Goal: Complete application form: Complete application form

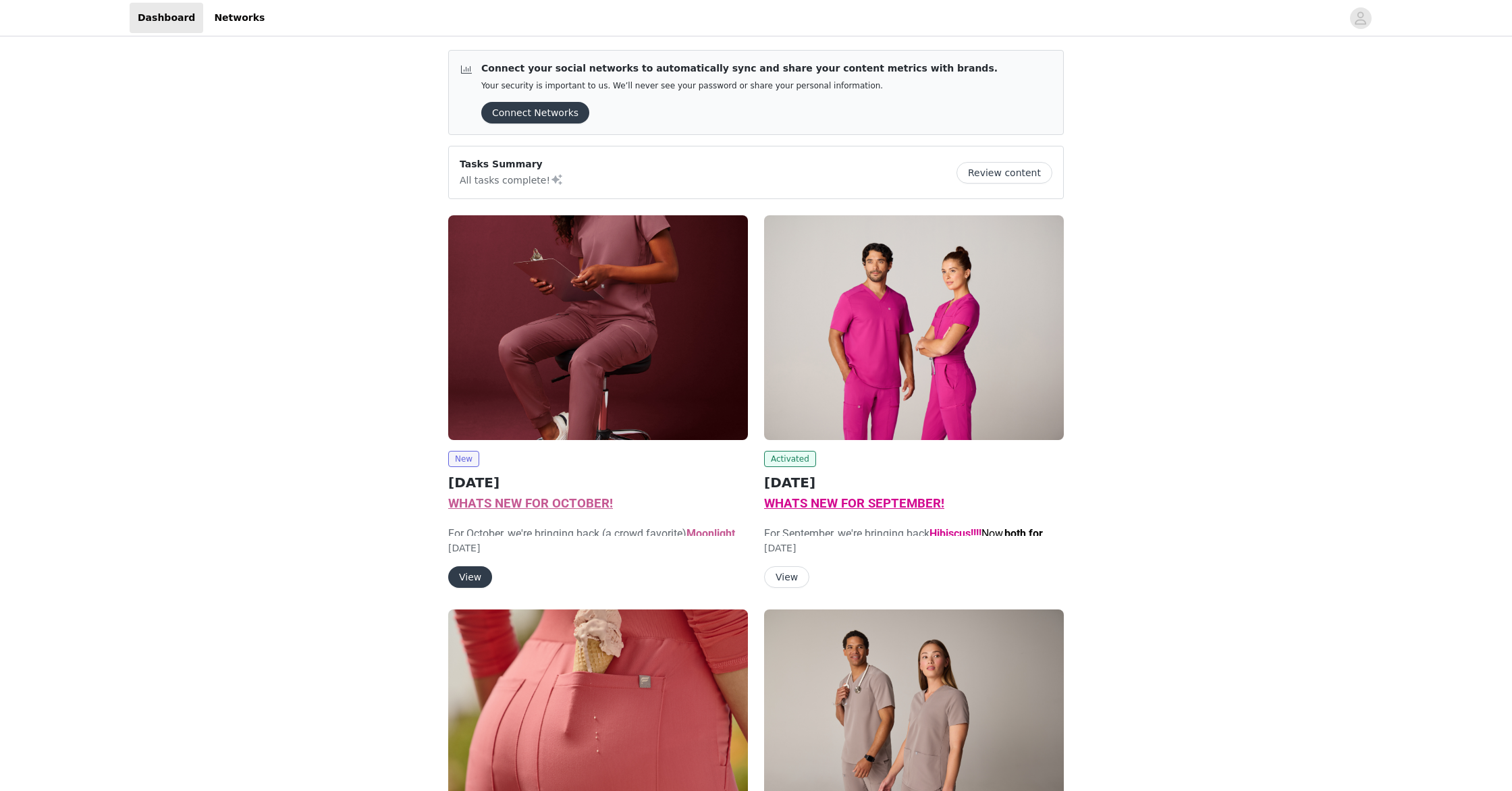
click at [473, 576] on button "View" at bounding box center [470, 577] width 44 height 22
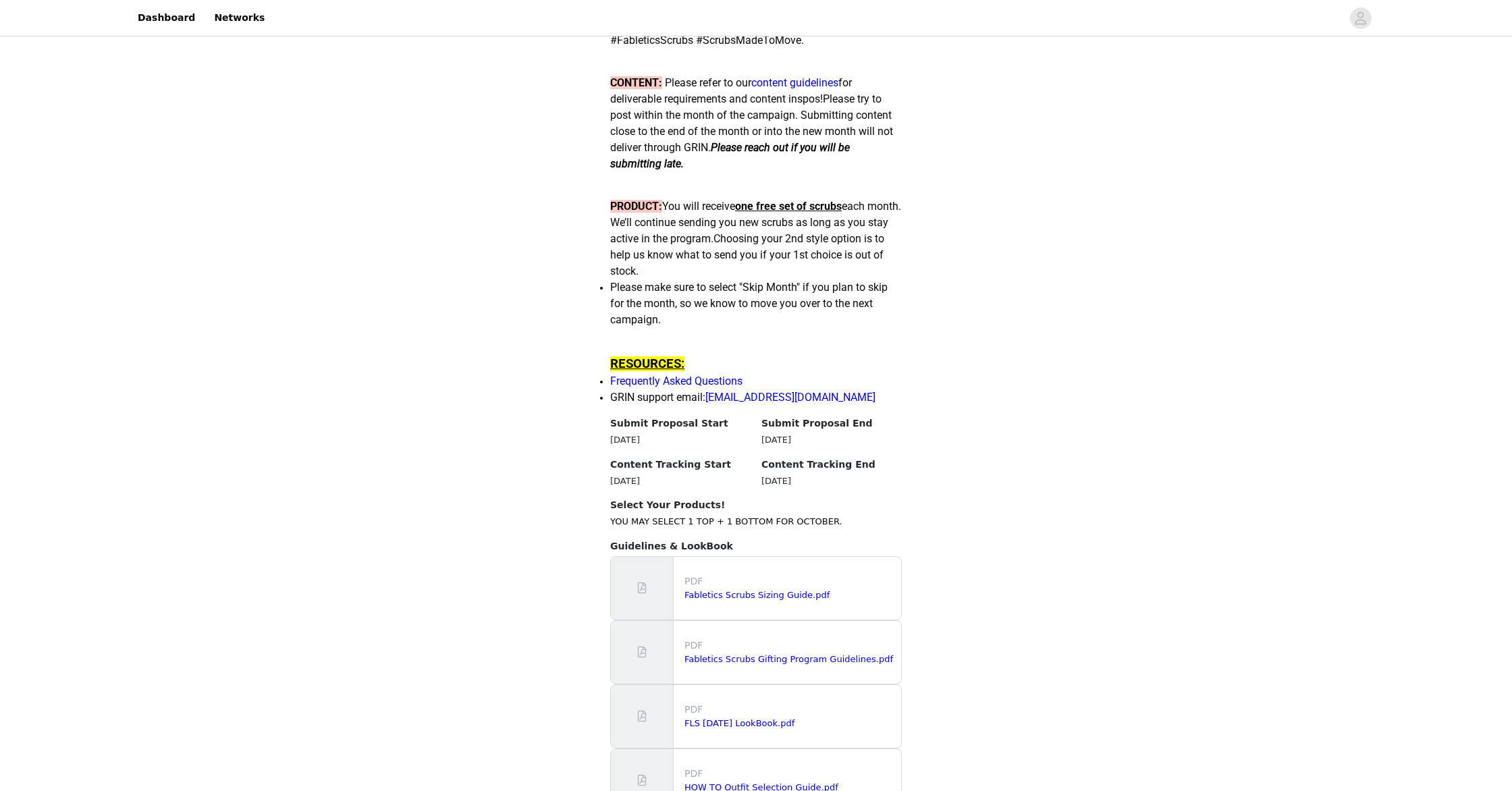
scroll to position [1153, 0]
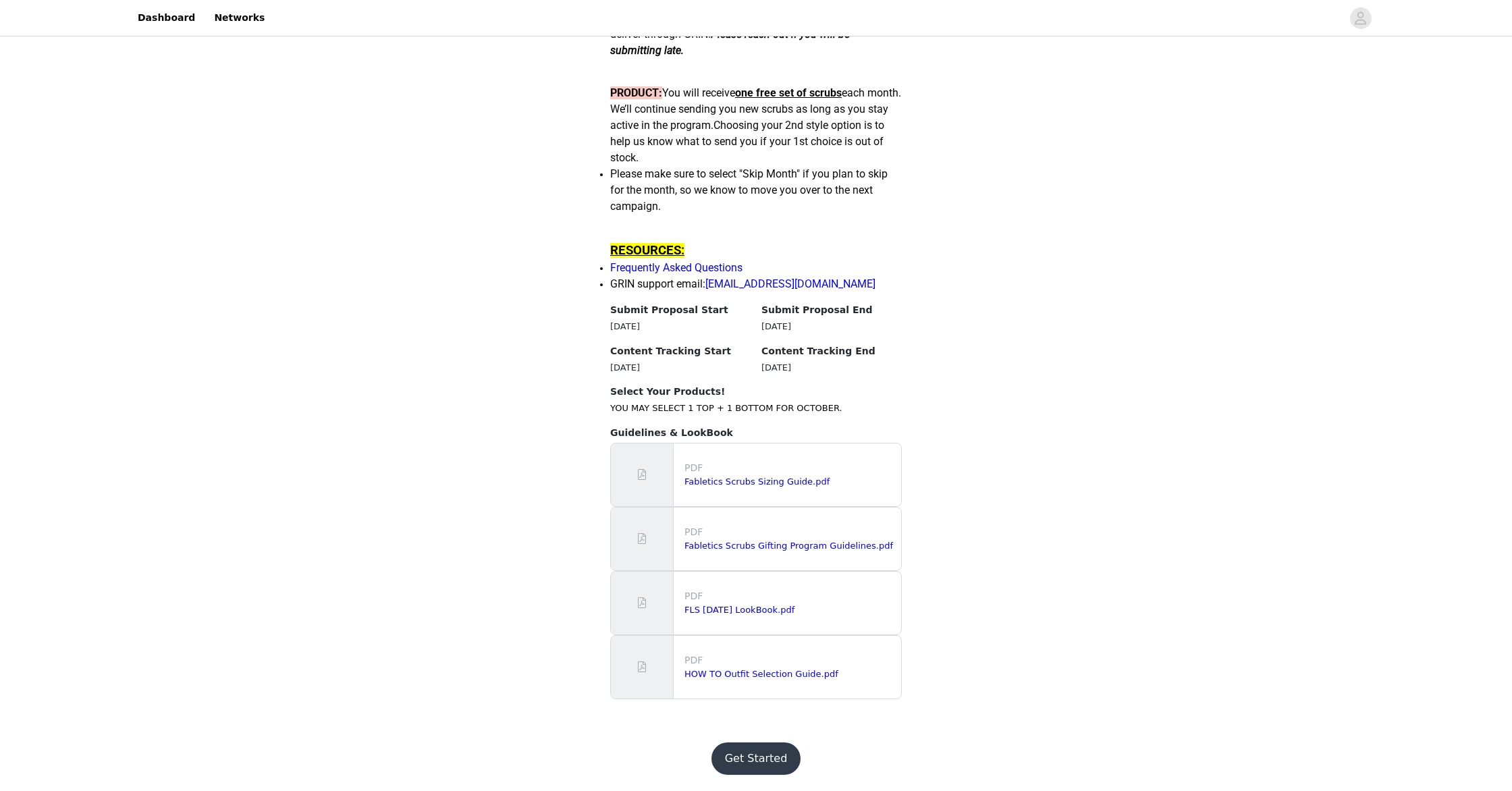
click at [747, 757] on button "Get Started" at bounding box center [756, 758] width 90 height 32
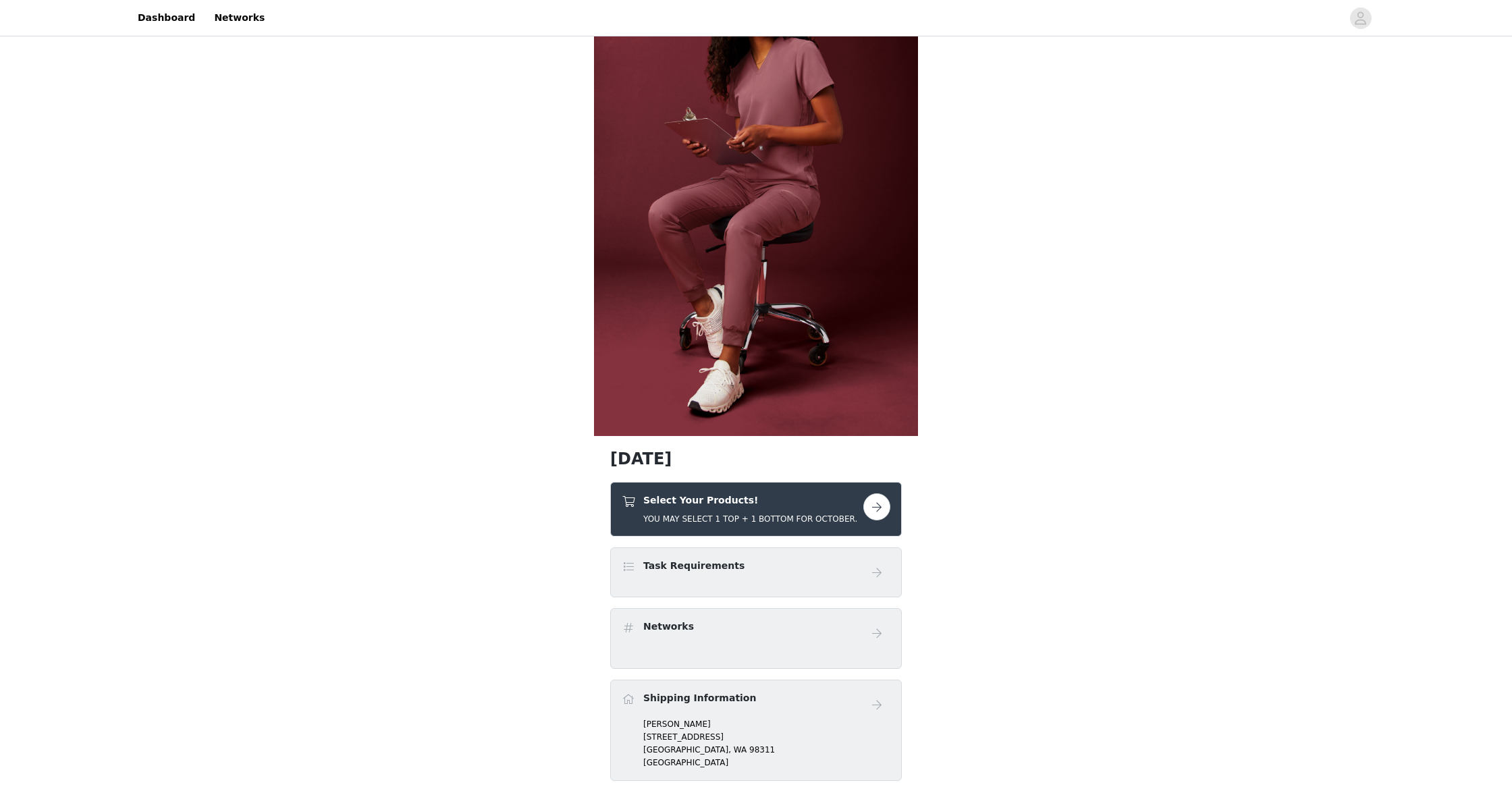
scroll to position [91, 0]
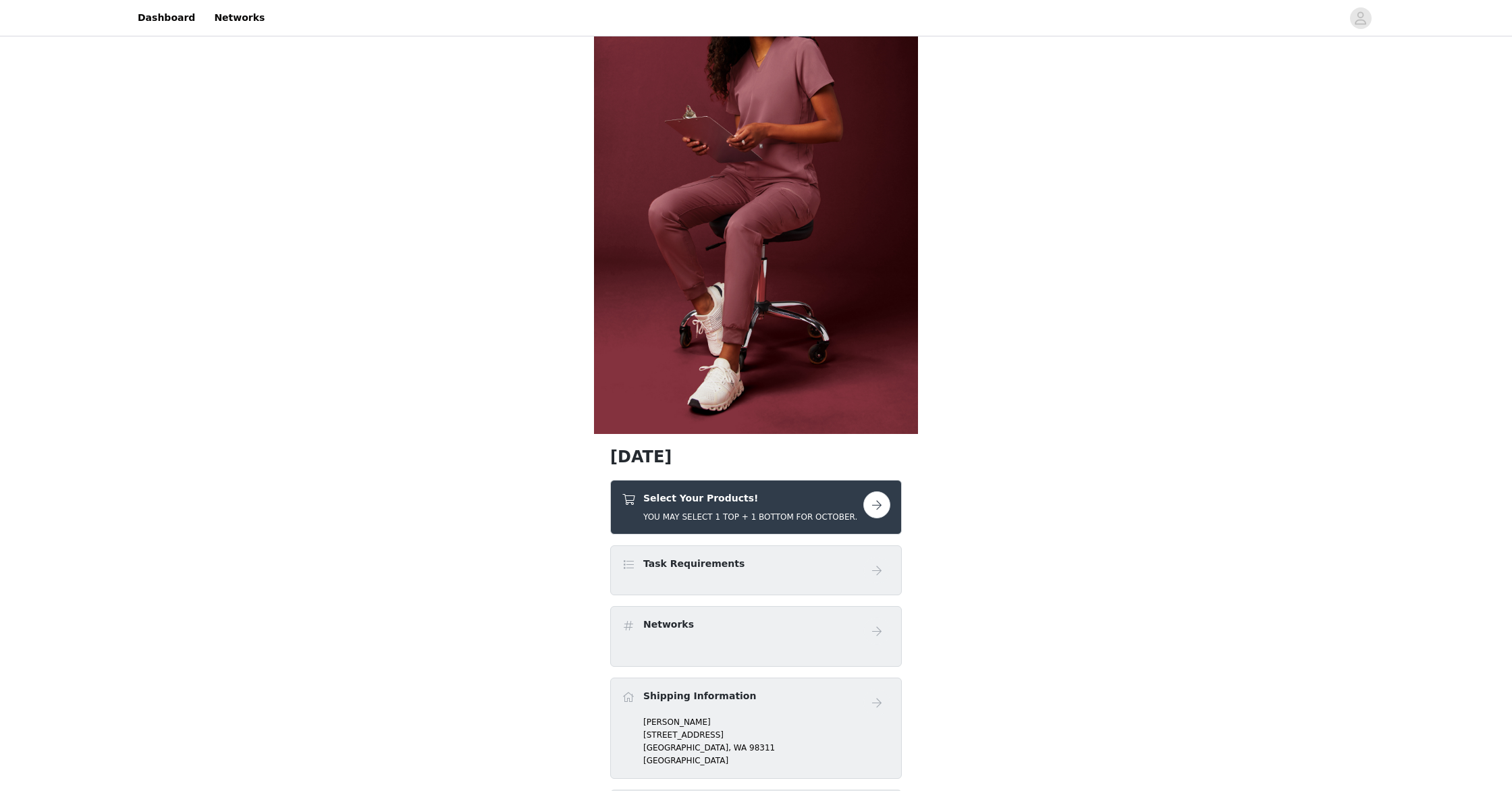
click at [874, 512] on button "button" at bounding box center [877, 505] width 27 height 27
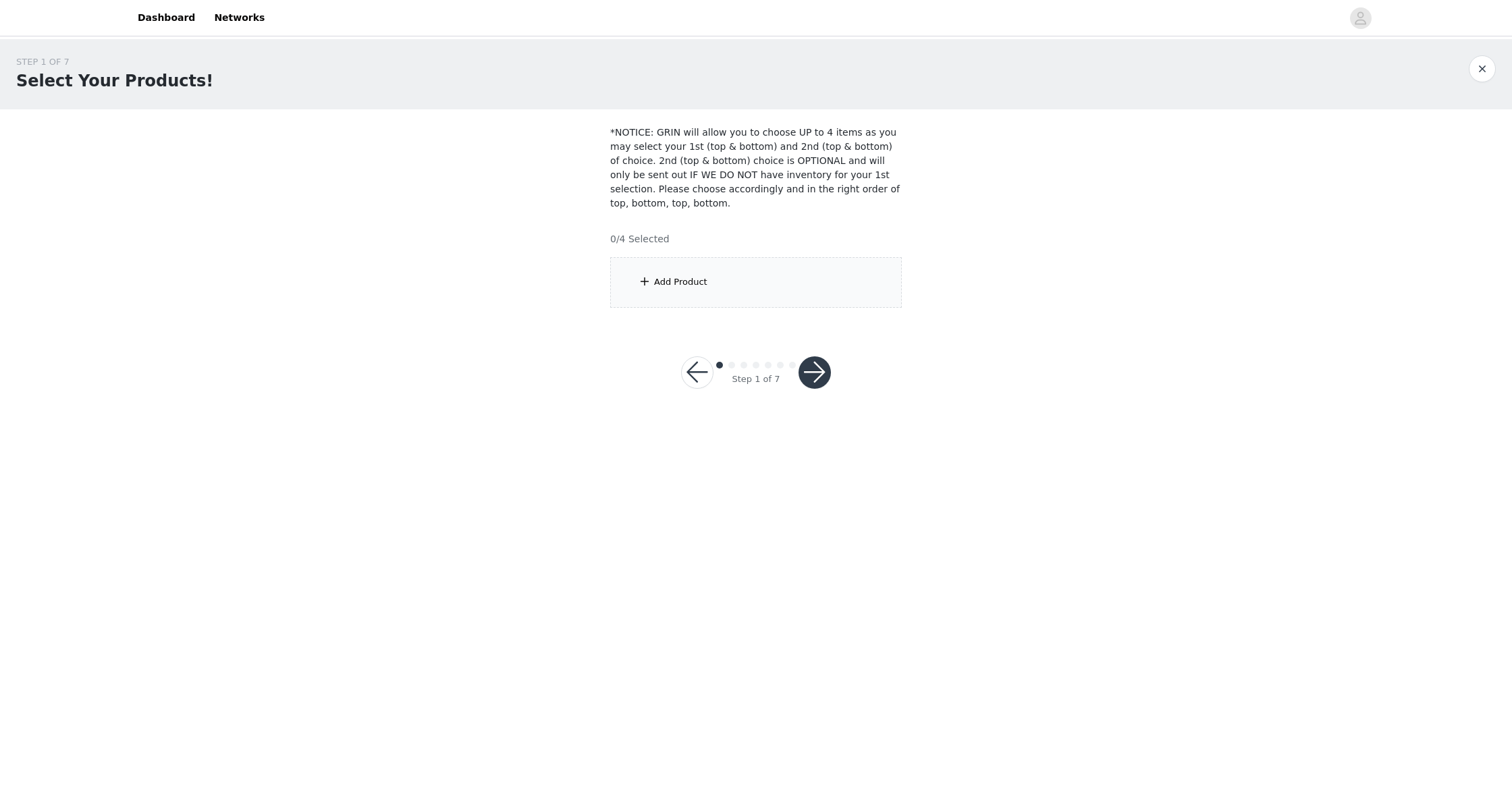
click at [648, 280] on span at bounding box center [644, 281] width 13 height 17
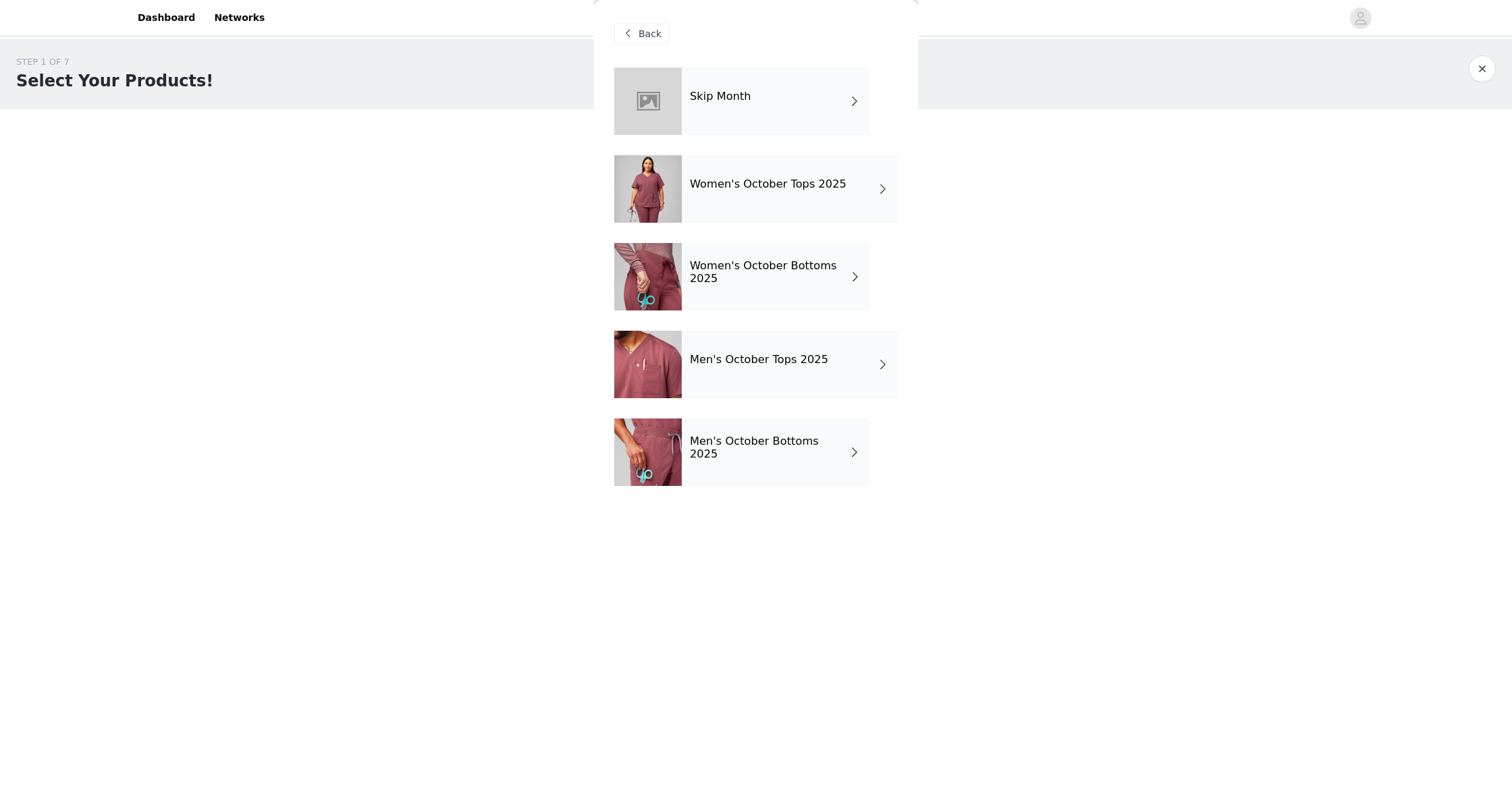
click at [876, 369] on div "Men's October Tops 2025" at bounding box center [790, 364] width 216 height 67
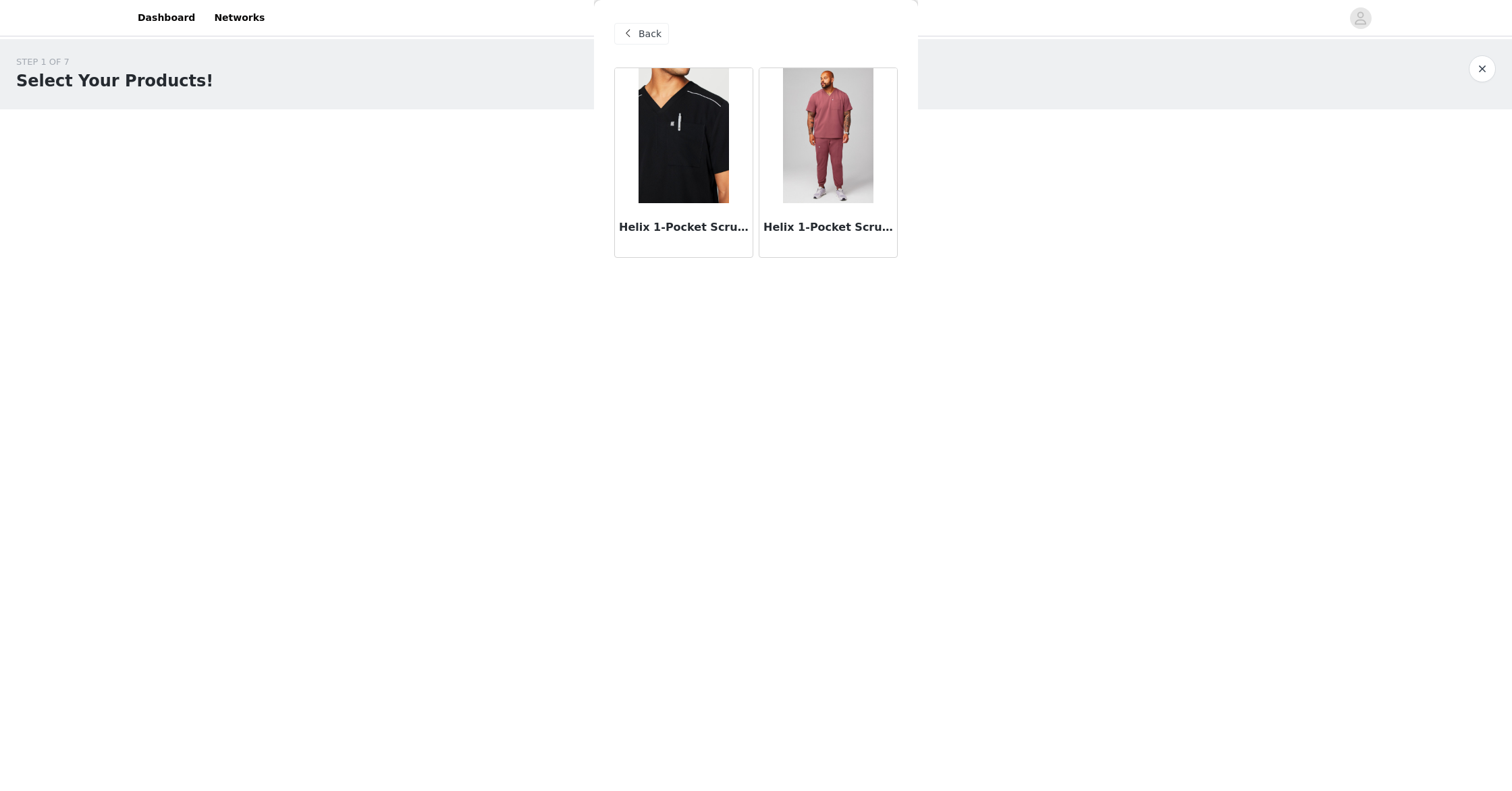
click at [702, 181] on img at bounding box center [683, 135] width 90 height 135
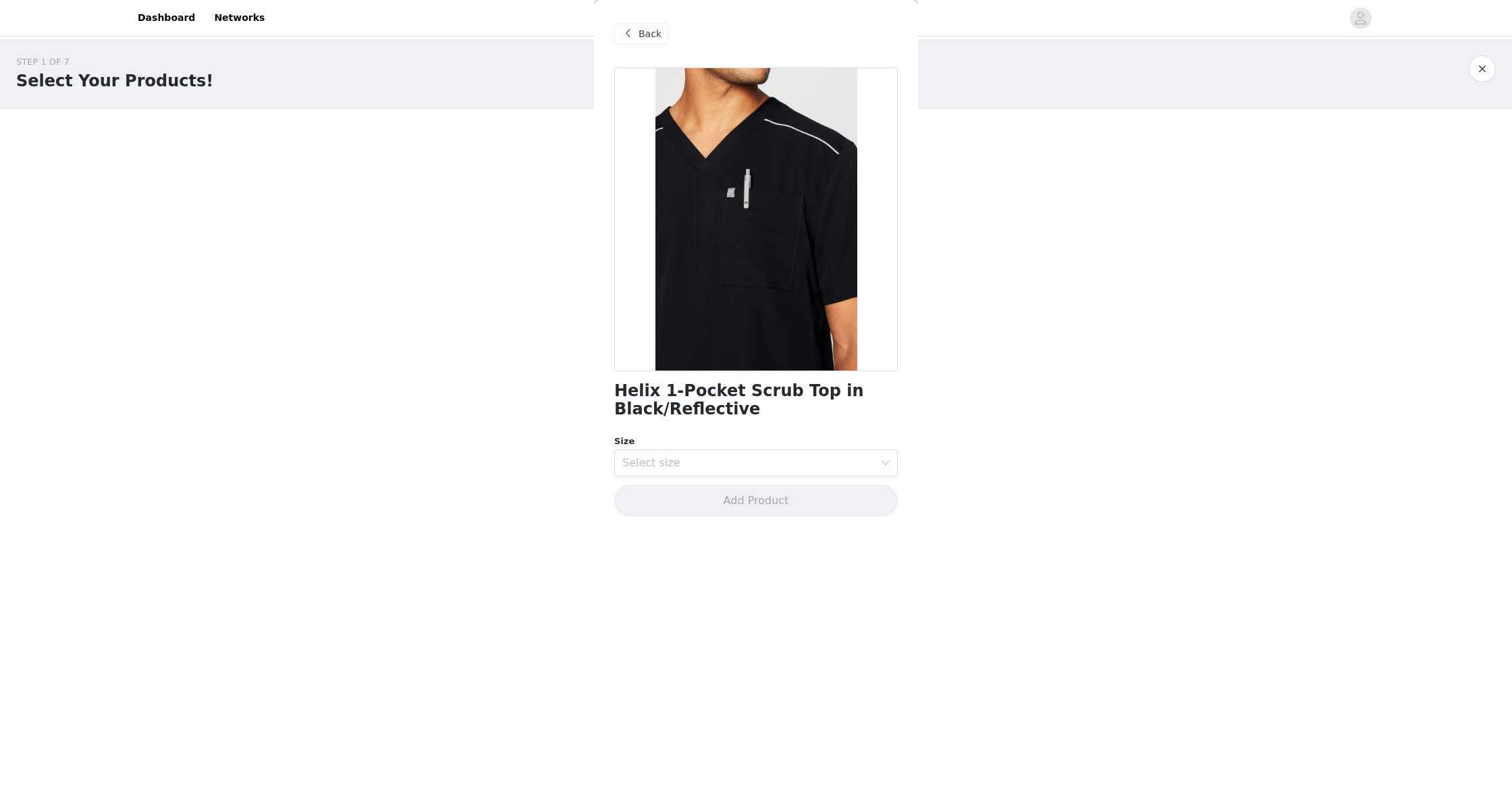
click at [637, 33] on div "Back" at bounding box center [642, 34] width 55 height 22
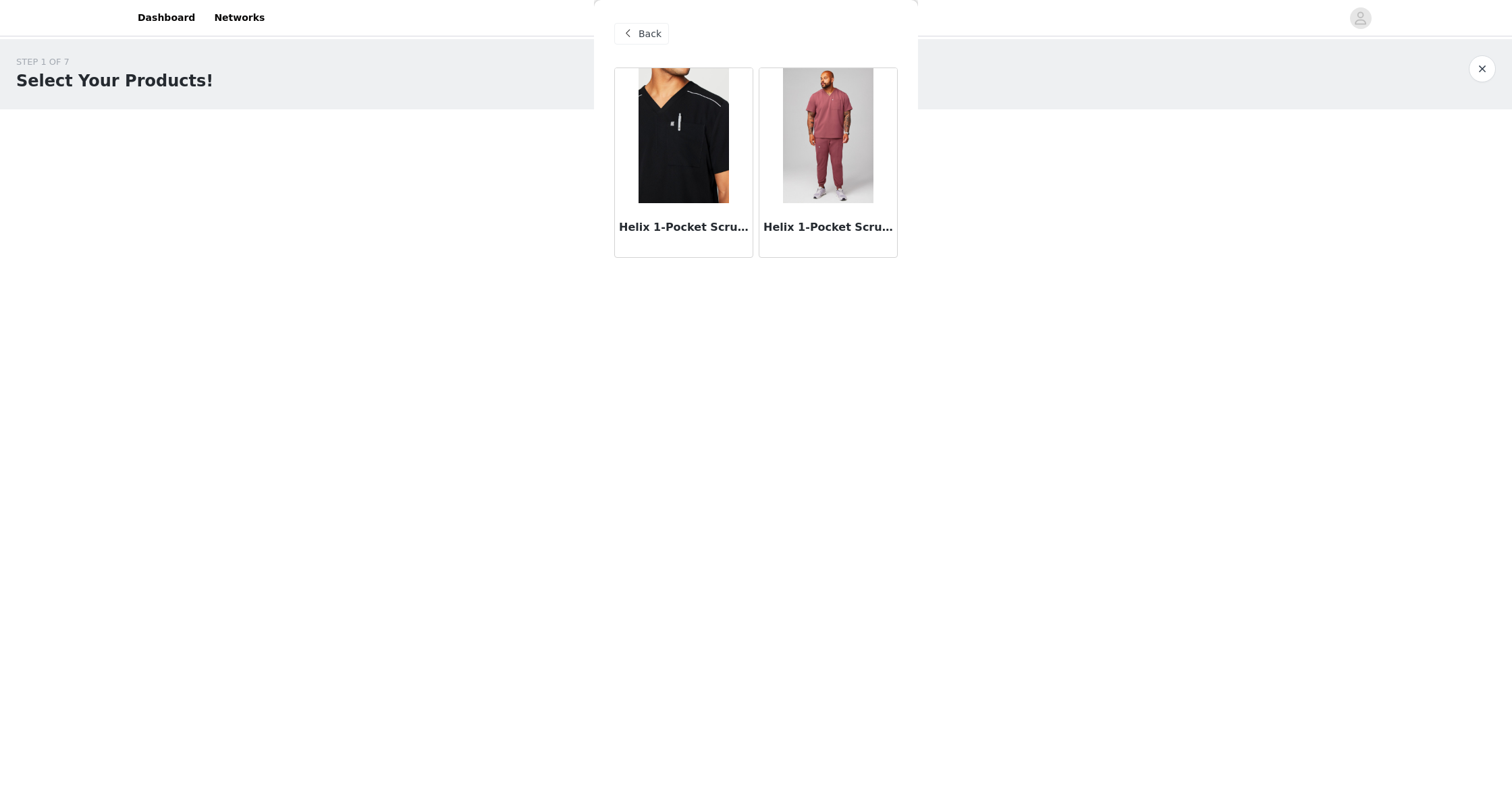
click at [805, 137] on img at bounding box center [828, 135] width 90 height 135
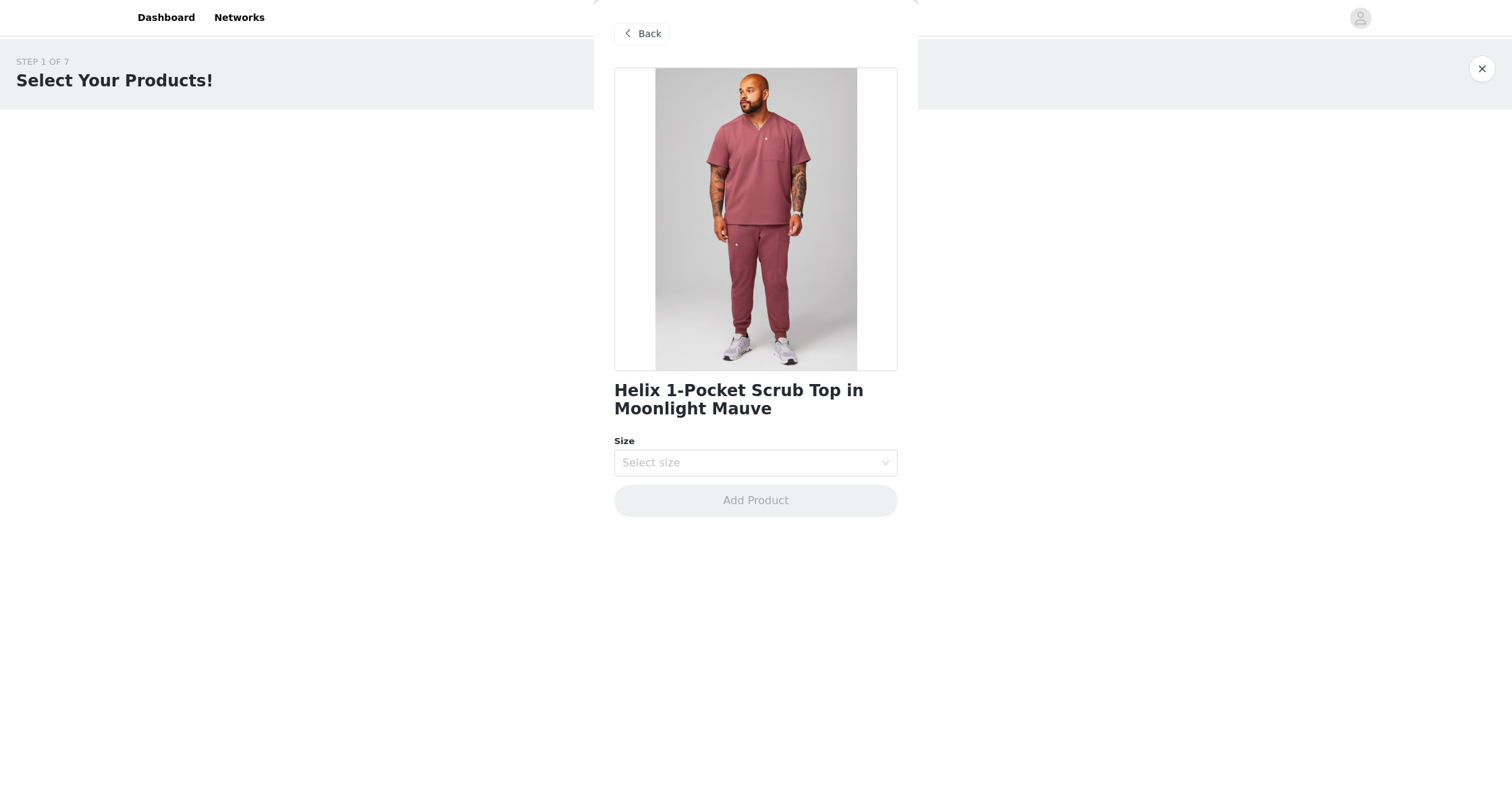
click at [630, 39] on span at bounding box center [628, 34] width 17 height 17
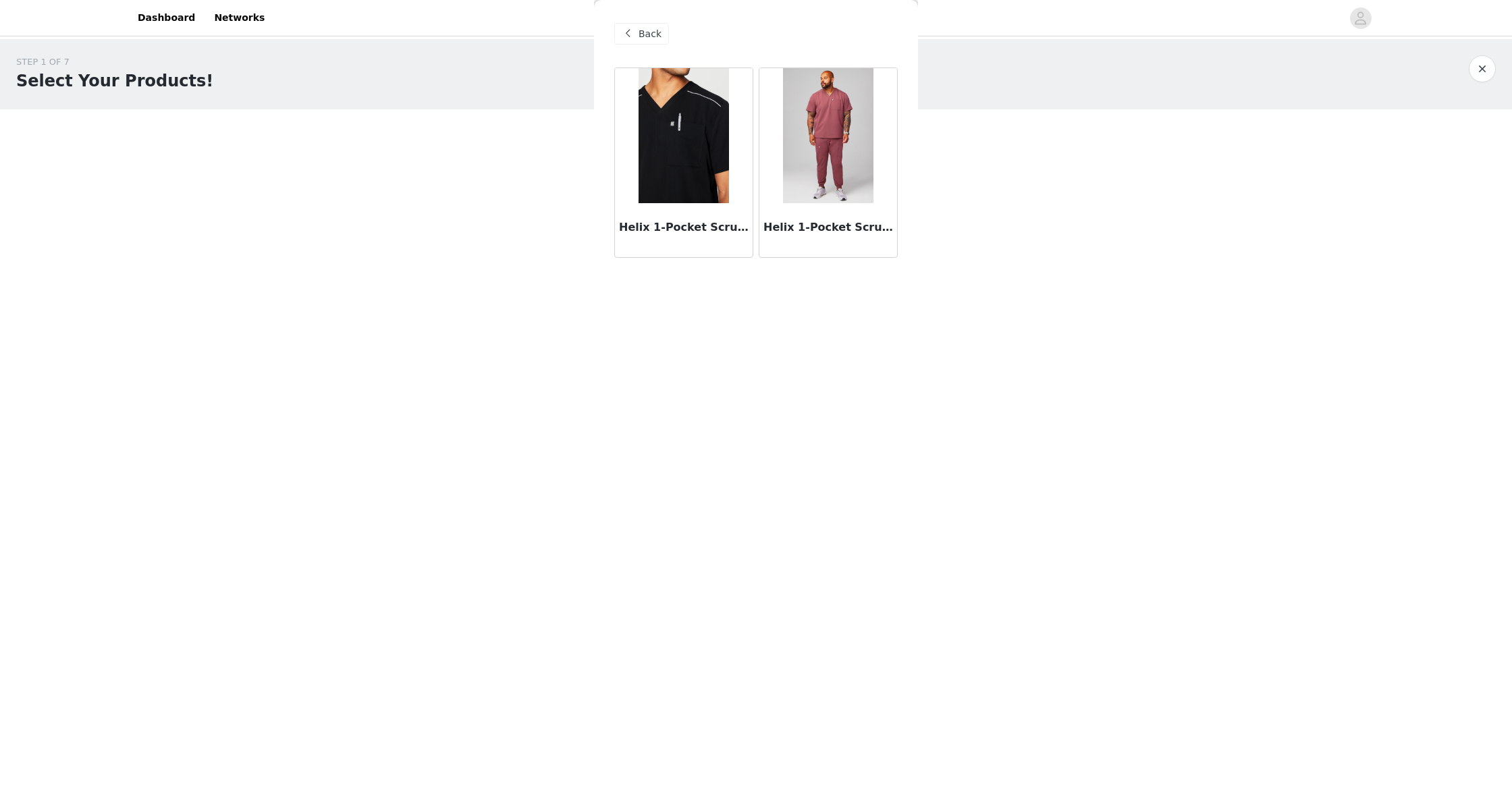
click at [680, 171] on img at bounding box center [683, 135] width 90 height 135
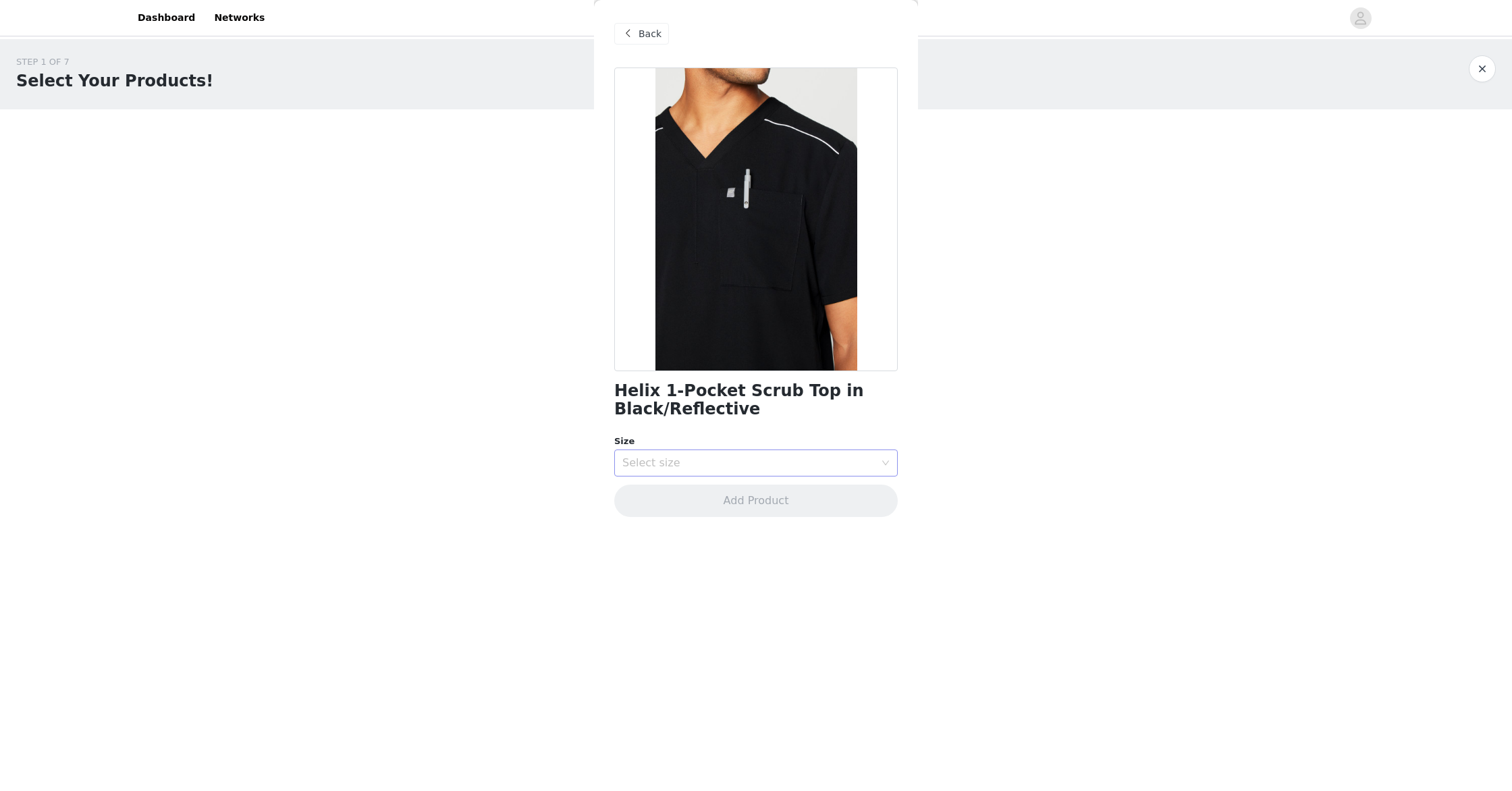
click at [889, 464] on icon "icon: down" at bounding box center [886, 463] width 8 height 8
click at [695, 557] on li "L" at bounding box center [756, 558] width 284 height 22
click at [737, 501] on button "Add Product" at bounding box center [756, 500] width 284 height 32
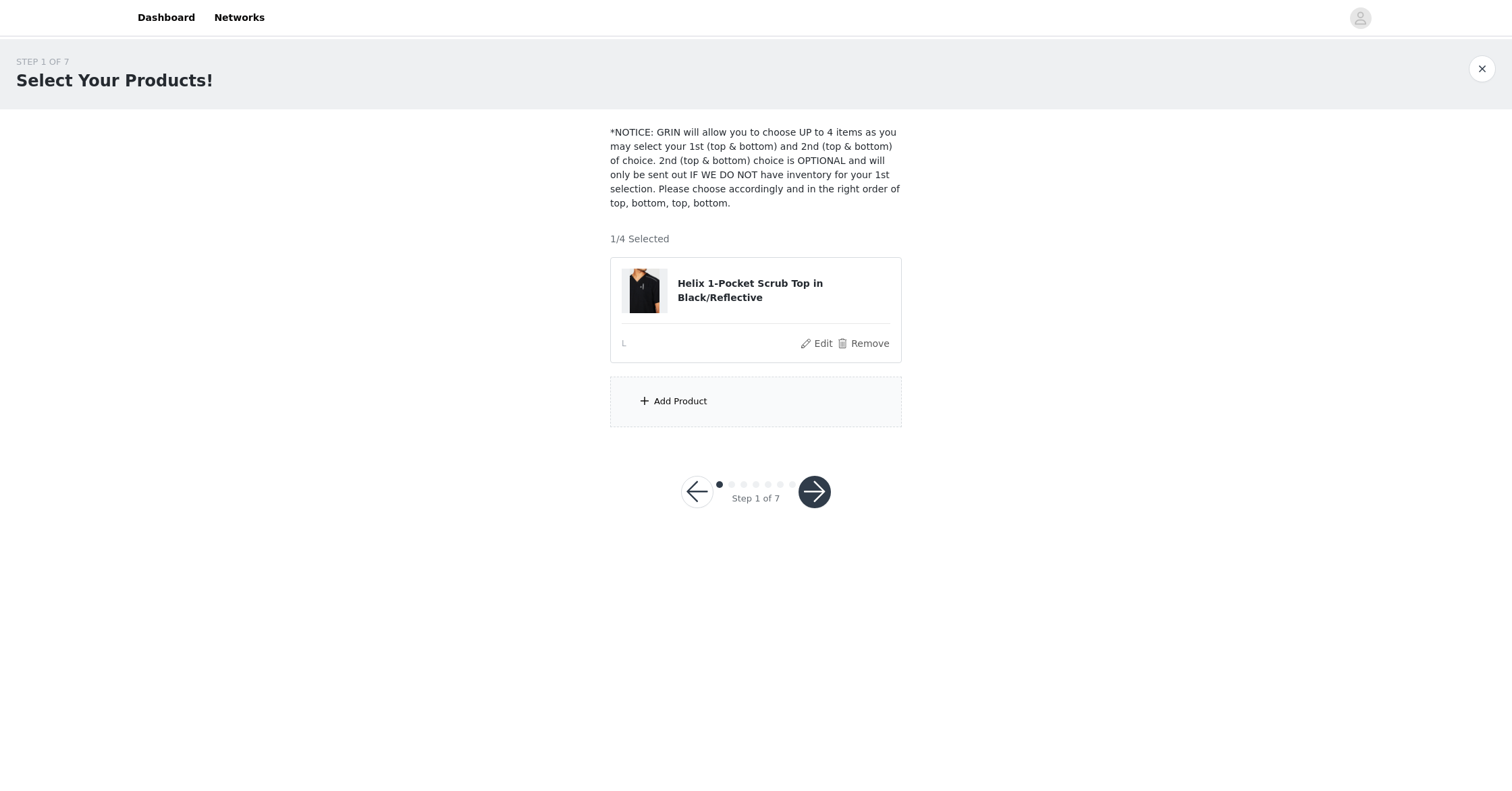
click at [639, 398] on span at bounding box center [644, 401] width 13 height 17
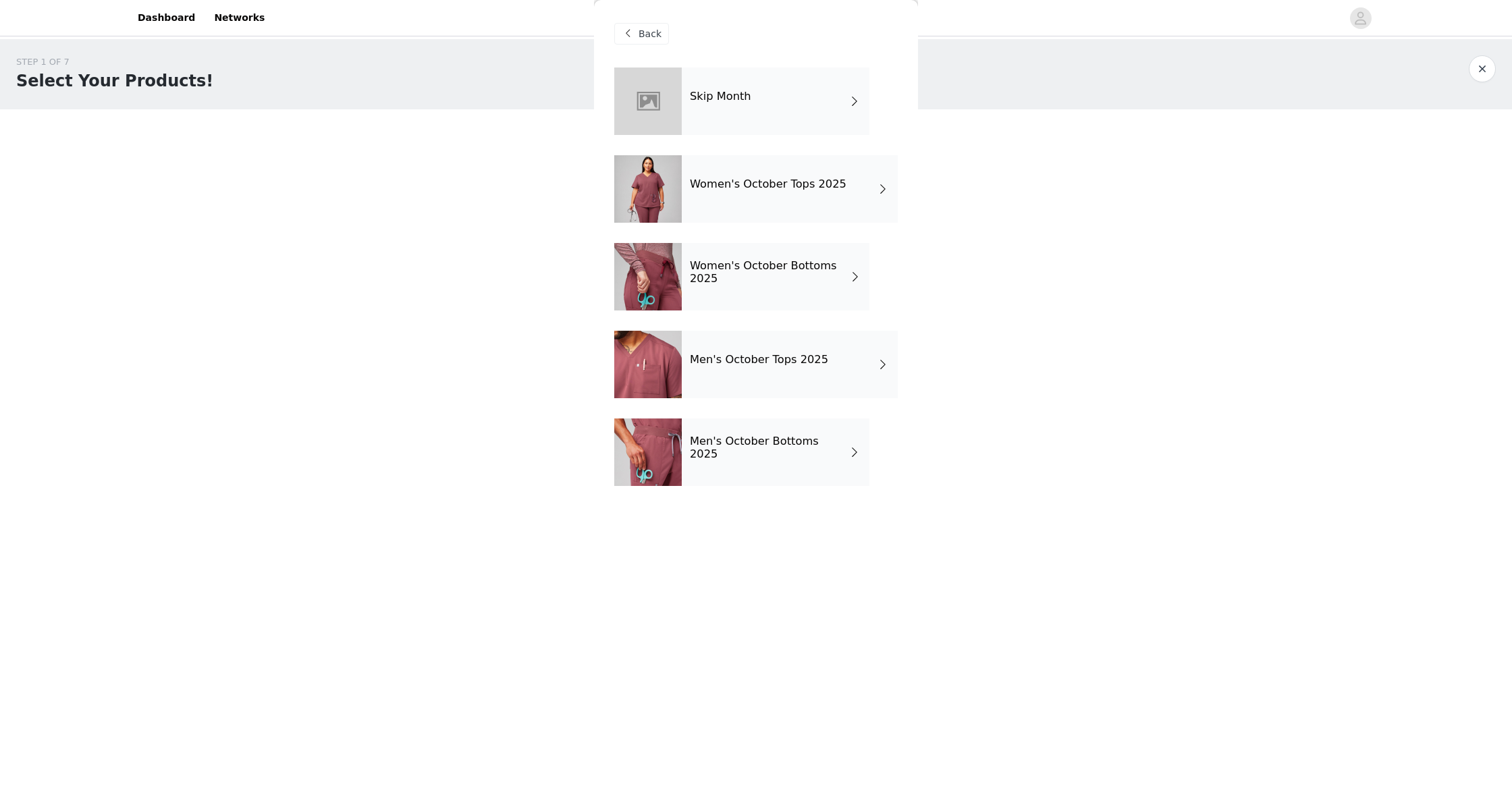
click at [854, 451] on span at bounding box center [854, 452] width 13 height 17
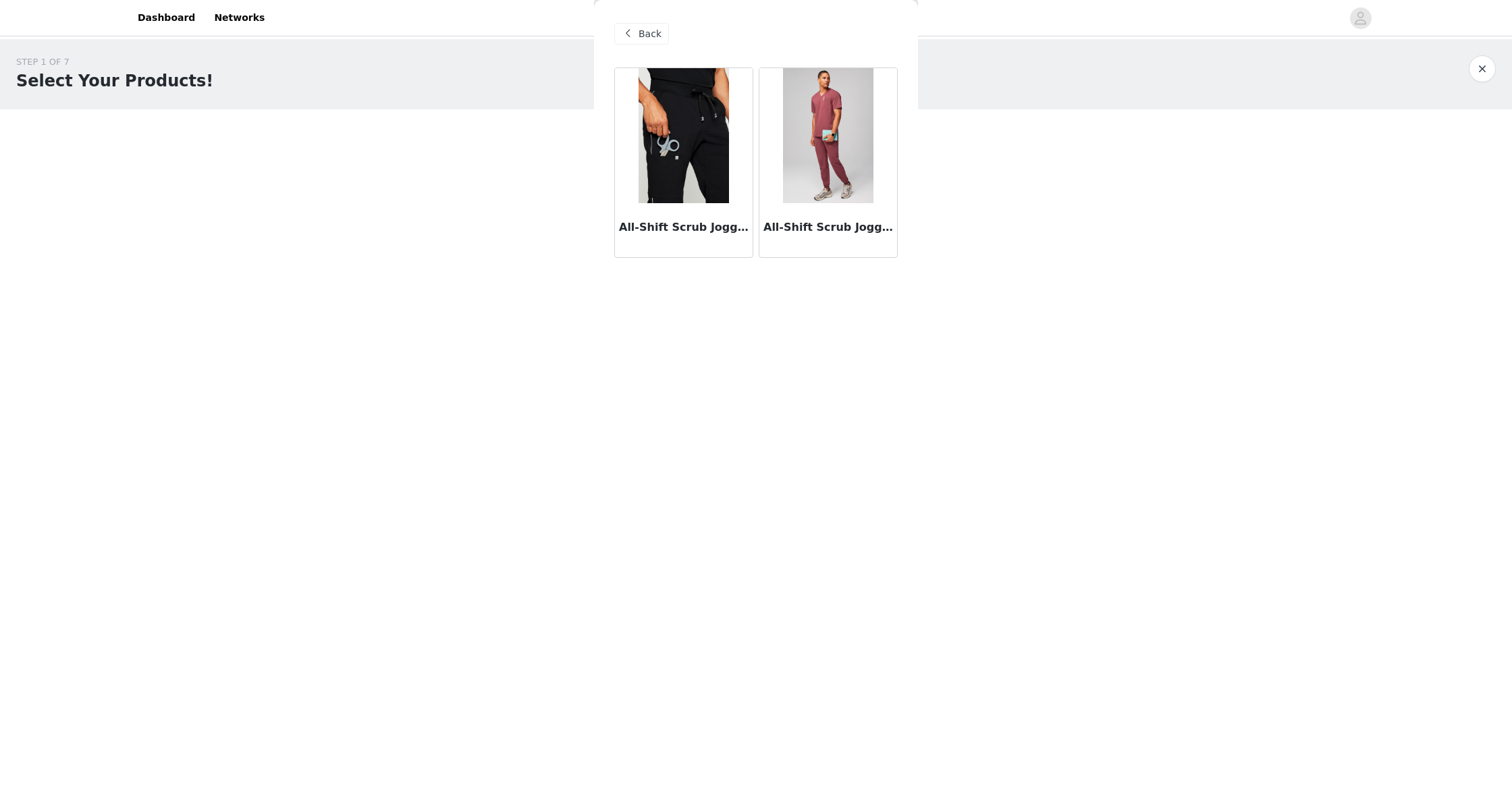
click at [696, 200] on img at bounding box center [683, 135] width 90 height 135
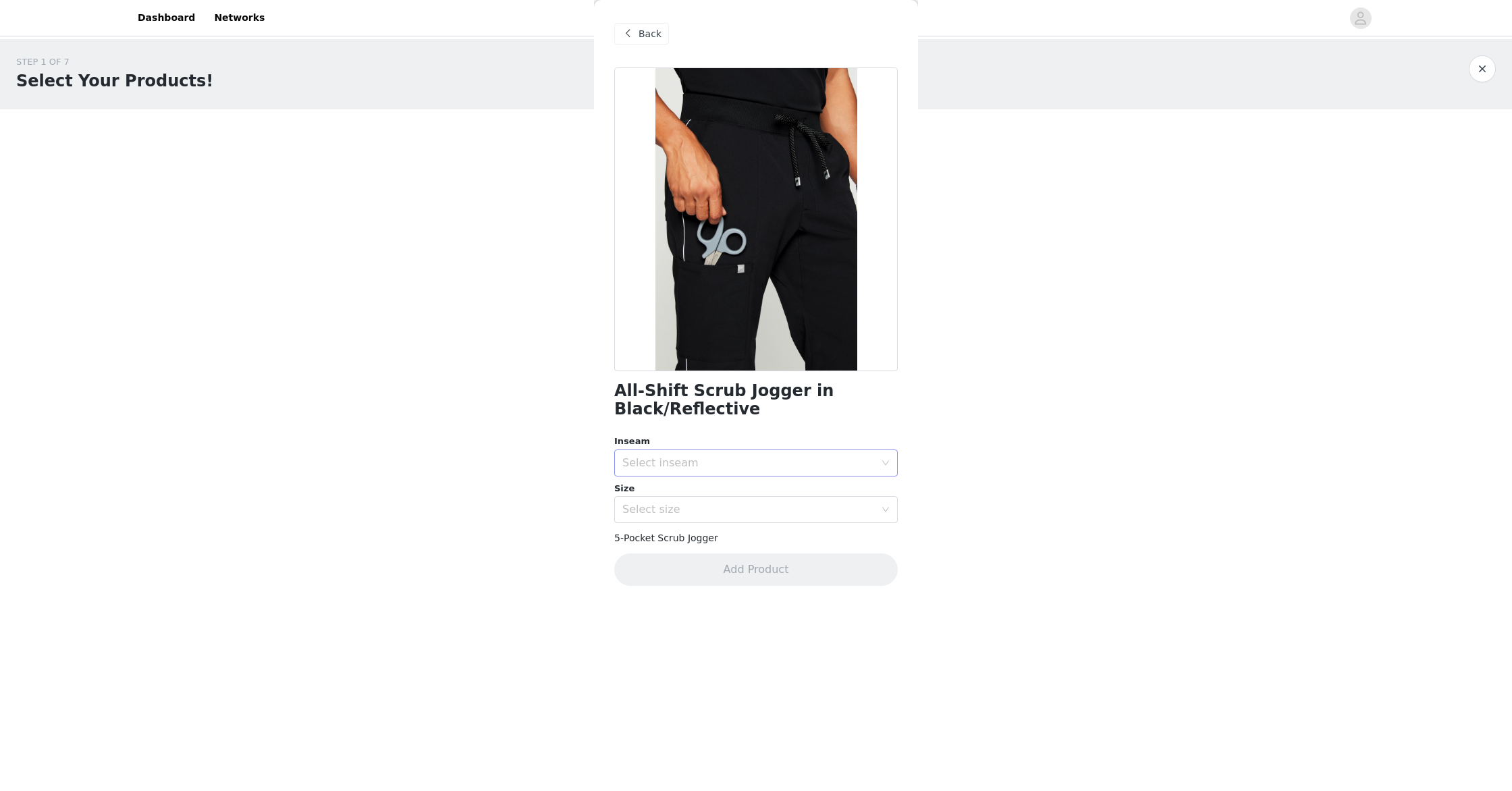
click at [883, 464] on icon "icon: down" at bounding box center [886, 463] width 8 height 8
click at [807, 537] on li "Tall" at bounding box center [756, 536] width 284 height 22
click at [886, 510] on icon "icon: down" at bounding box center [886, 510] width 8 height 8
click at [639, 610] on li "L" at bounding box center [756, 604] width 284 height 22
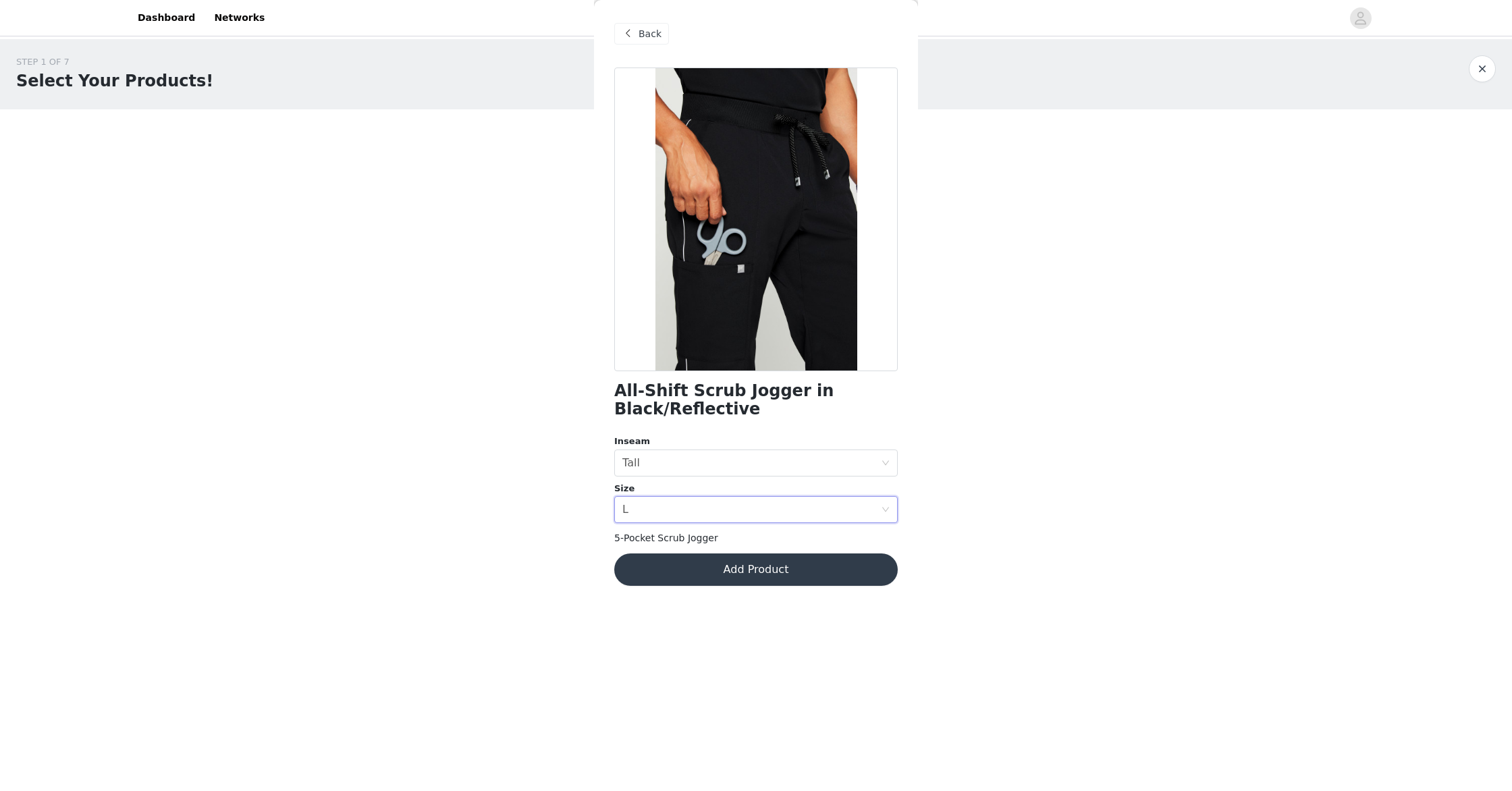
click at [791, 569] on button "Add Product" at bounding box center [756, 569] width 284 height 32
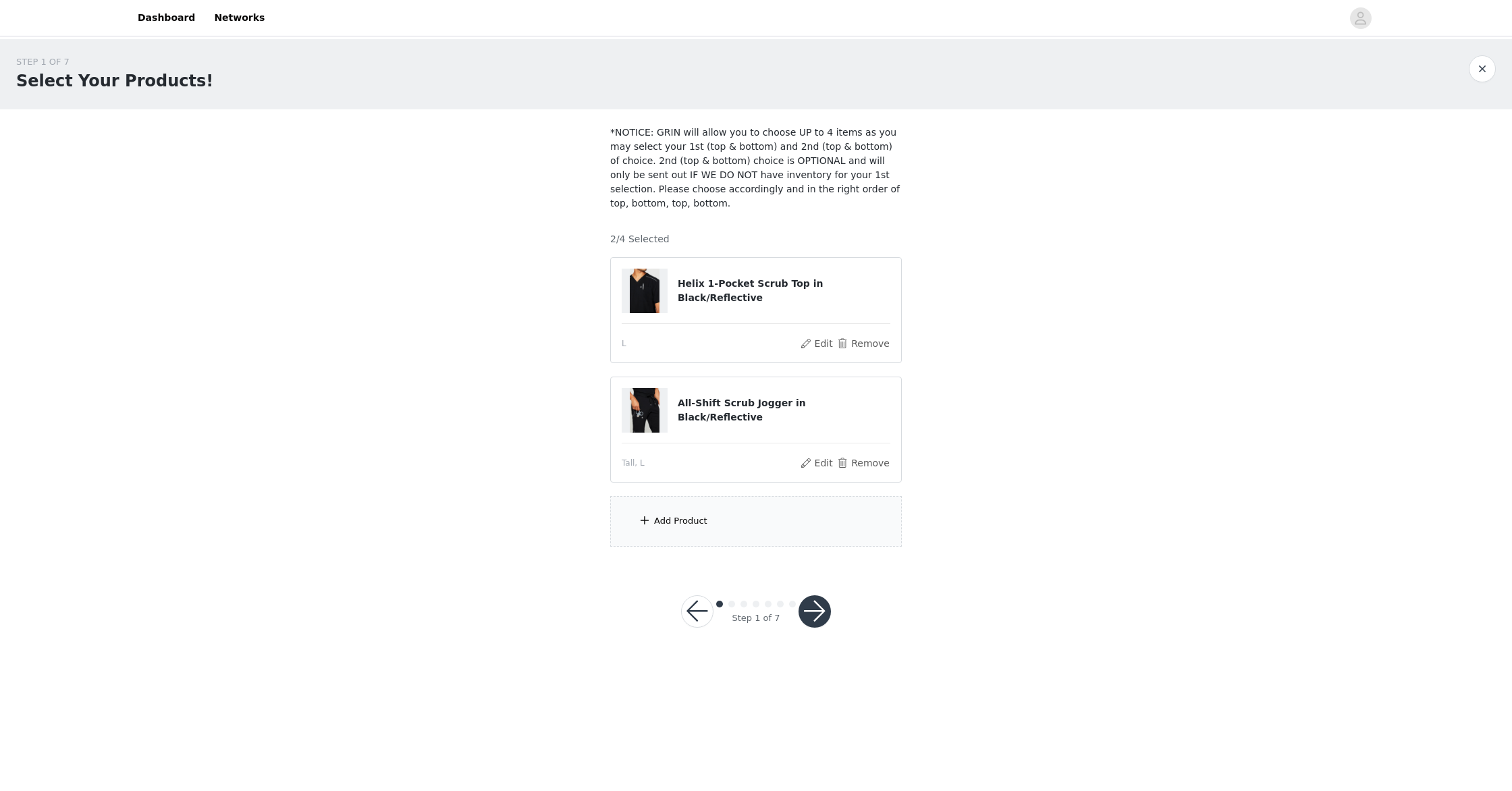
click at [645, 520] on span at bounding box center [644, 520] width 13 height 17
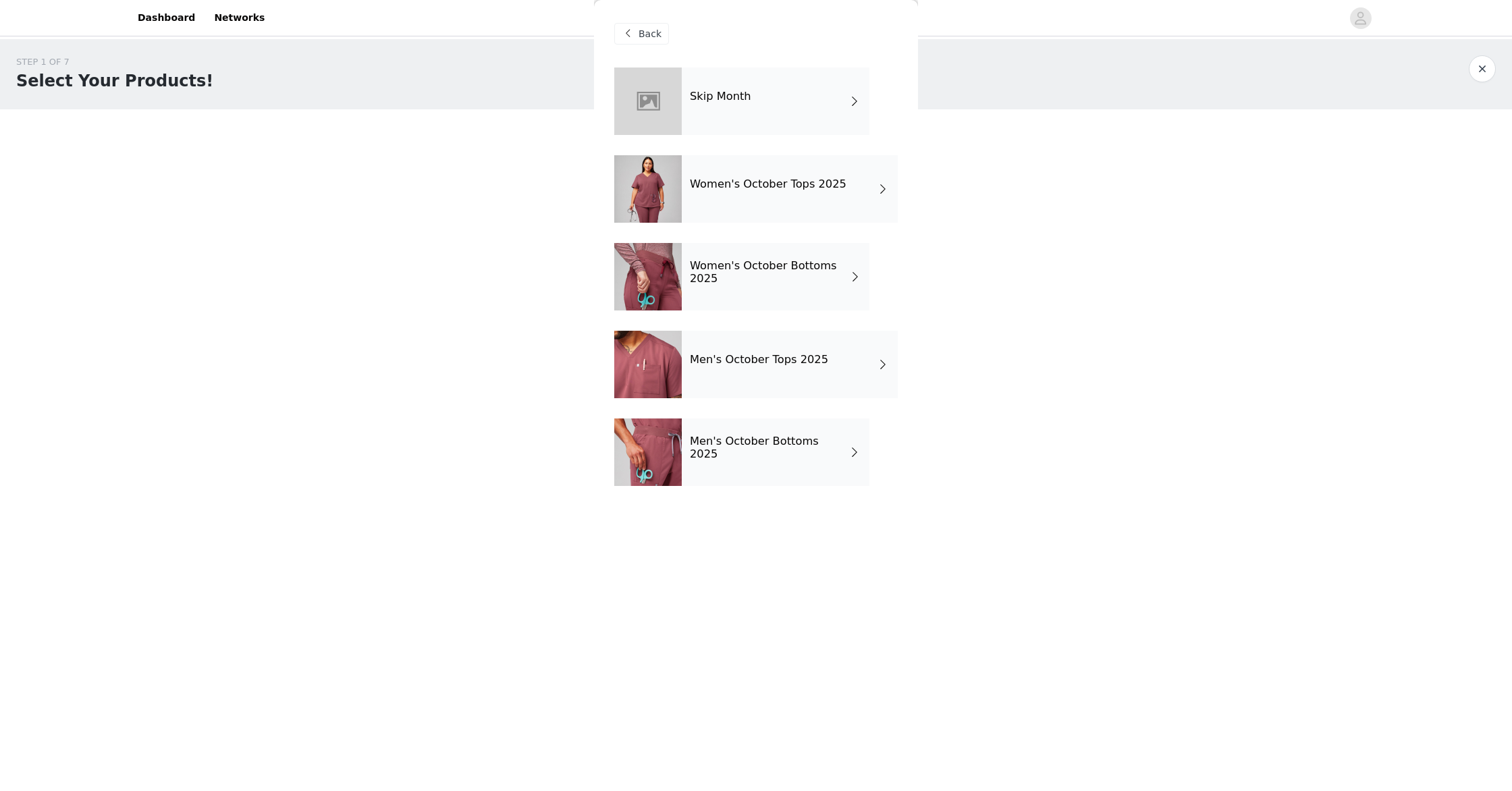
click at [879, 364] on span at bounding box center [883, 364] width 13 height 17
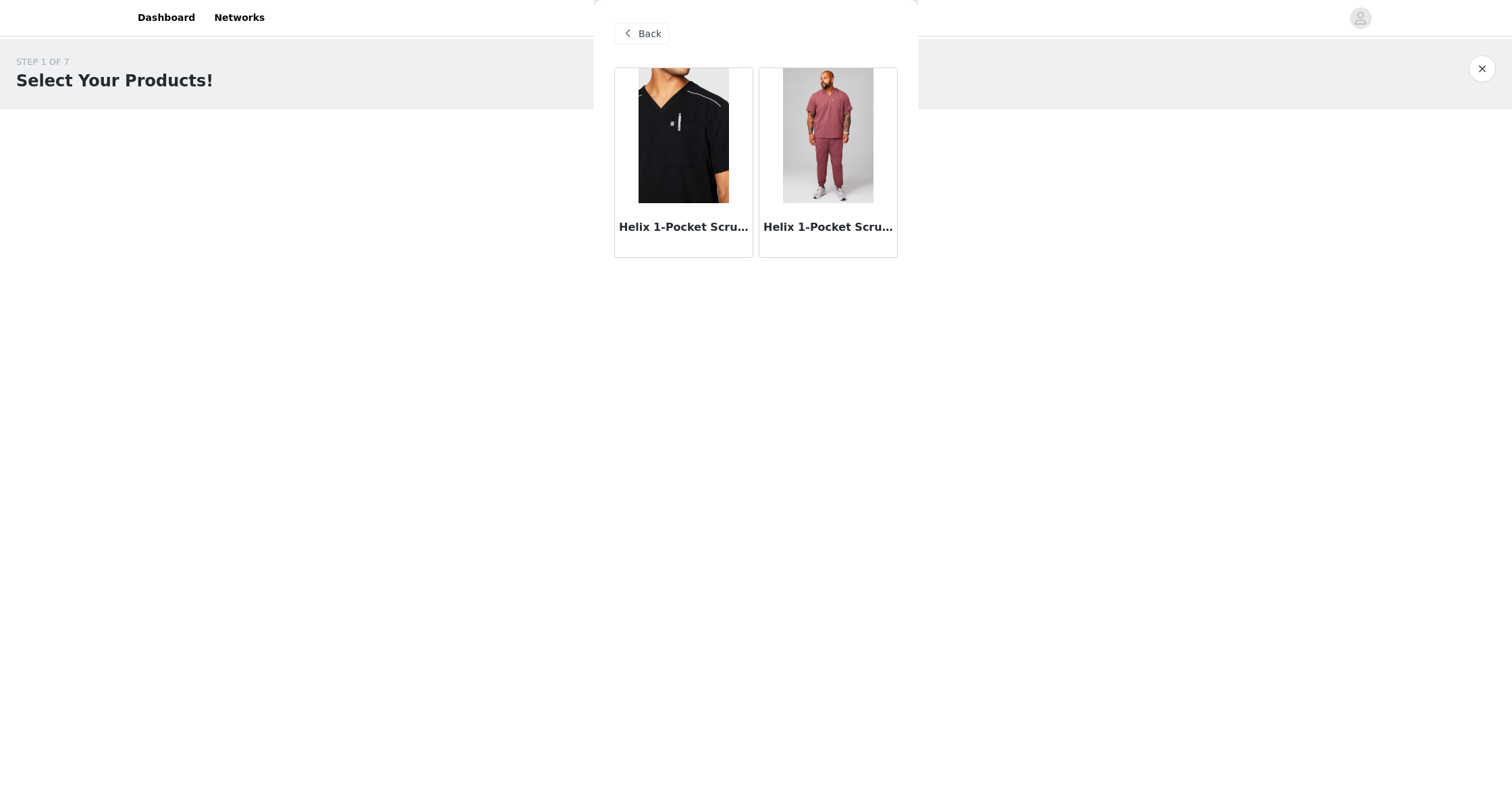
click at [834, 182] on img at bounding box center [828, 135] width 90 height 135
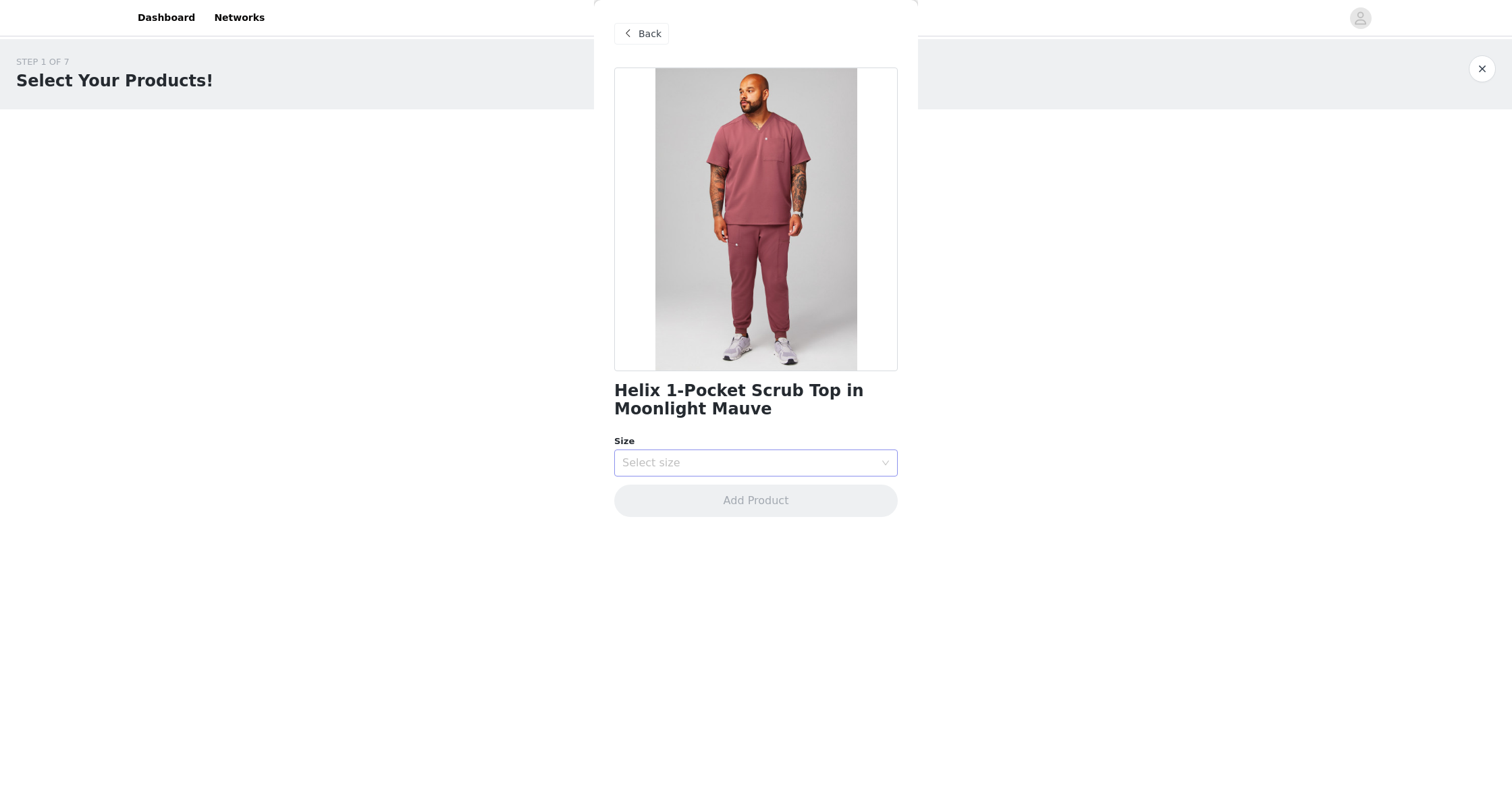
click at [884, 461] on icon "icon: down" at bounding box center [886, 463] width 8 height 8
click at [681, 558] on li "L" at bounding box center [756, 558] width 284 height 22
click at [782, 507] on button "Add Product" at bounding box center [756, 500] width 284 height 32
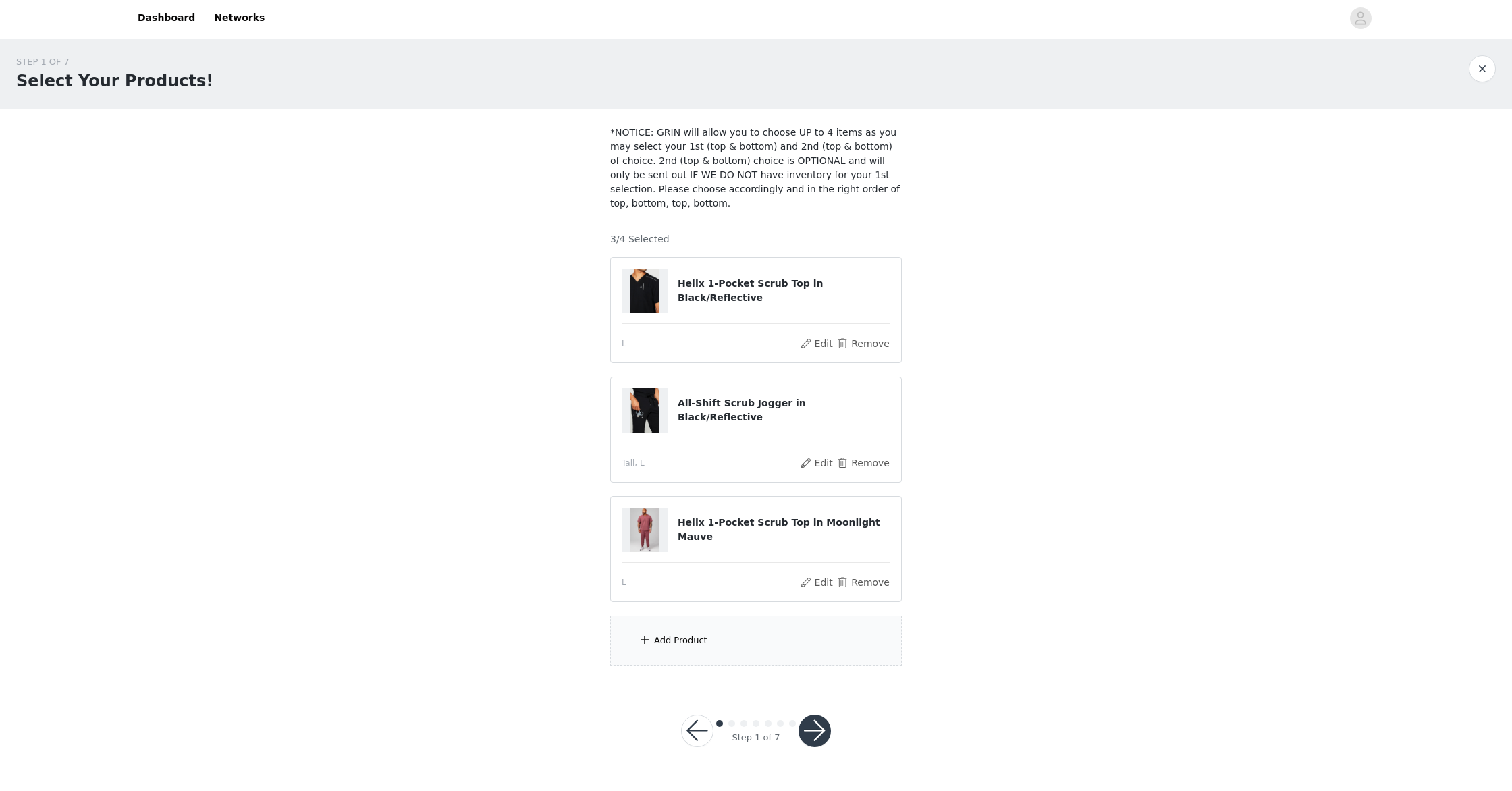
click at [634, 635] on div "Add Product" at bounding box center [756, 641] width 291 height 51
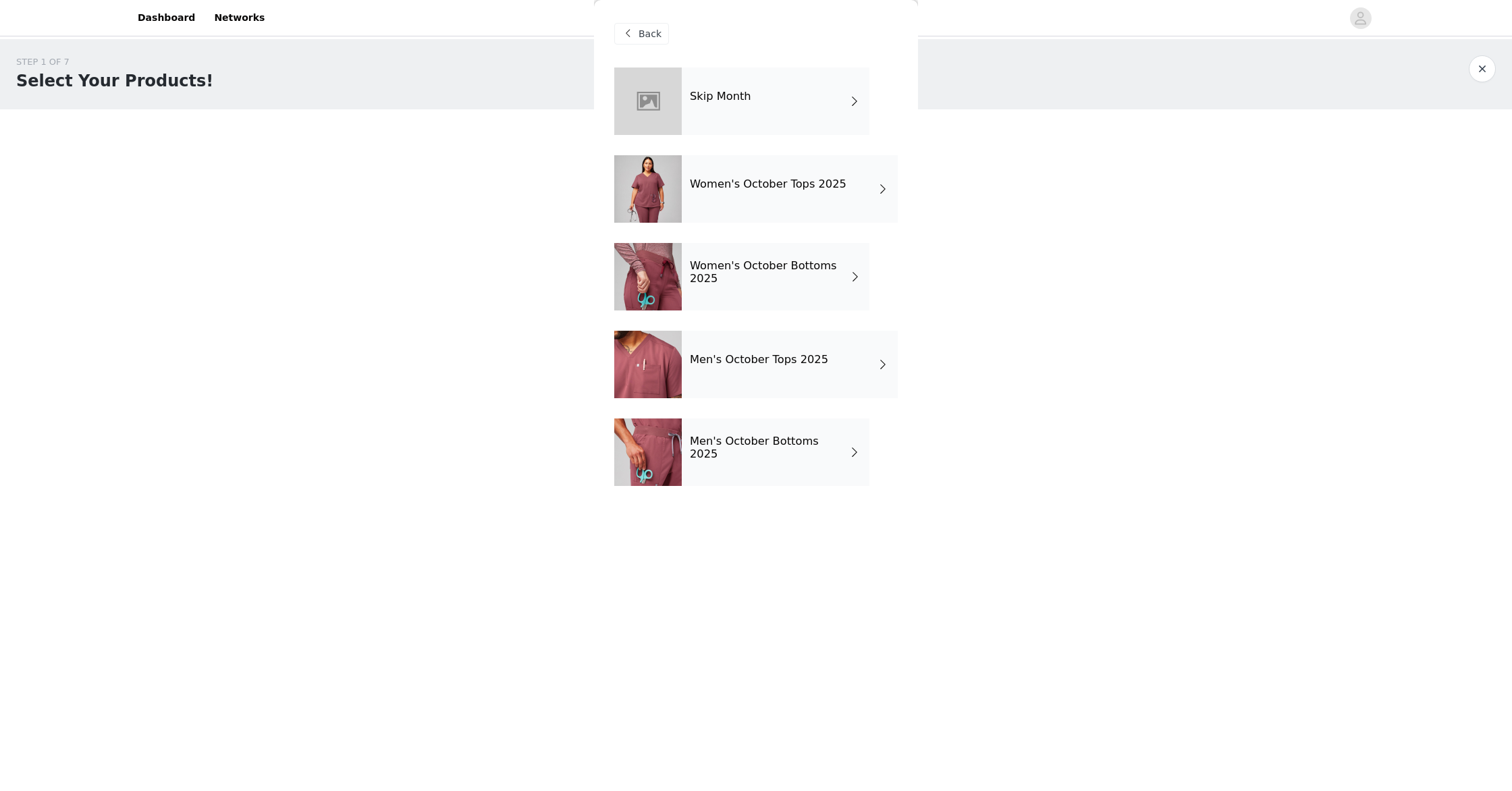
click at [854, 456] on span at bounding box center [854, 452] width 13 height 17
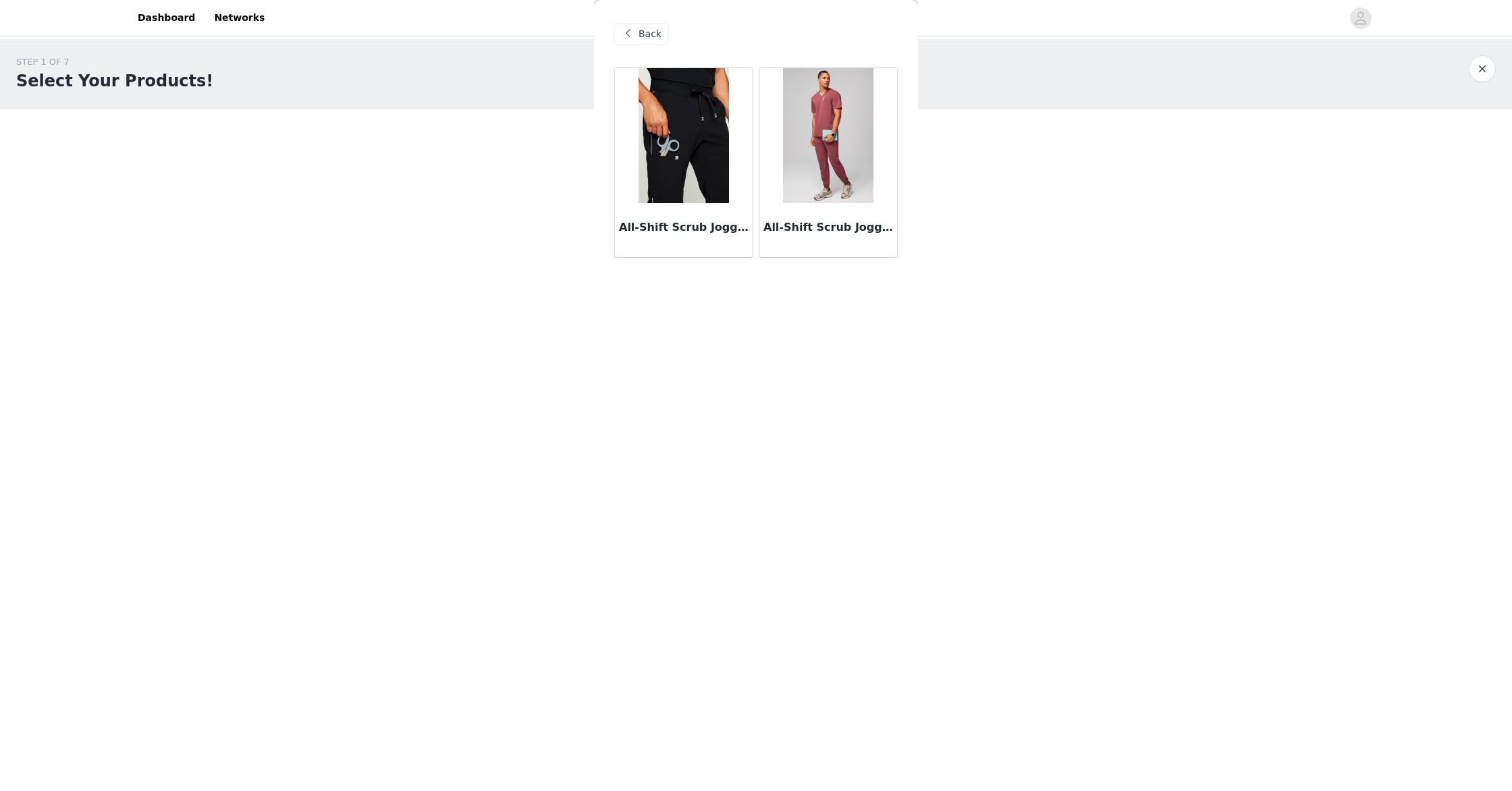
click at [825, 198] on img at bounding box center [828, 135] width 90 height 135
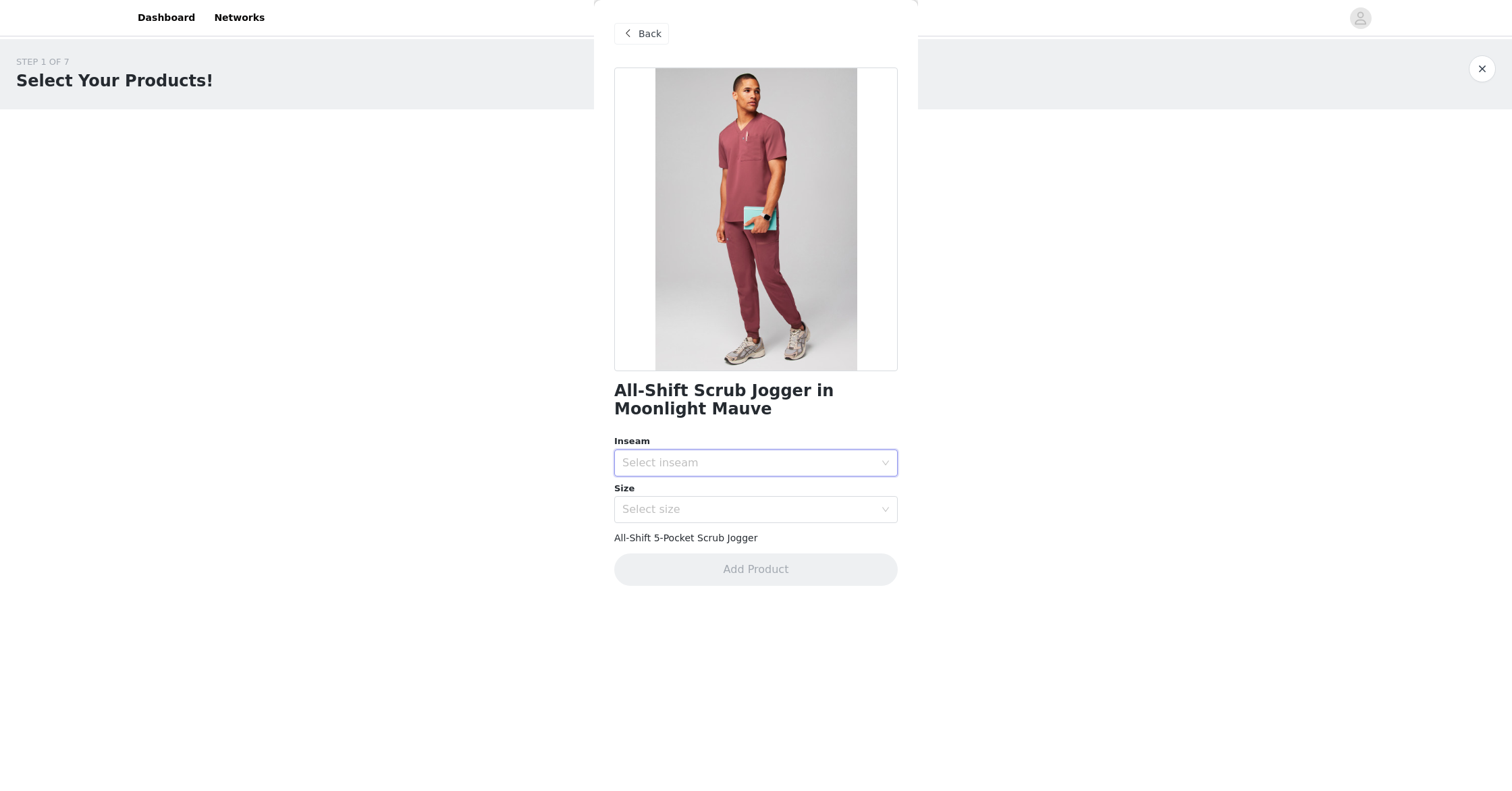
click at [878, 461] on div "Select inseam" at bounding box center [751, 462] width 258 height 26
click at [816, 533] on li "Tall" at bounding box center [756, 536] width 284 height 22
click at [885, 506] on icon "icon: down" at bounding box center [886, 510] width 8 height 8
click at [702, 606] on li "L" at bounding box center [756, 604] width 284 height 22
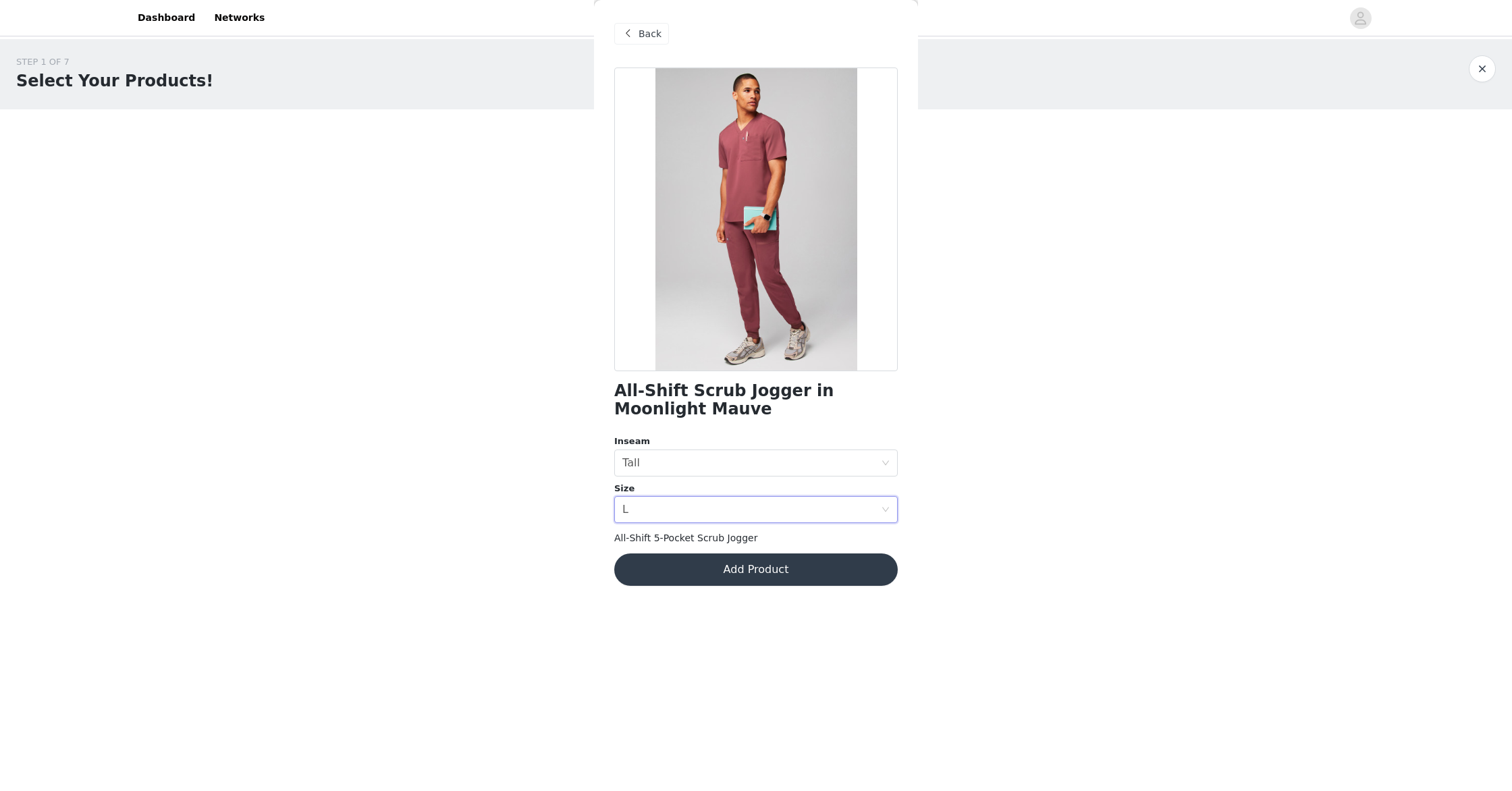
click at [732, 567] on button "Add Product" at bounding box center [756, 569] width 284 height 32
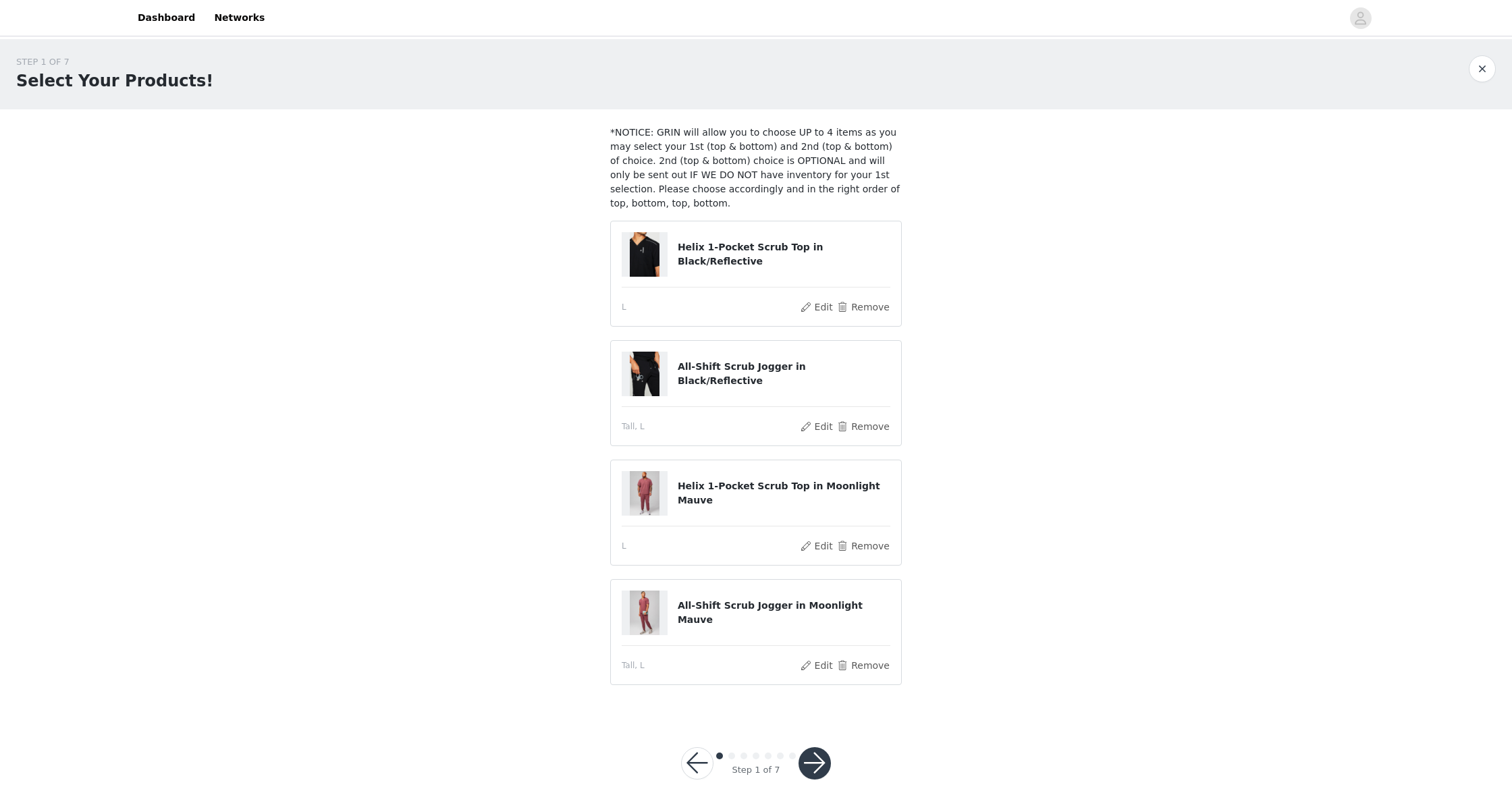
scroll to position [20, 0]
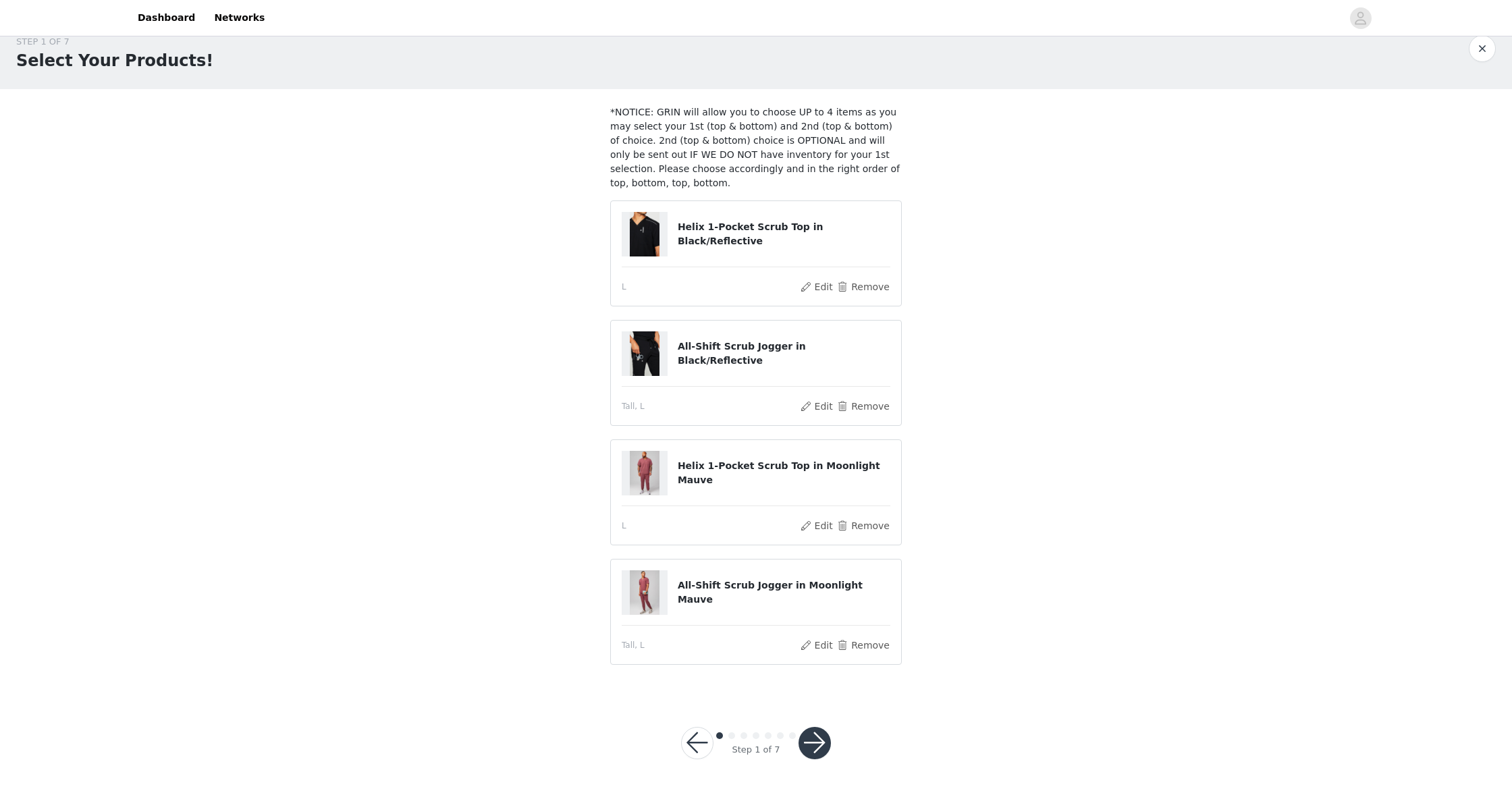
click at [818, 746] on button "button" at bounding box center [815, 743] width 32 height 32
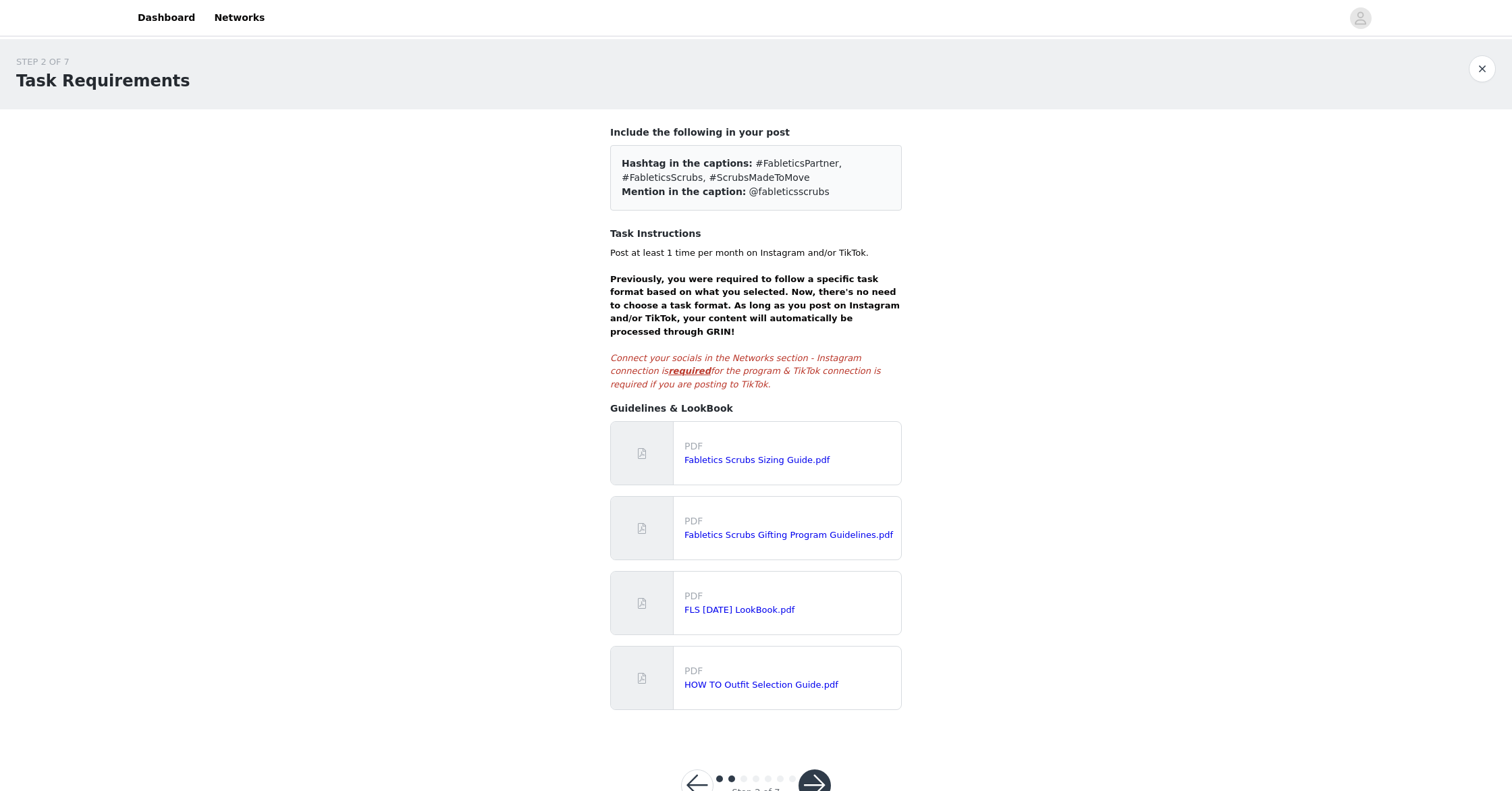
scroll to position [30, 0]
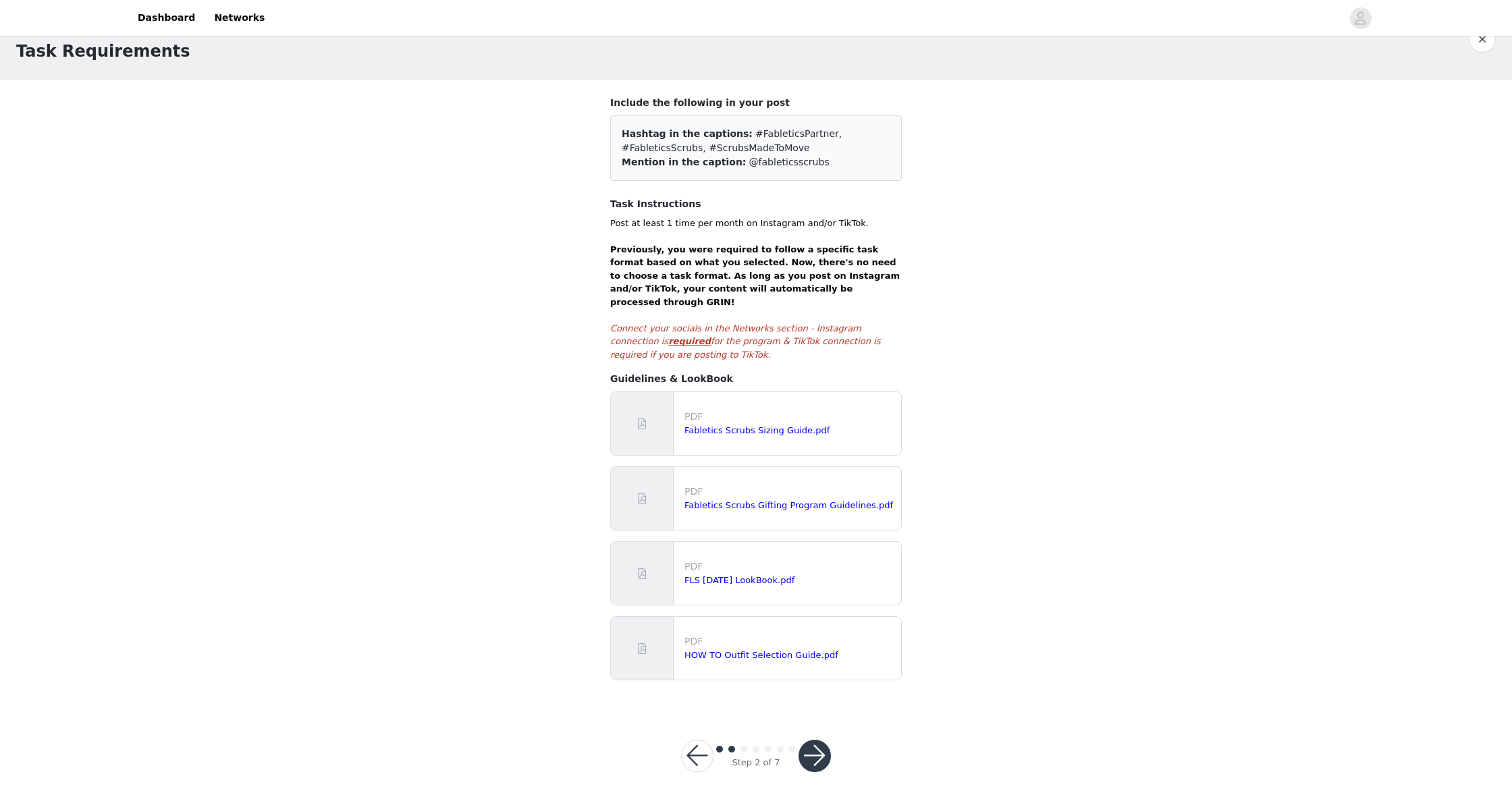
click at [812, 748] on button "button" at bounding box center [815, 755] width 32 height 32
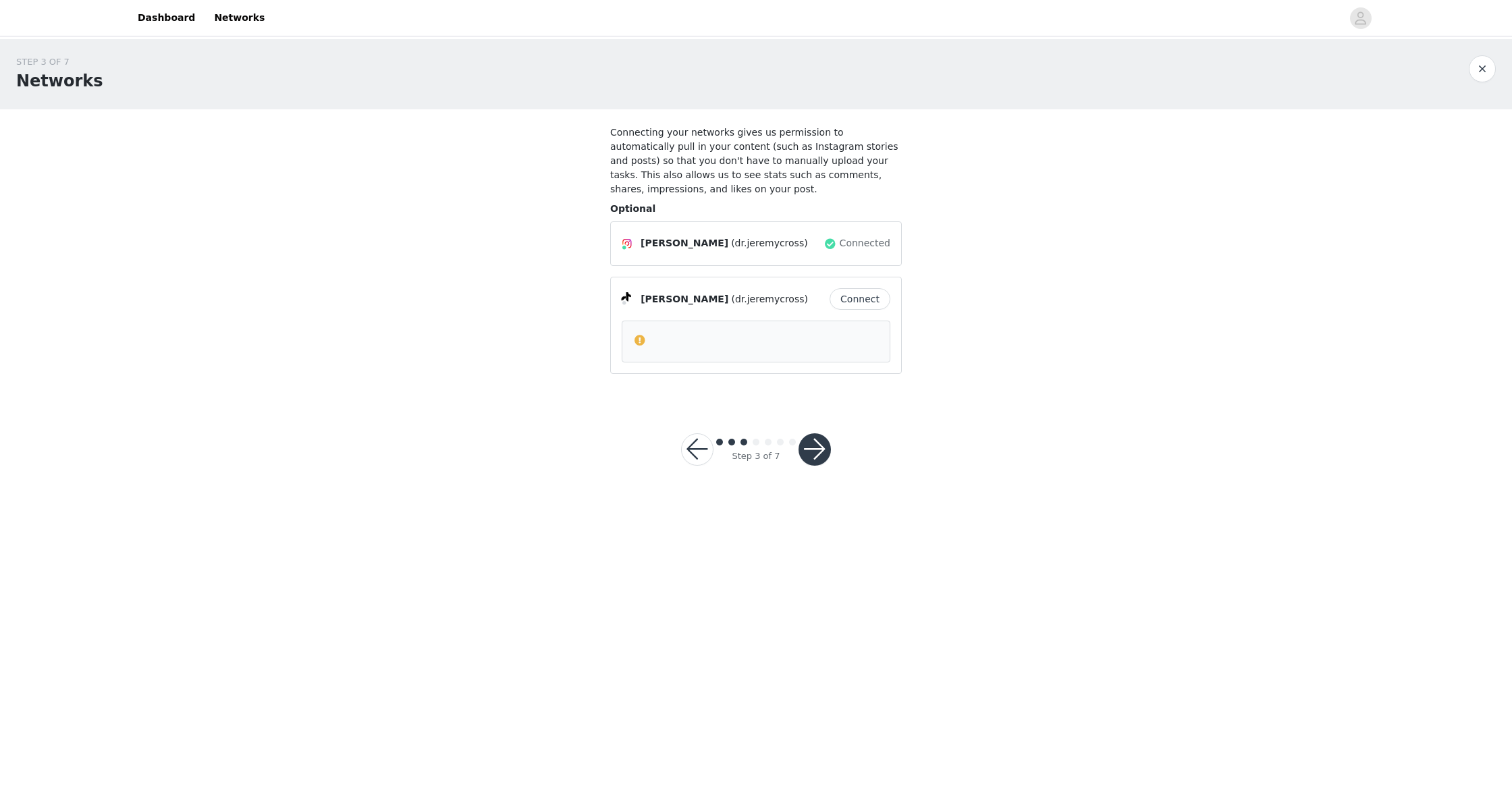
click at [816, 450] on button "button" at bounding box center [815, 449] width 32 height 32
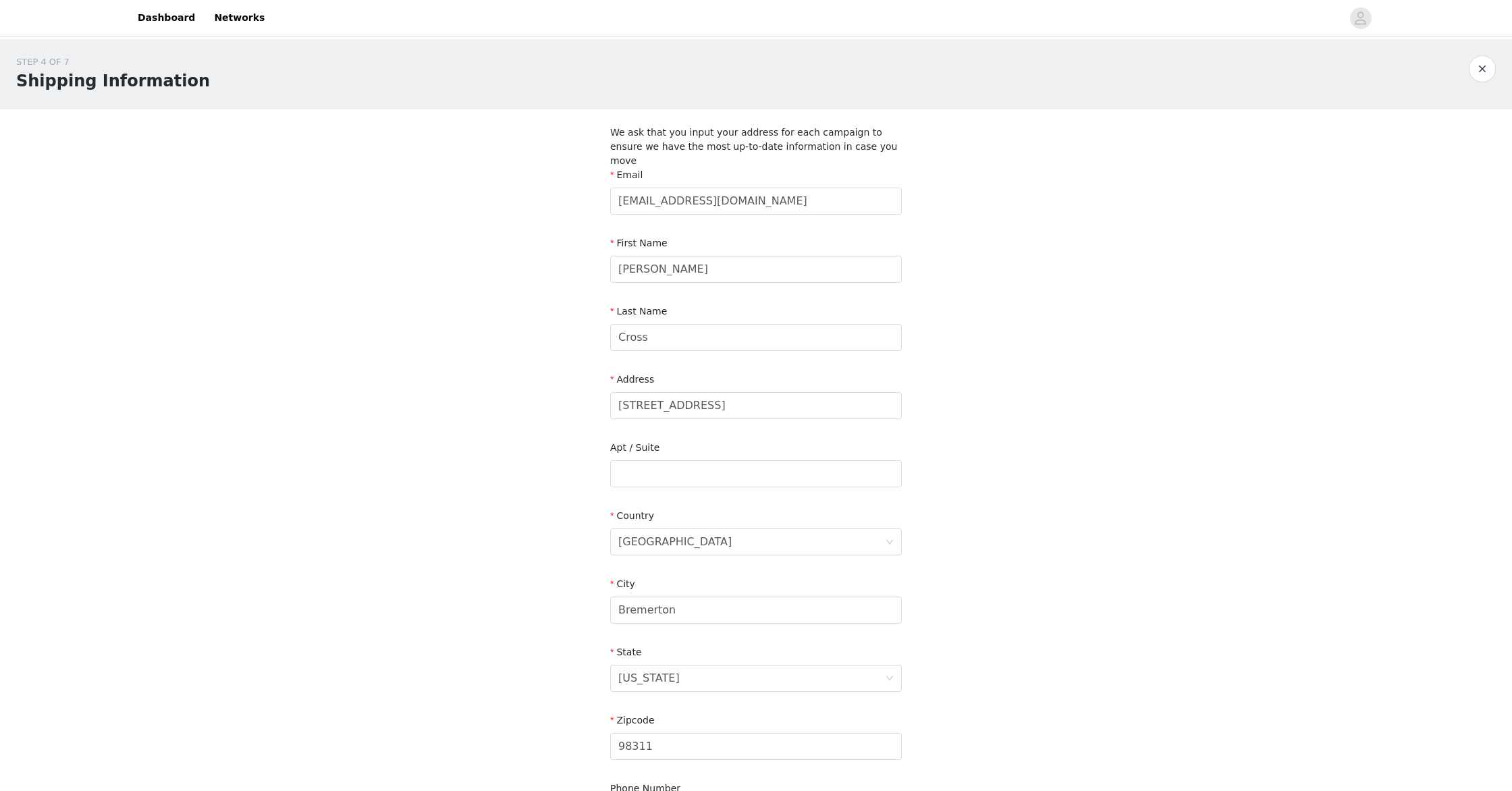
scroll to position [157, 0]
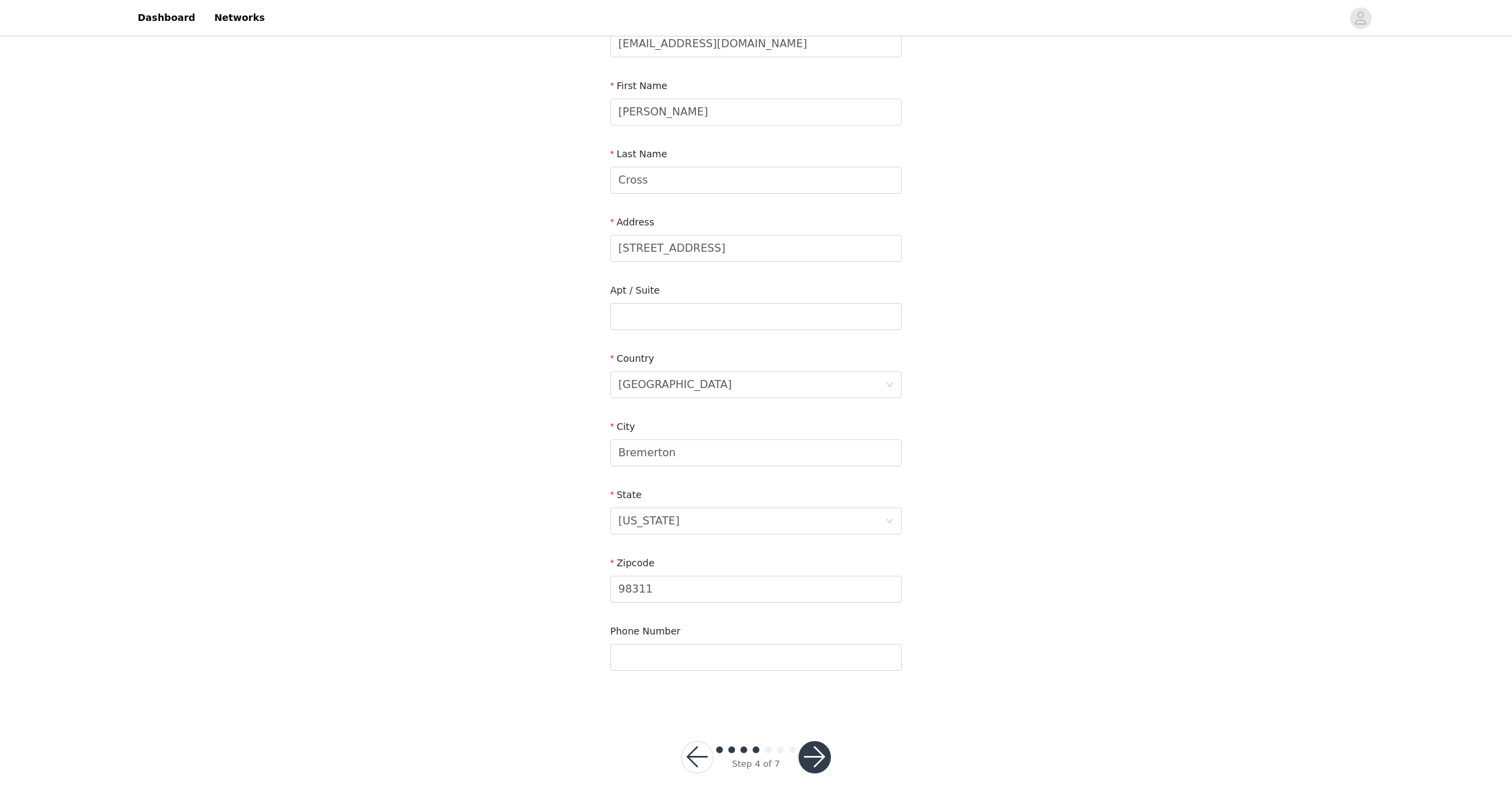
click at [812, 741] on button "button" at bounding box center [815, 757] width 32 height 32
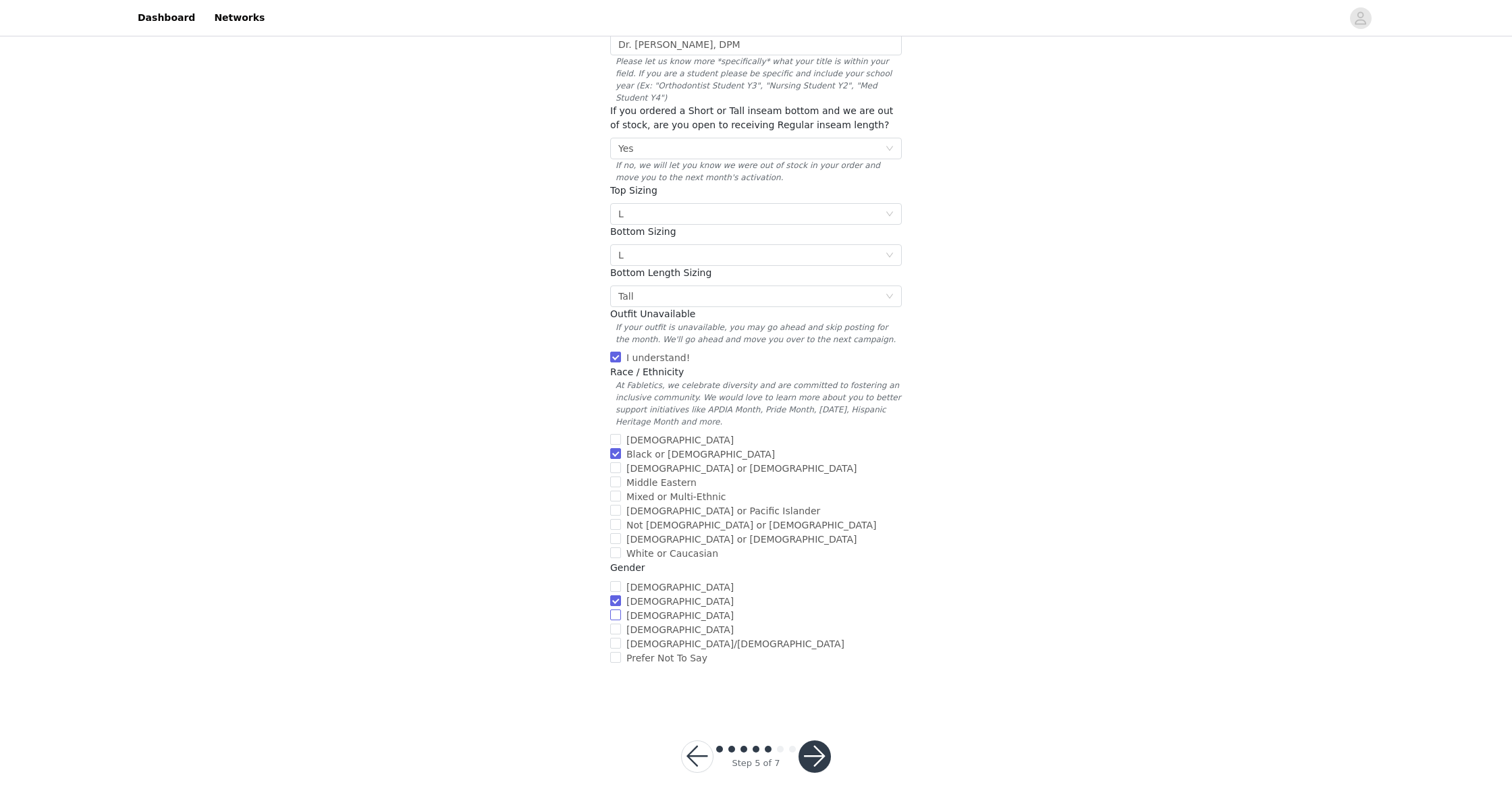
scroll to position [221, 0]
click at [820, 739] on button "button" at bounding box center [815, 754] width 32 height 32
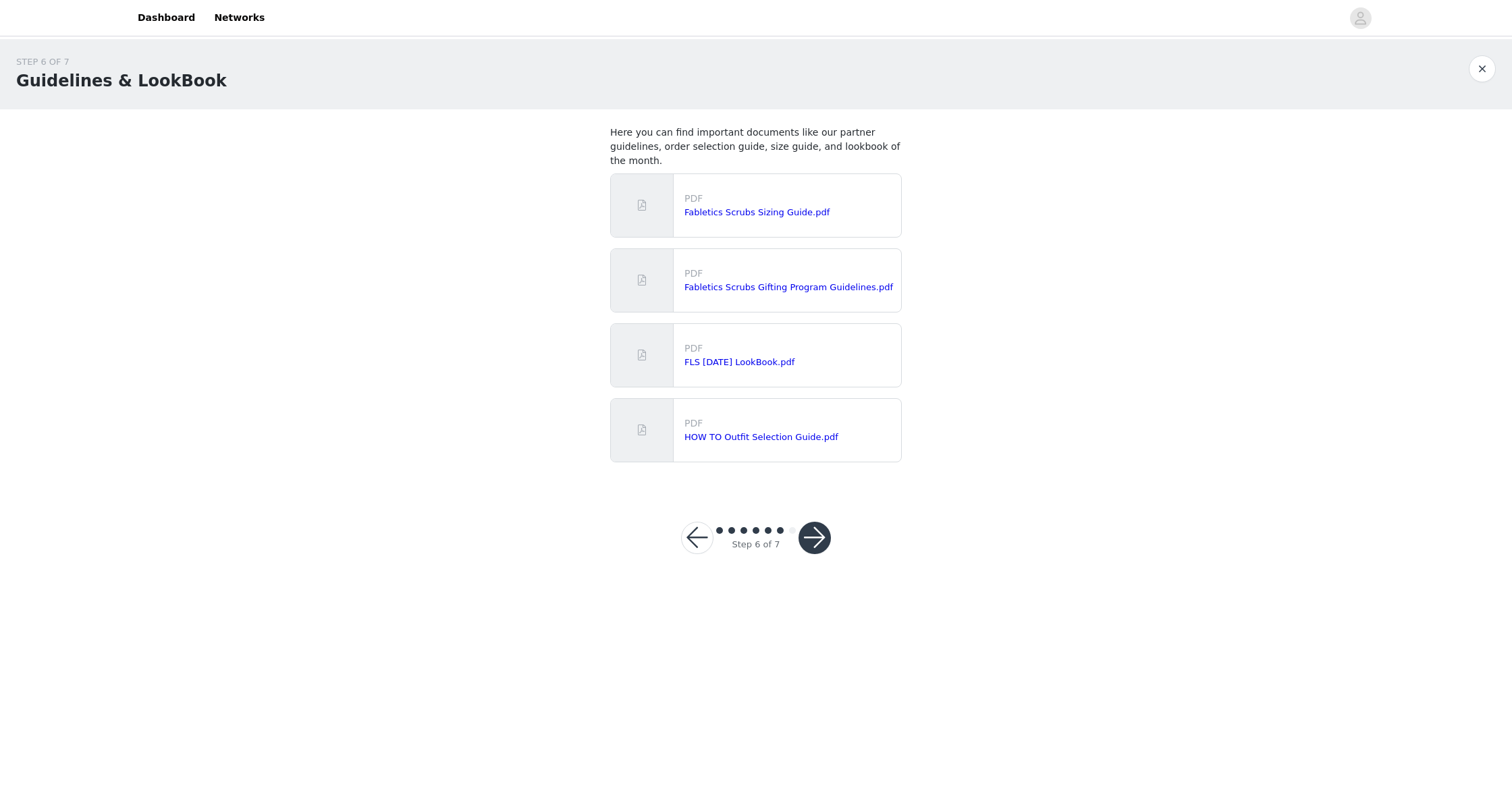
click at [814, 522] on button "button" at bounding box center [815, 538] width 32 height 32
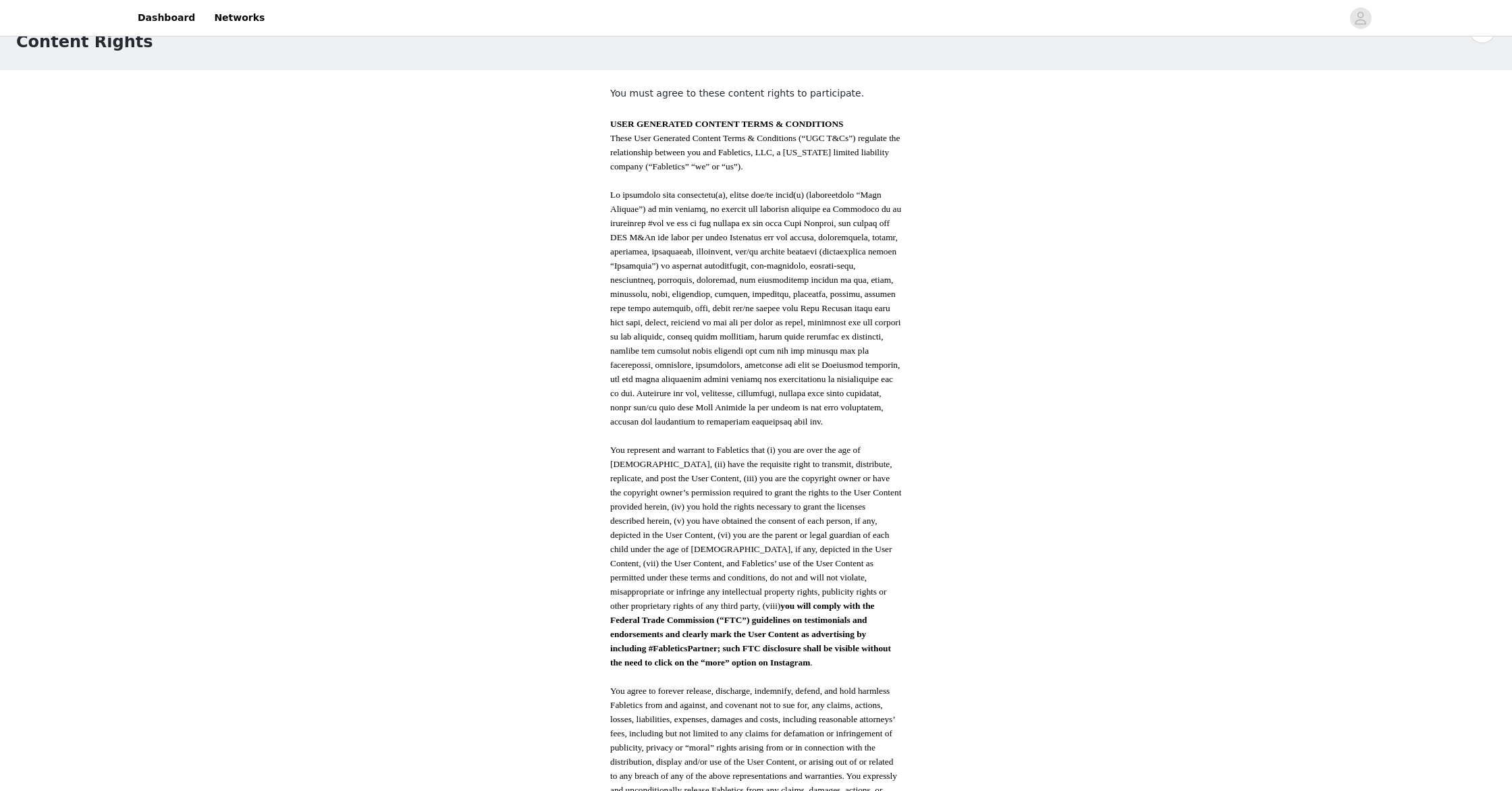
scroll to position [428, 0]
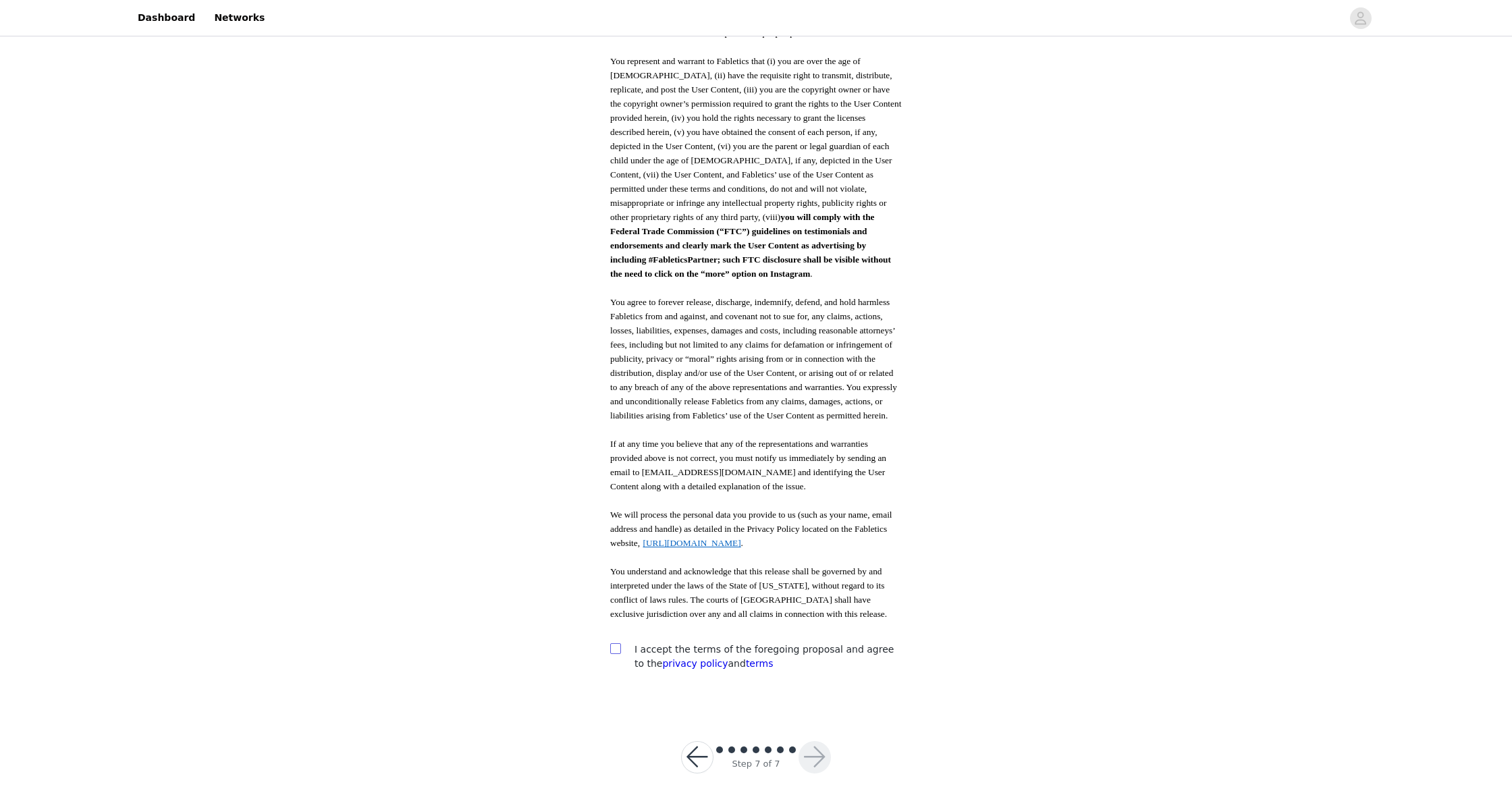
click at [613, 643] on input "checkbox" at bounding box center [614, 647] width 9 height 9
checkbox input "true"
click at [805, 745] on button "button" at bounding box center [815, 757] width 32 height 32
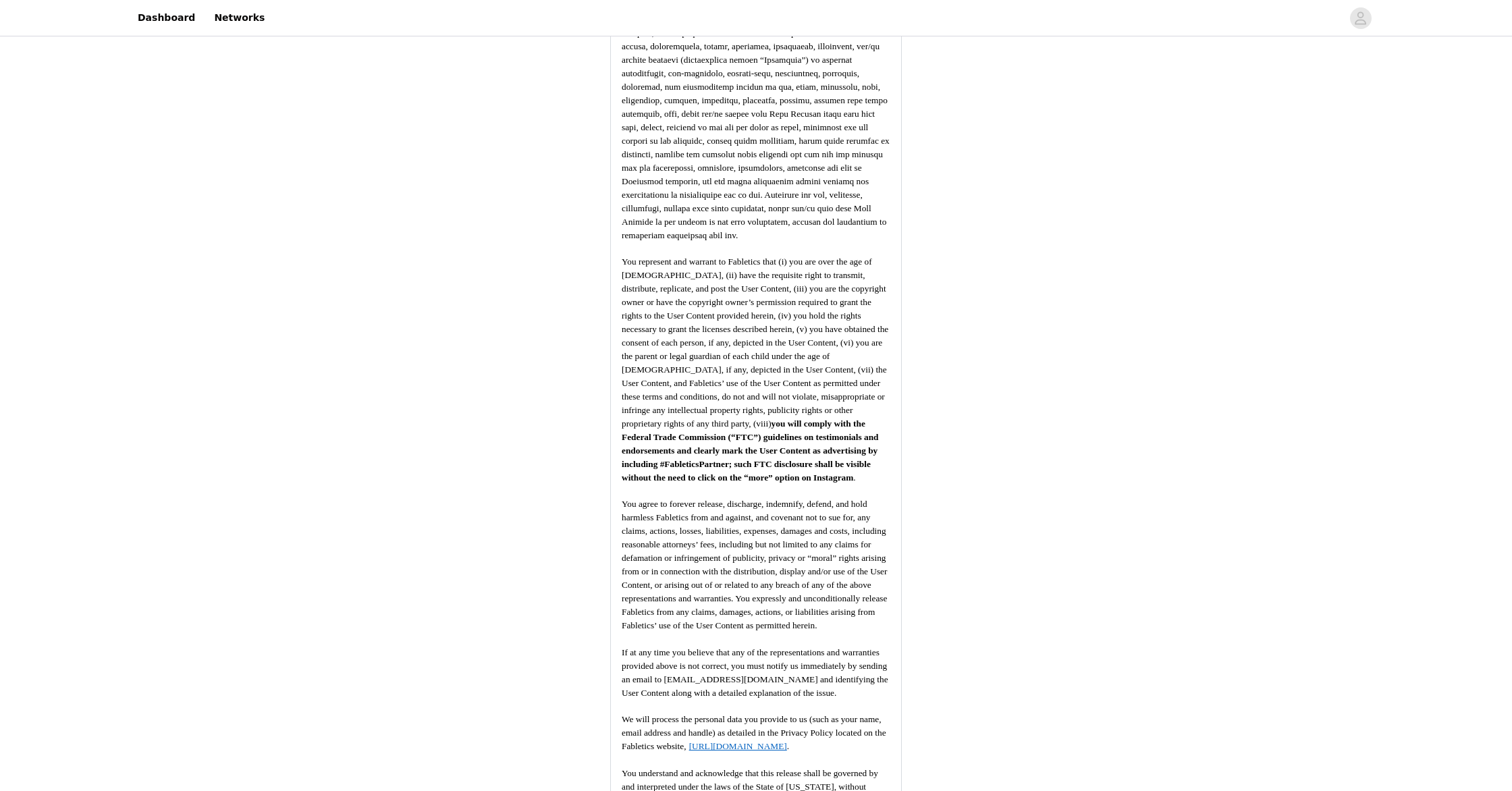
scroll to position [1790, 0]
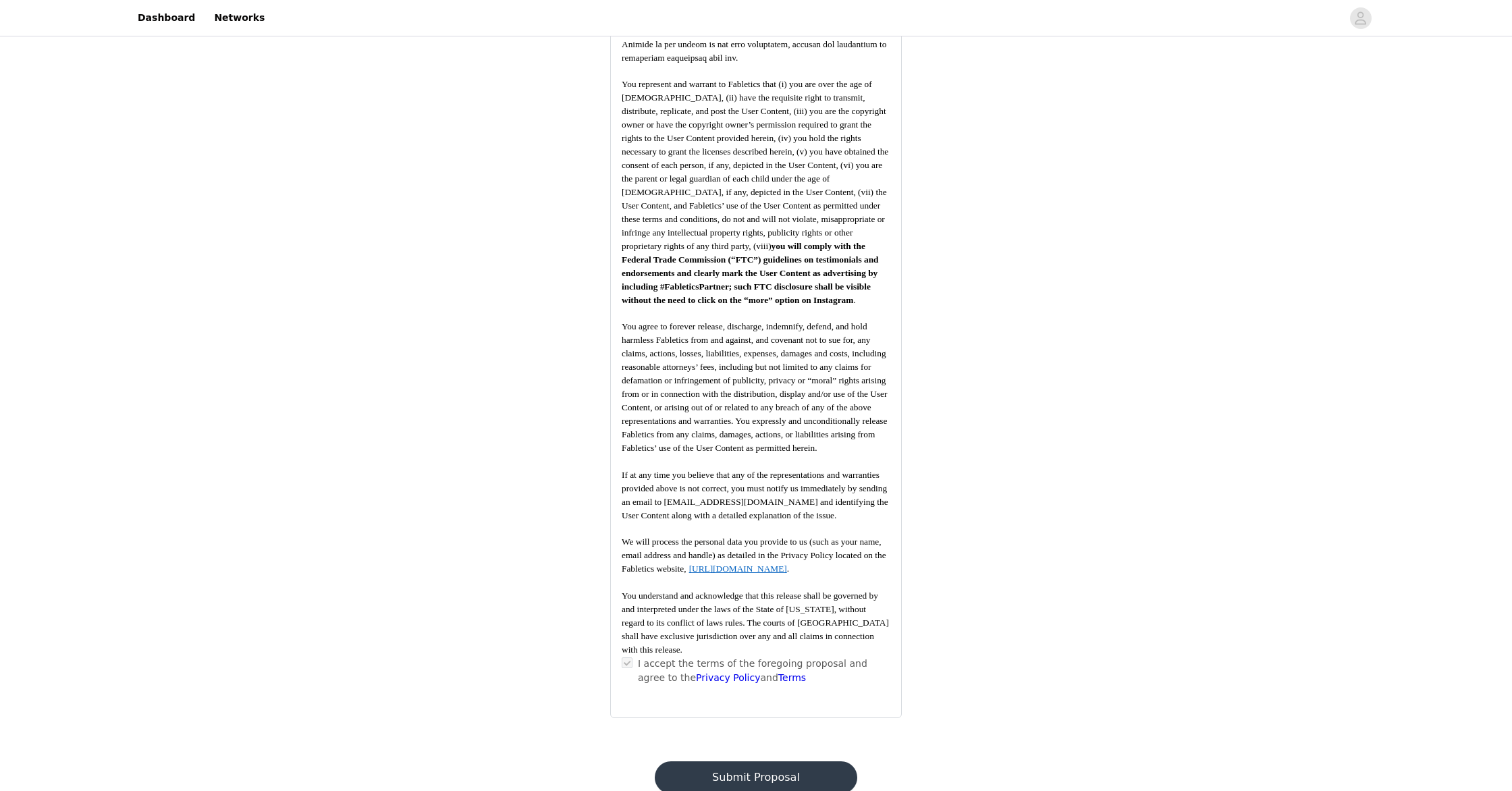
click at [776, 761] on button "Submit Proposal" at bounding box center [756, 777] width 202 height 32
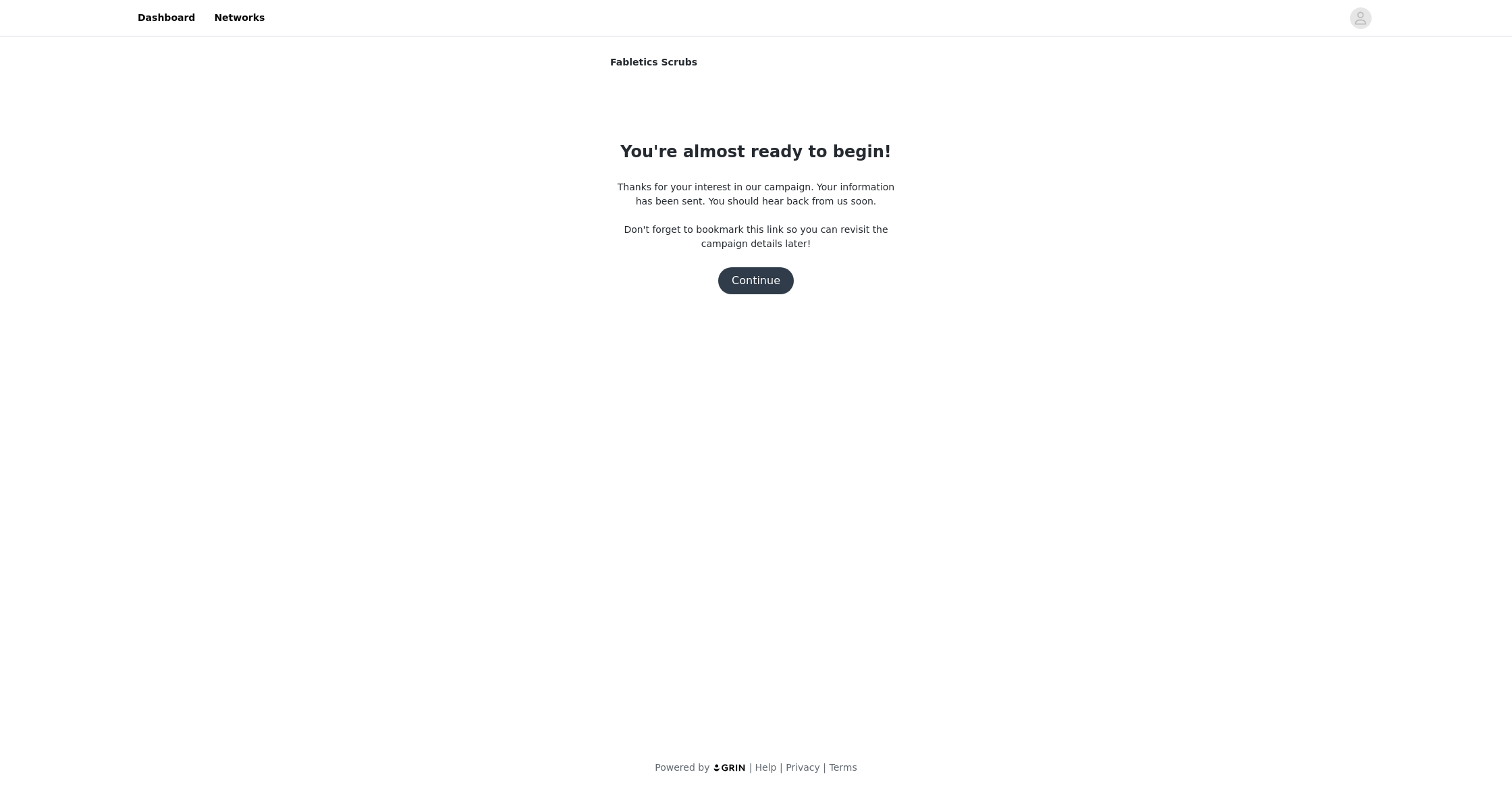
click at [757, 287] on button "Continue" at bounding box center [756, 281] width 76 height 27
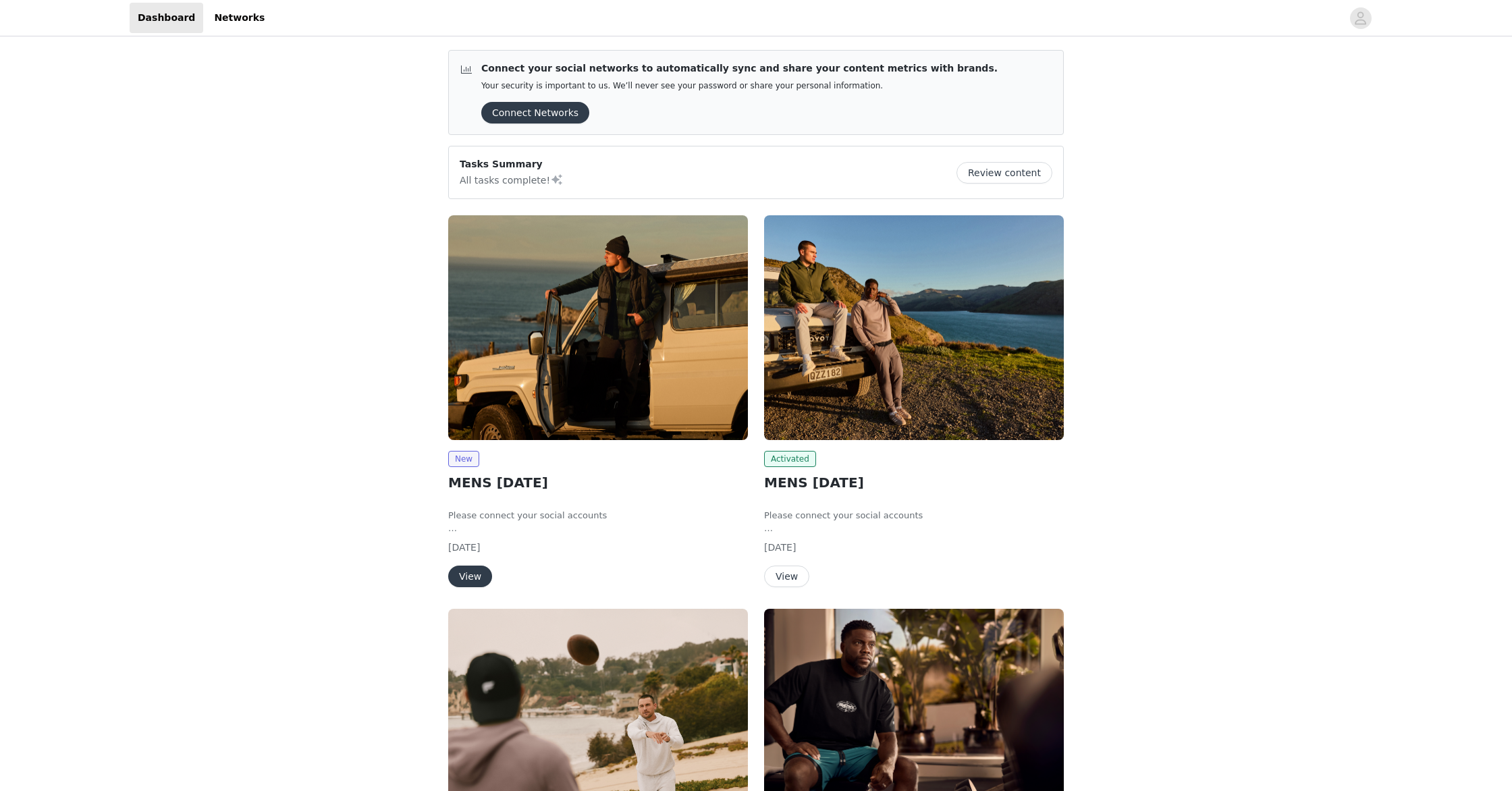
click at [473, 577] on button "View" at bounding box center [470, 576] width 44 height 22
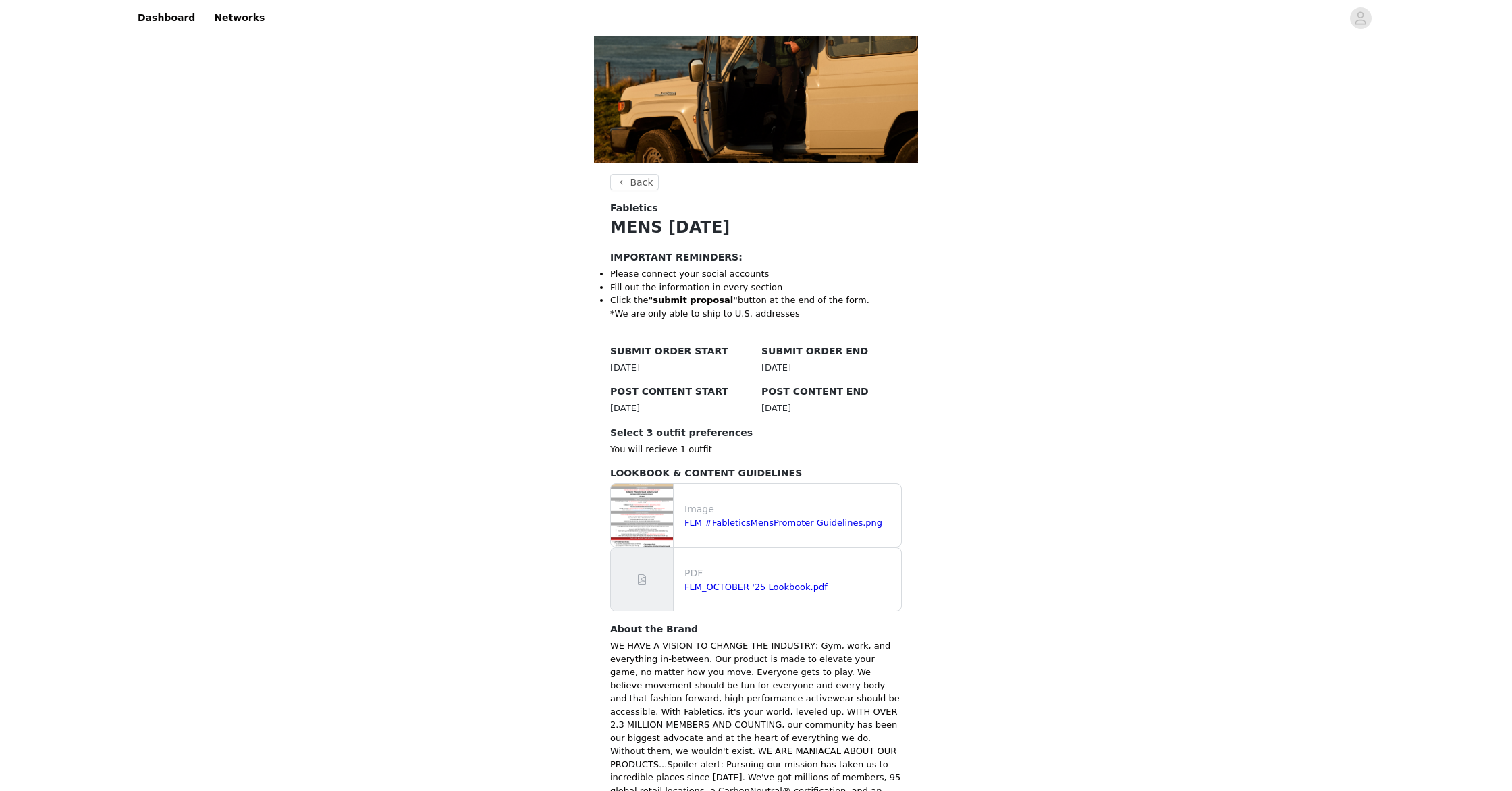
scroll to position [203, 0]
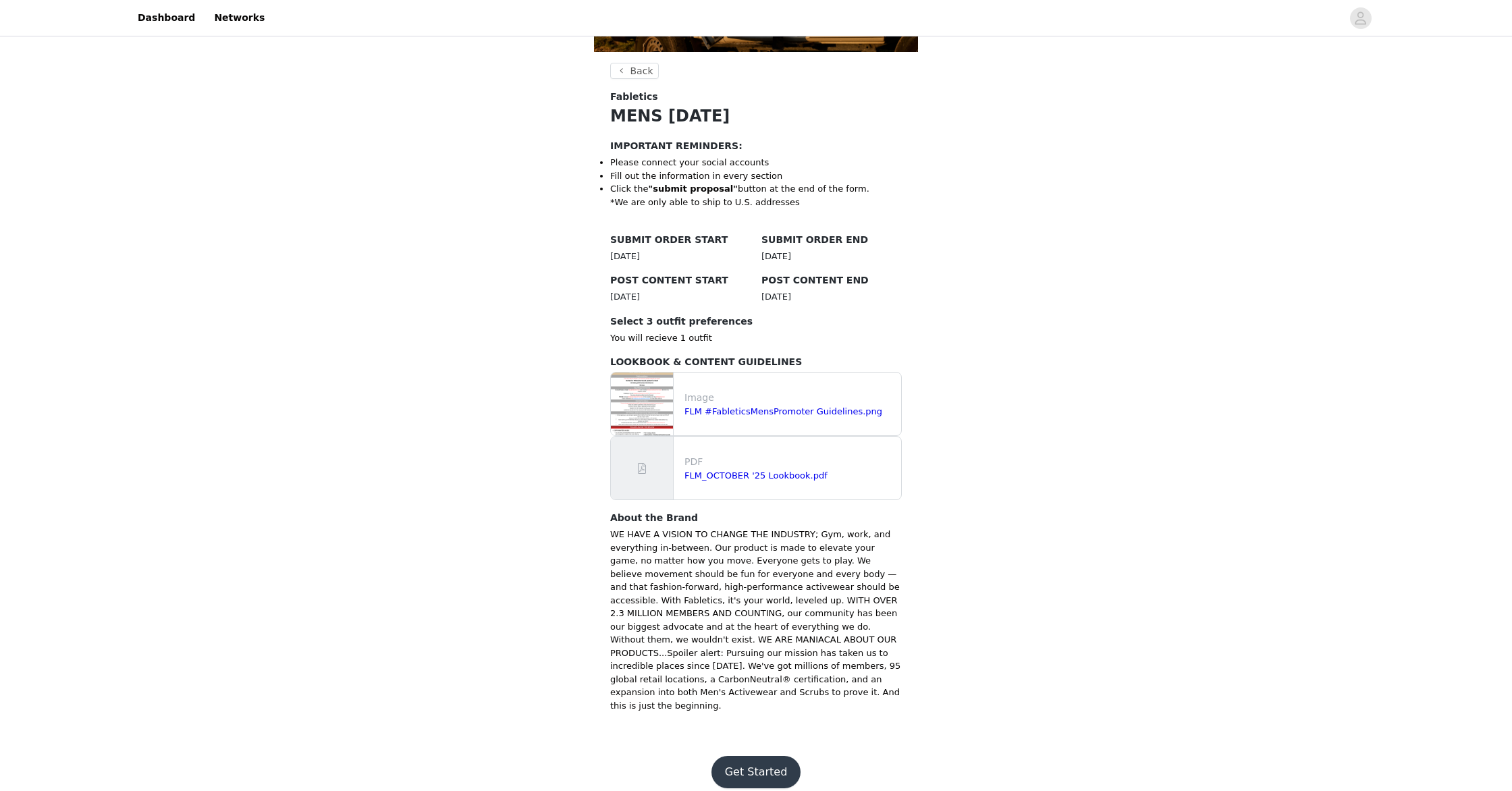
click at [773, 758] on button "Get Started" at bounding box center [756, 772] width 90 height 32
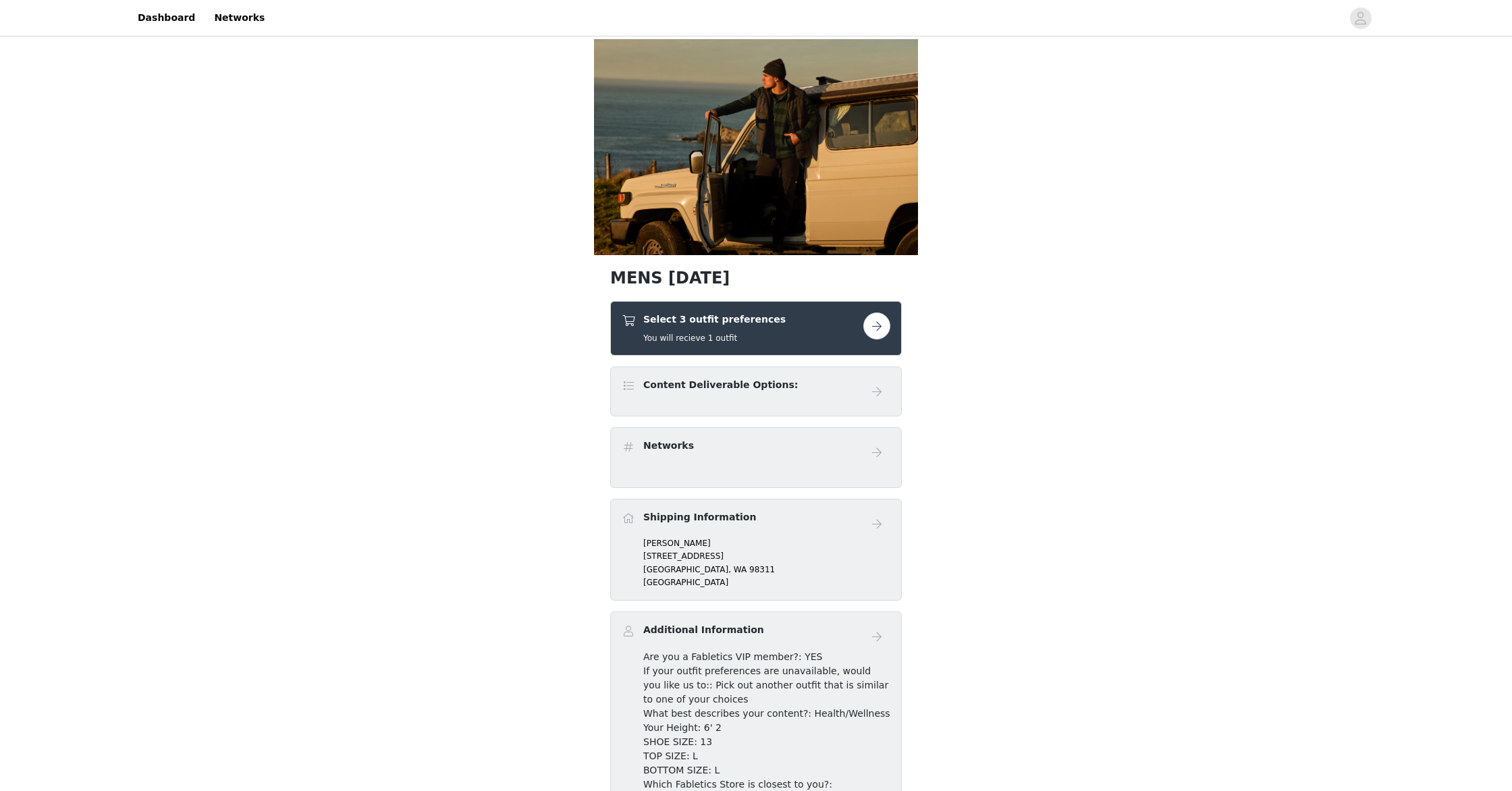
click at [876, 334] on button "button" at bounding box center [877, 325] width 27 height 27
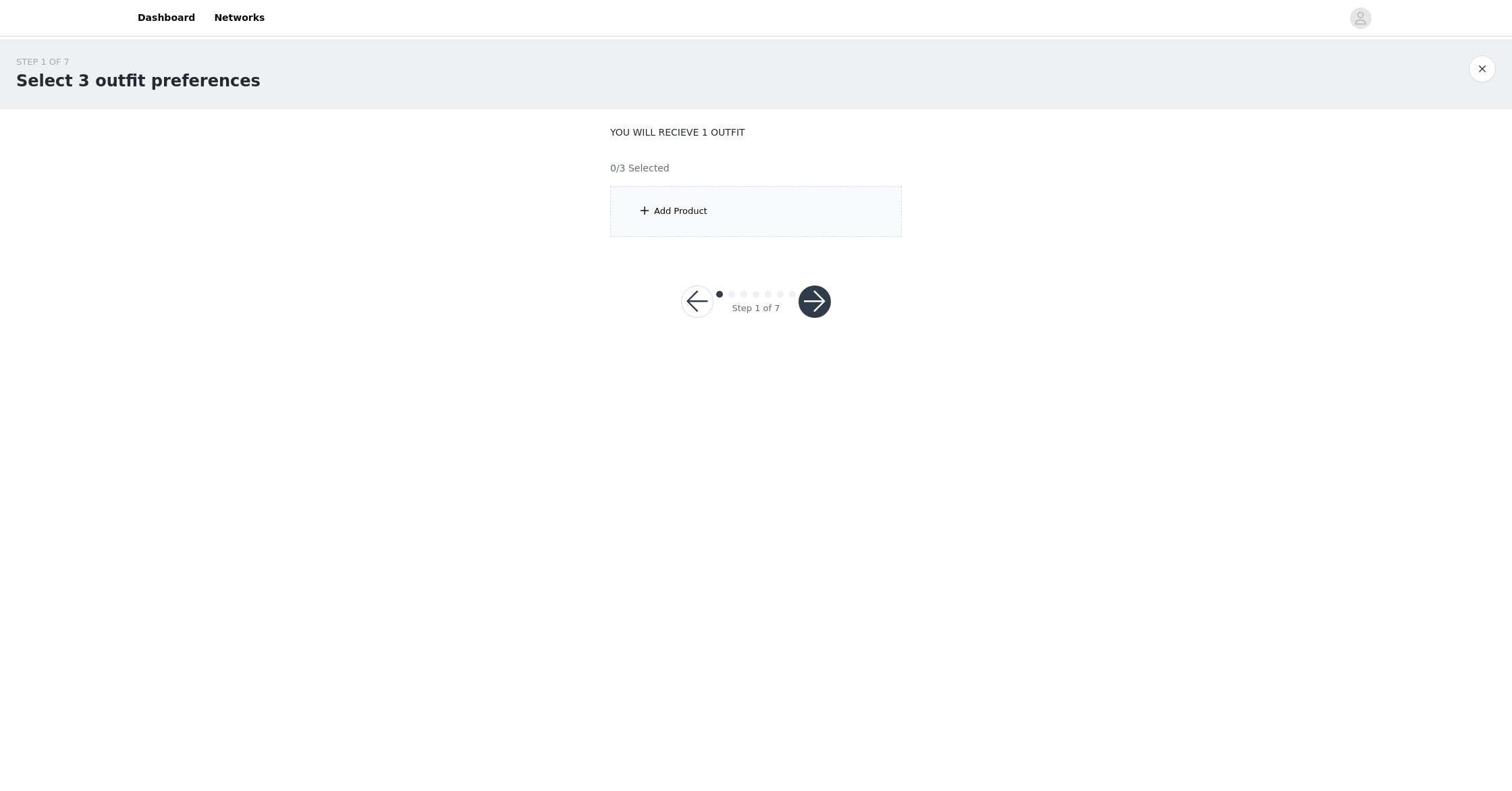
click at [644, 208] on span at bounding box center [644, 211] width 13 height 17
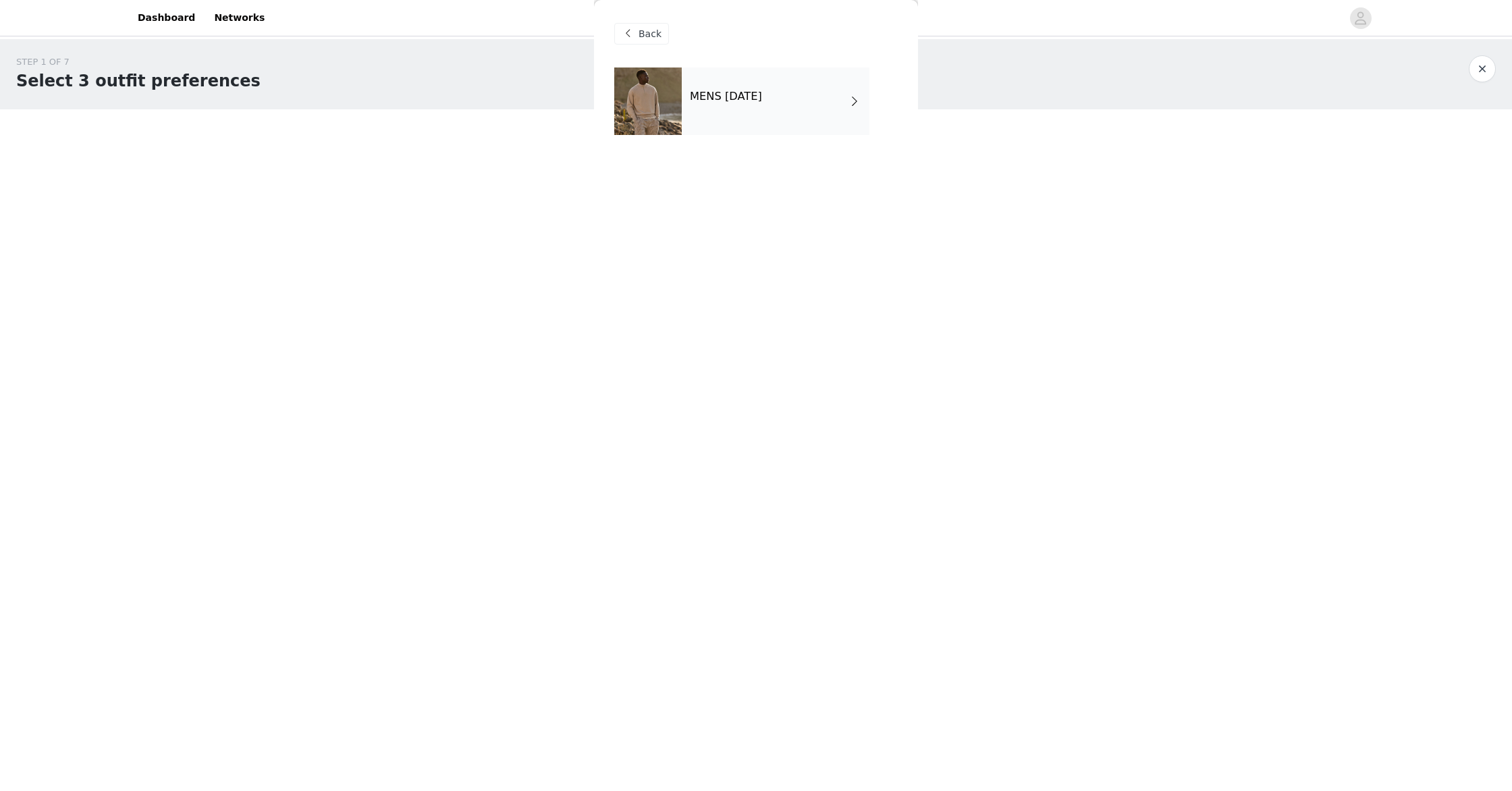
click at [858, 103] on span at bounding box center [854, 101] width 13 height 17
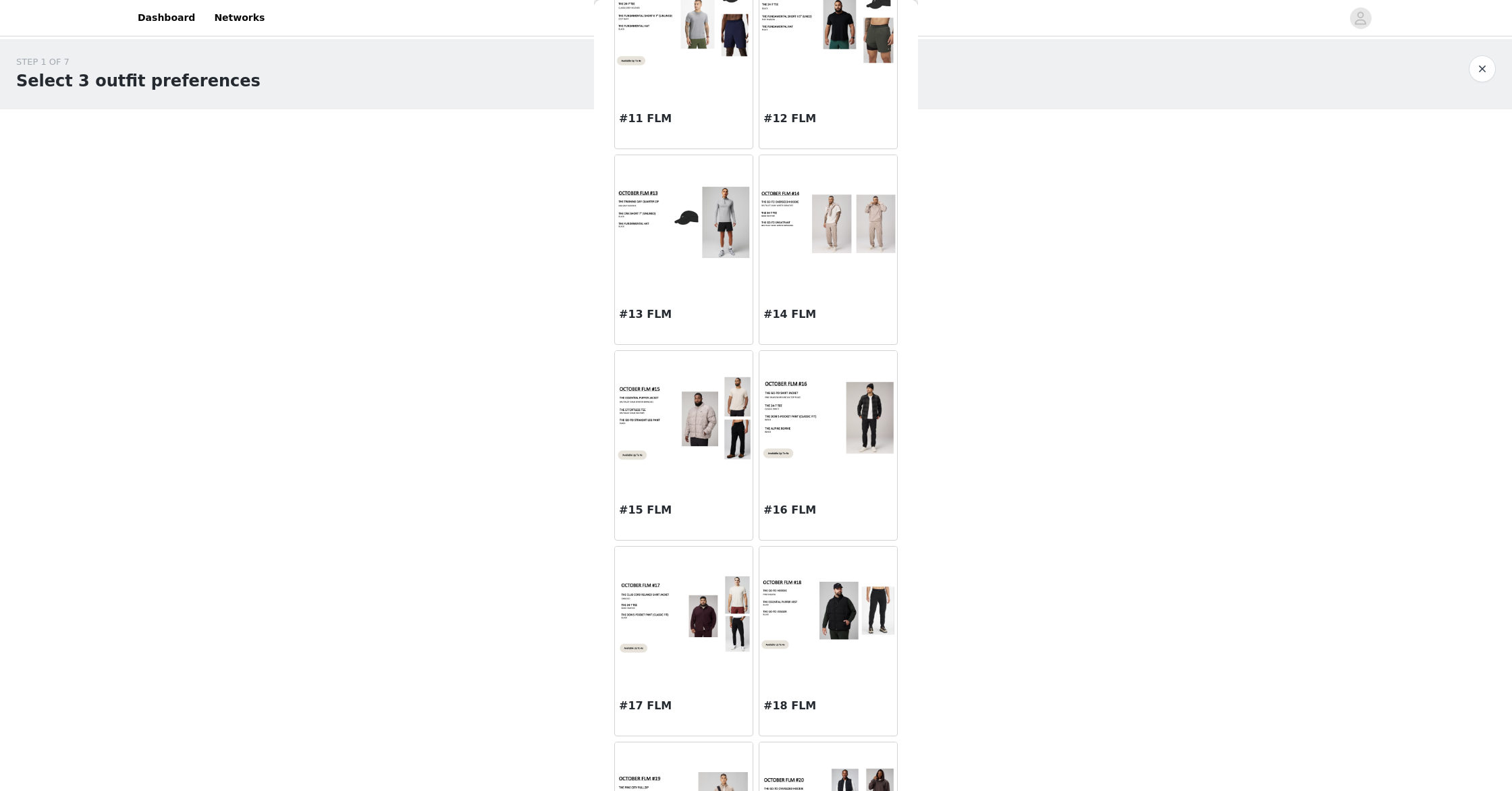
scroll to position [1089, 0]
click at [694, 426] on img at bounding box center [684, 417] width 138 height 87
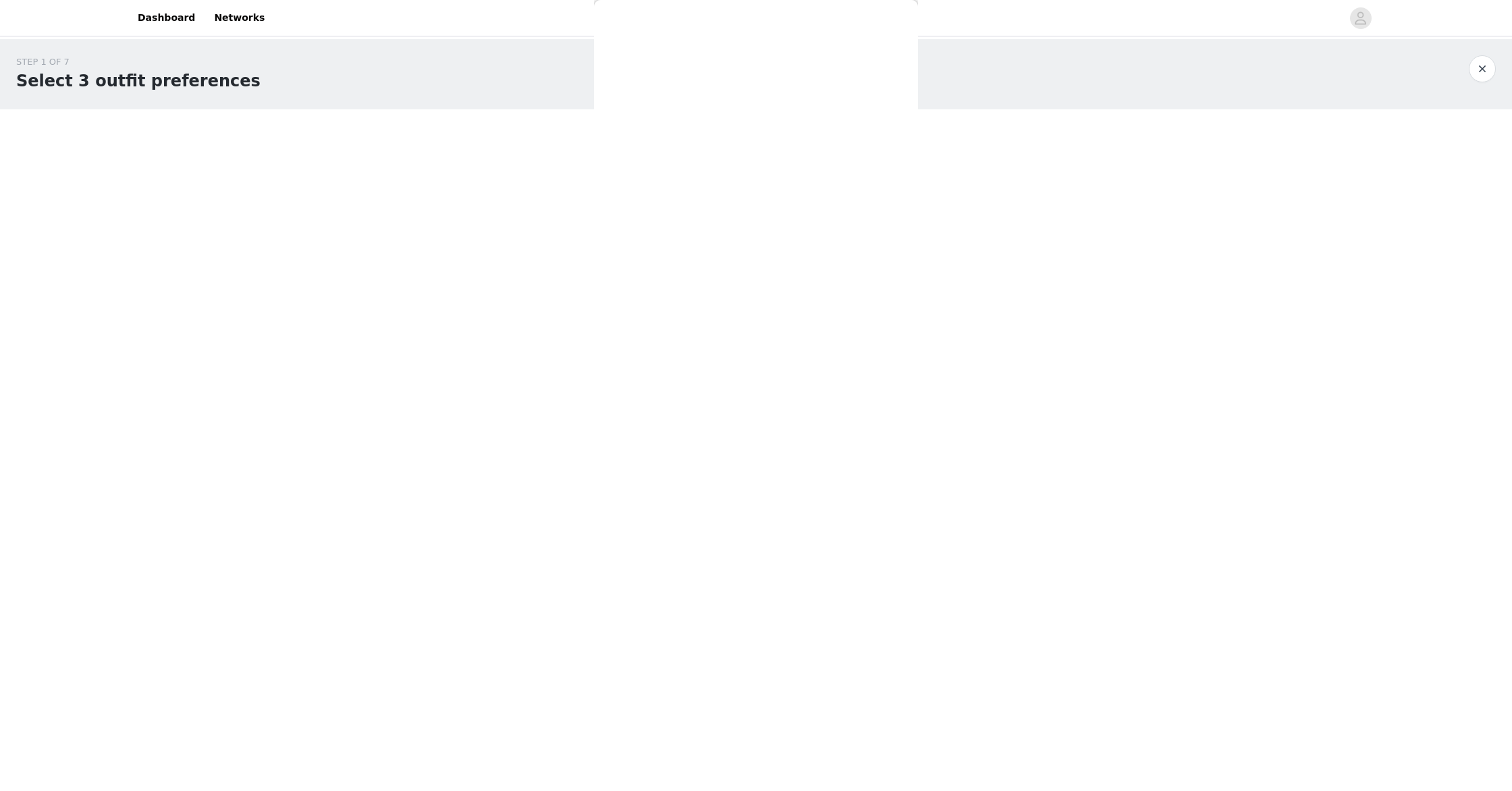
scroll to position [0, 0]
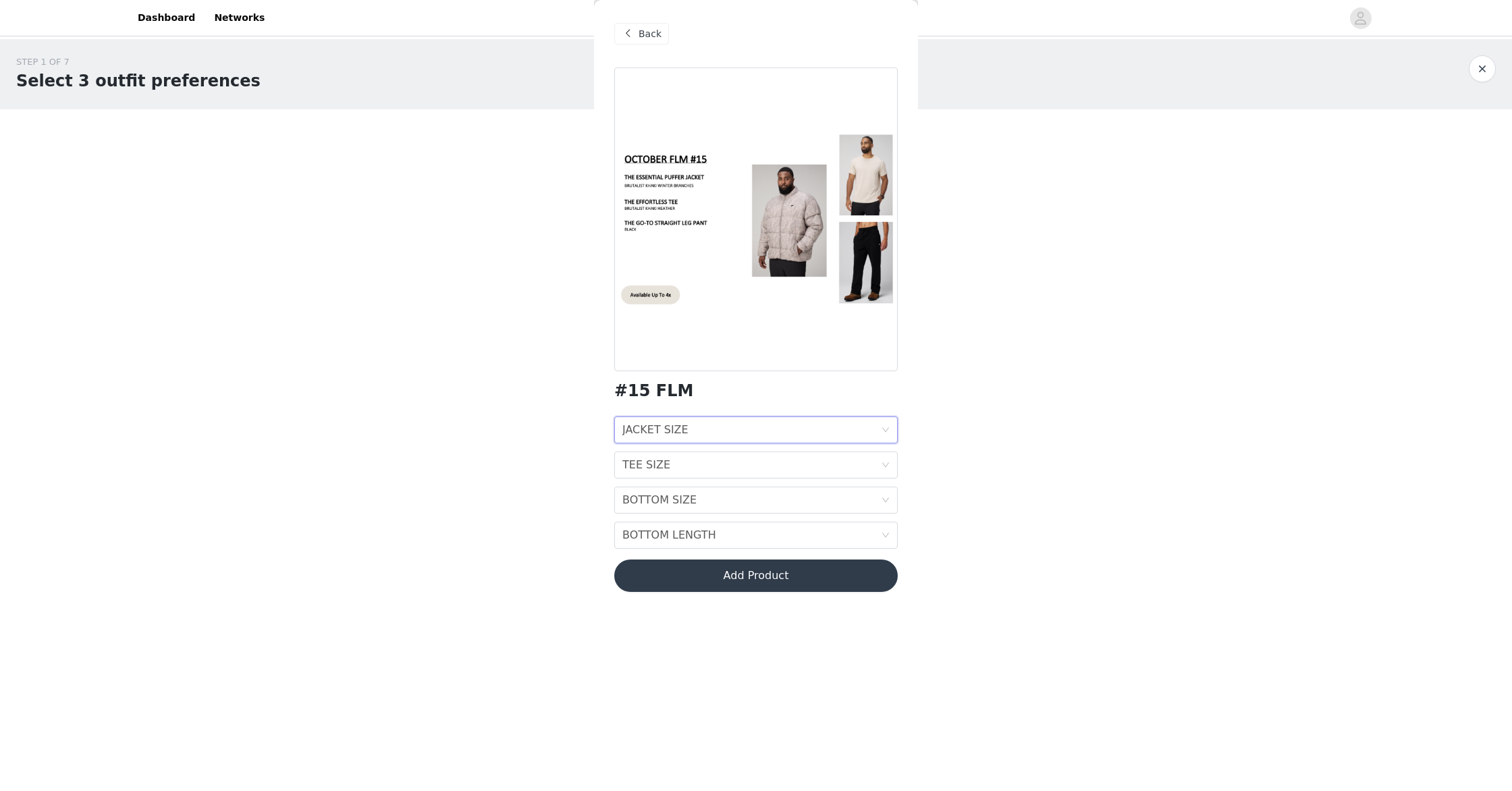
click at [887, 430] on icon "icon: down" at bounding box center [886, 431] width 7 height 5
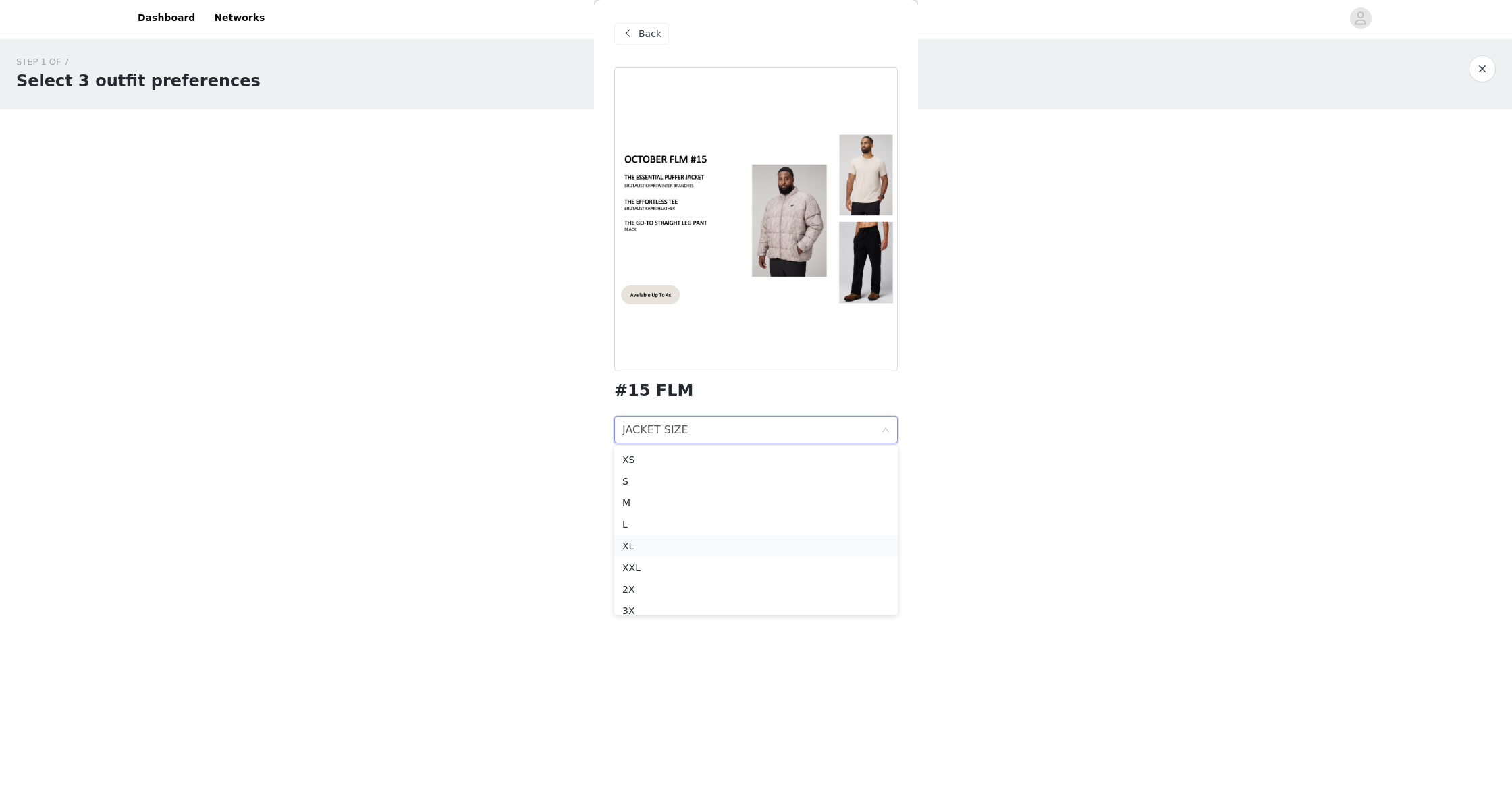
click at [652, 550] on div "XL" at bounding box center [756, 546] width 267 height 15
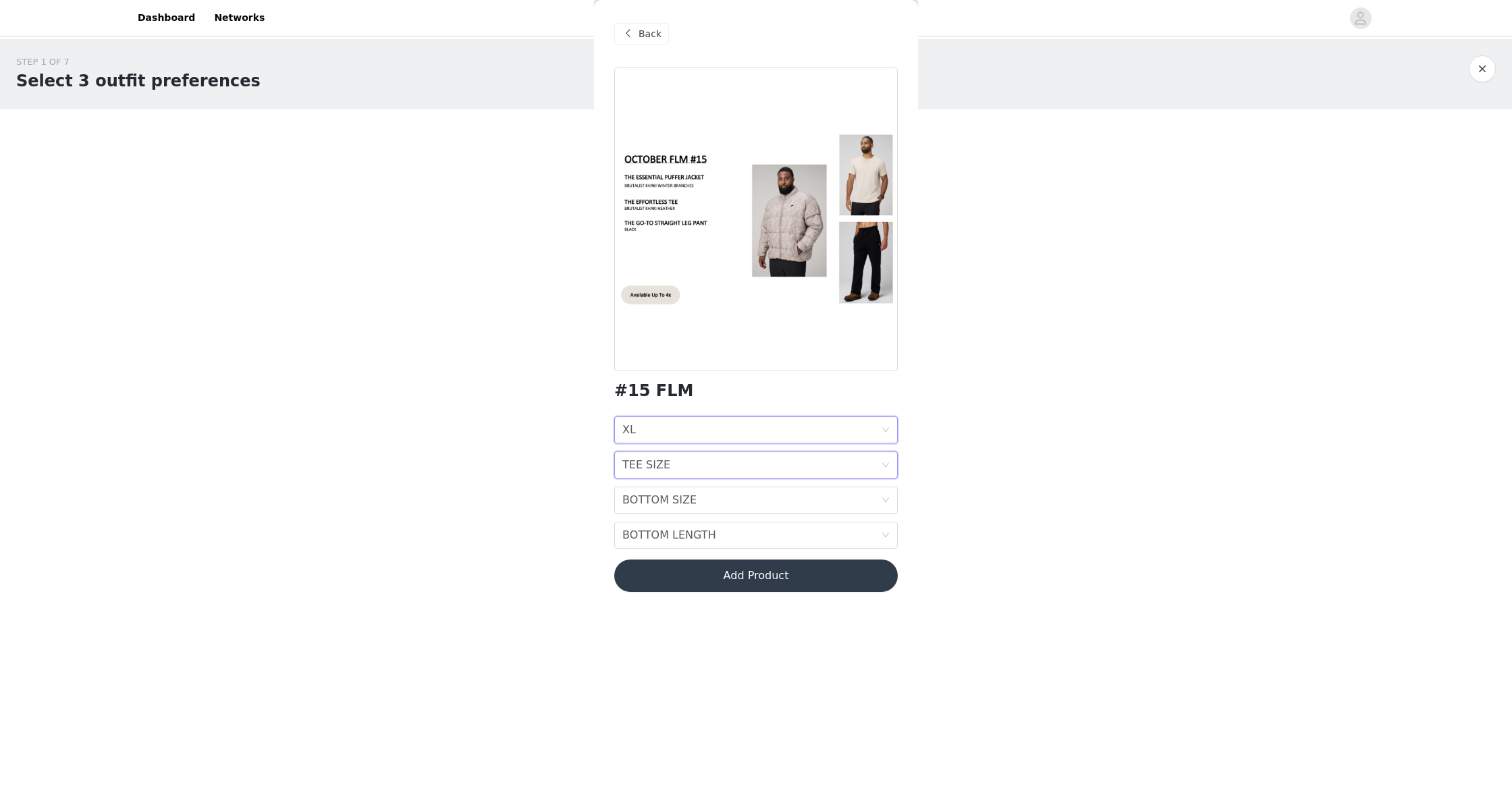
click at [883, 467] on icon "icon: down" at bounding box center [886, 465] width 8 height 8
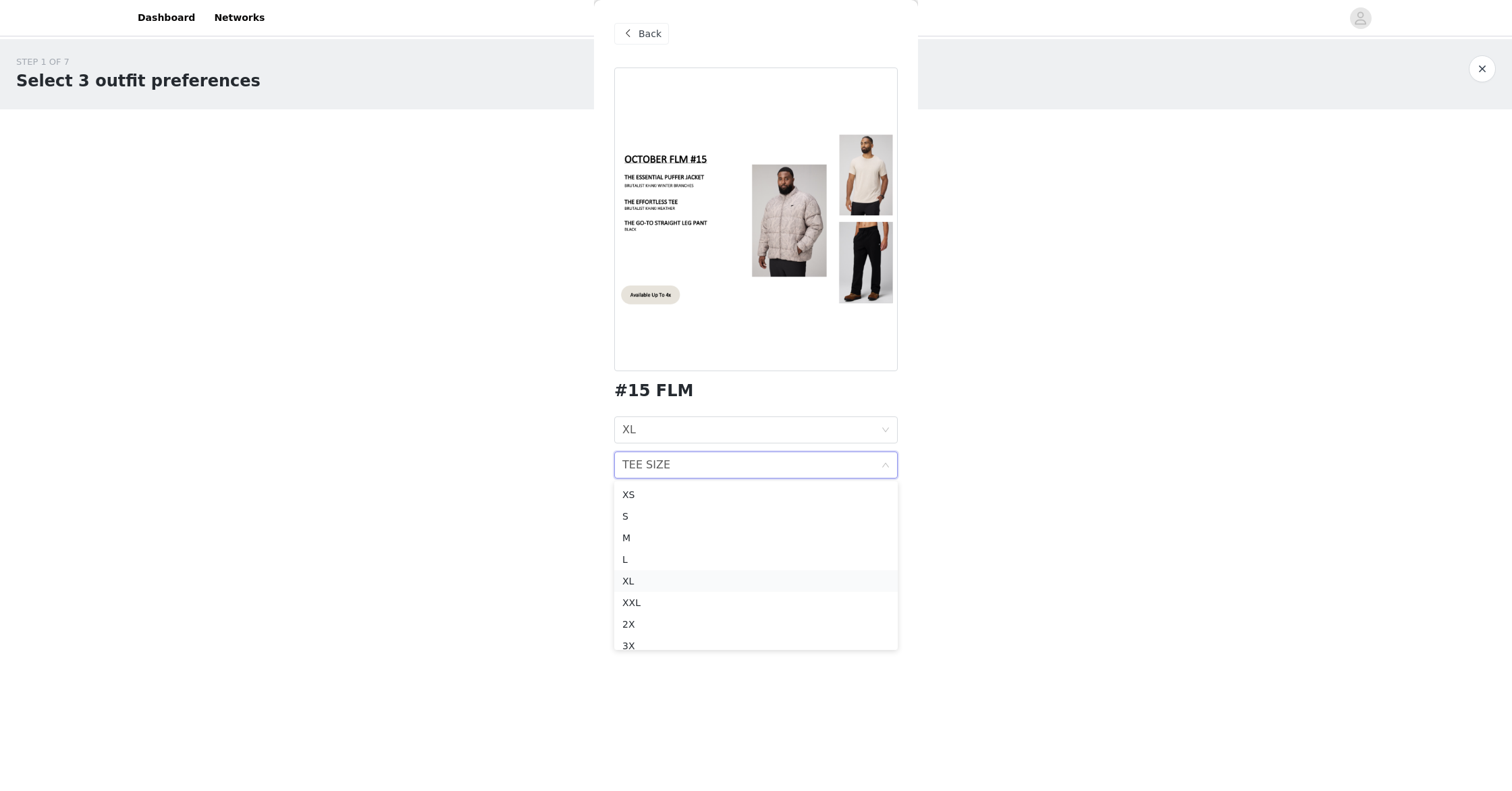
click at [636, 583] on div "XL" at bounding box center [756, 581] width 267 height 15
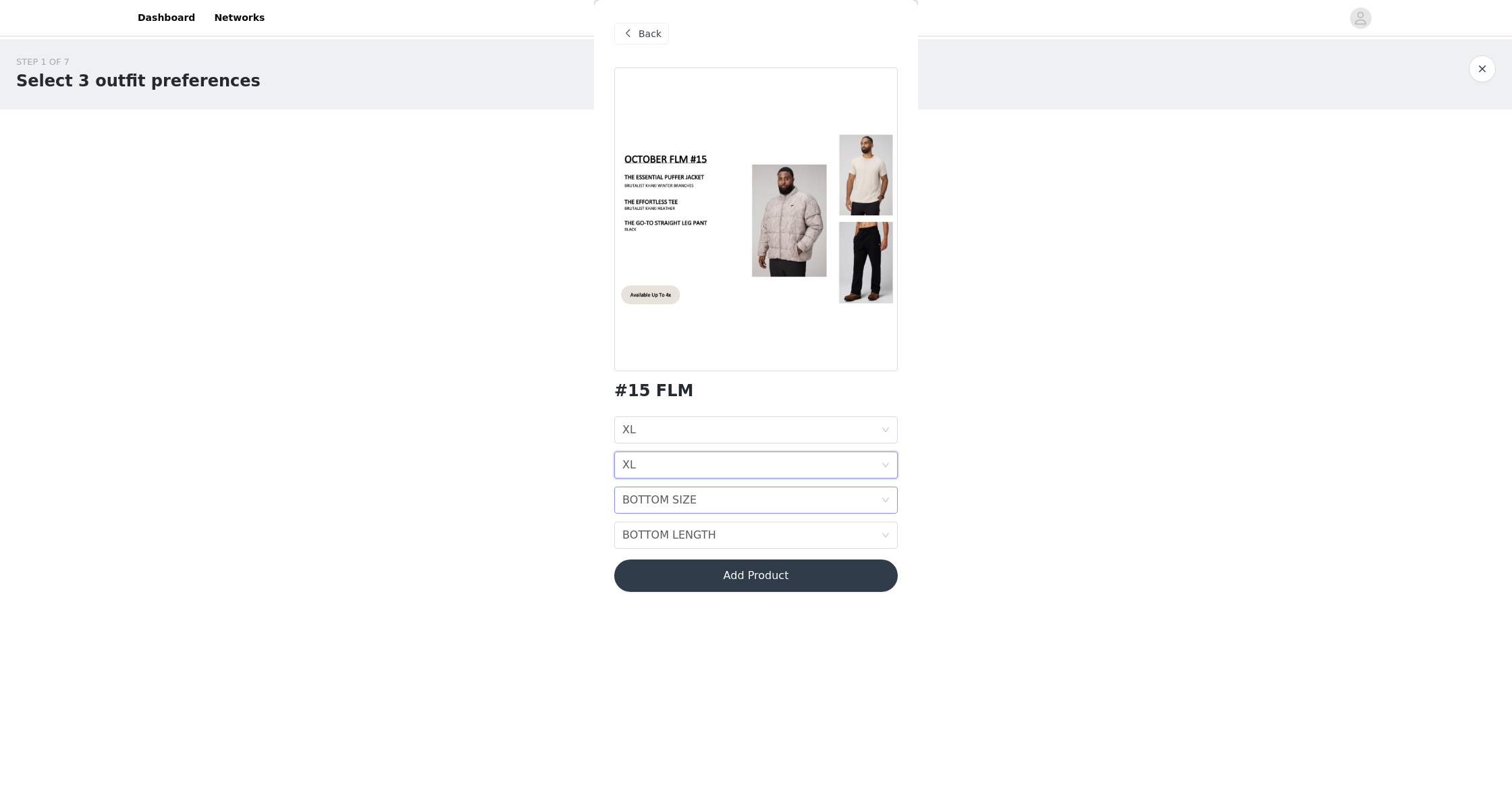
click at [886, 499] on icon "icon: down" at bounding box center [886, 500] width 8 height 8
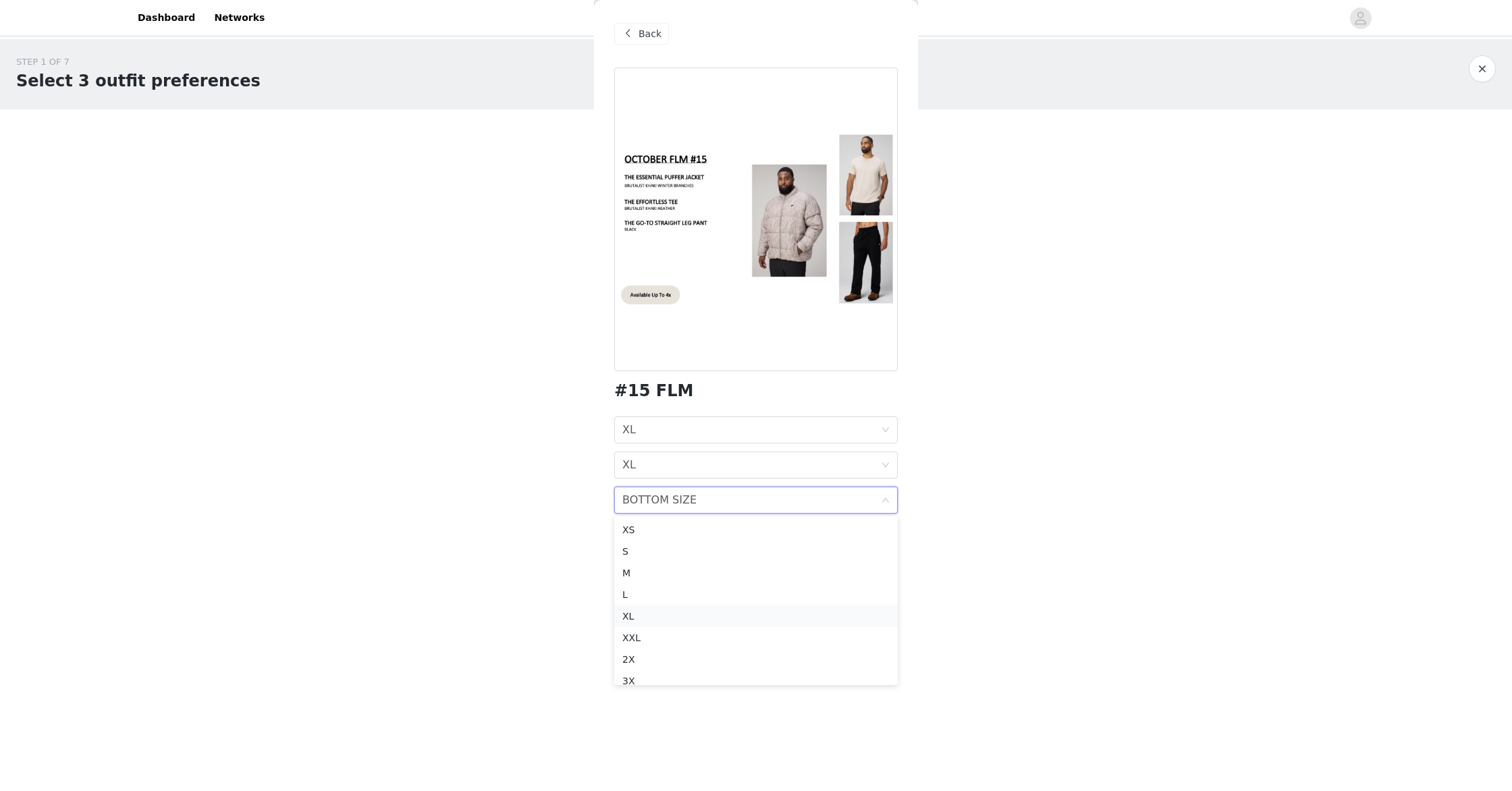
click at [639, 620] on div "XL" at bounding box center [756, 616] width 267 height 15
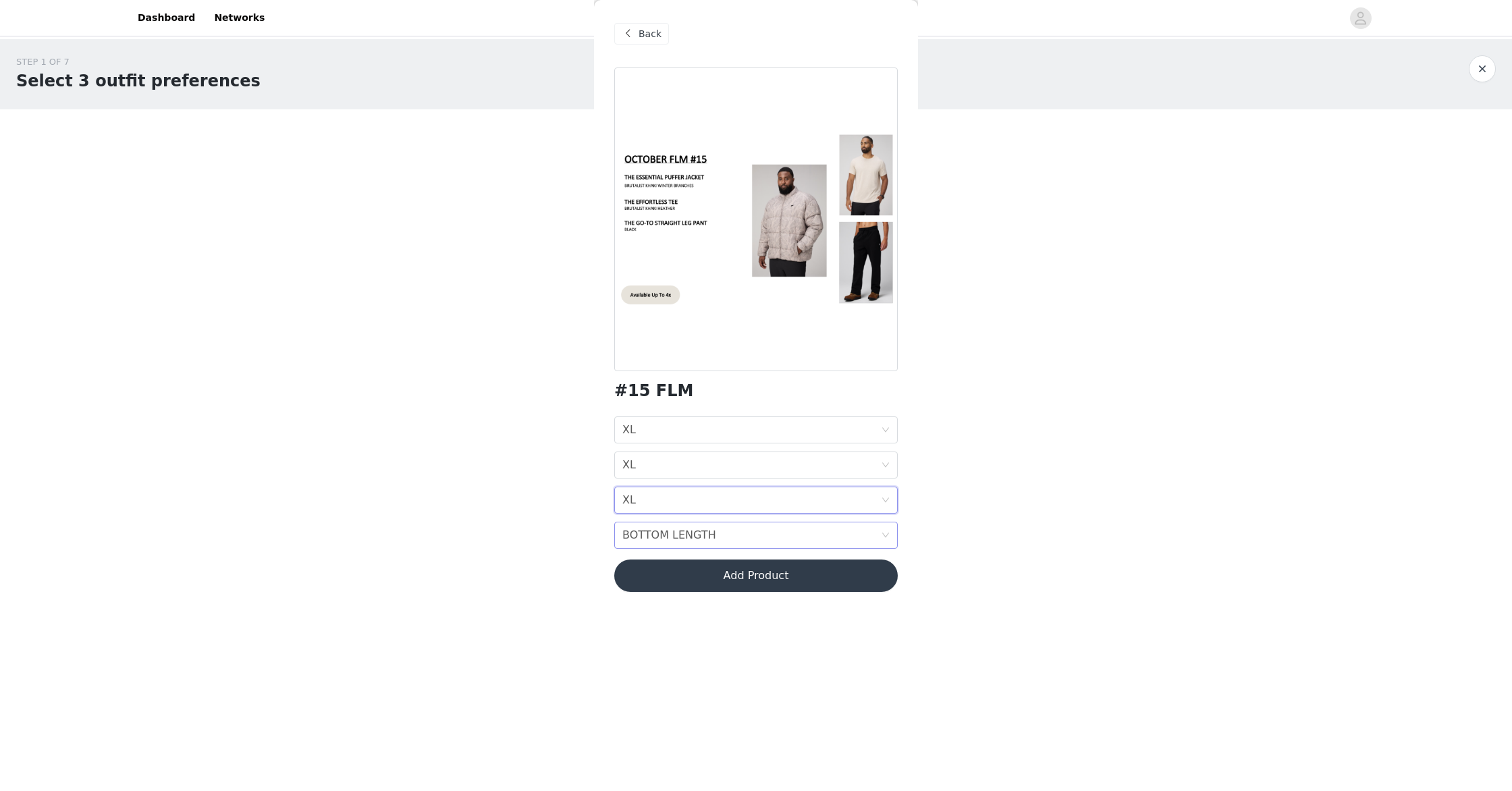
click at [884, 530] on div "BOTTOM LENGTH BOTTOM LENGTH" at bounding box center [756, 535] width 284 height 27
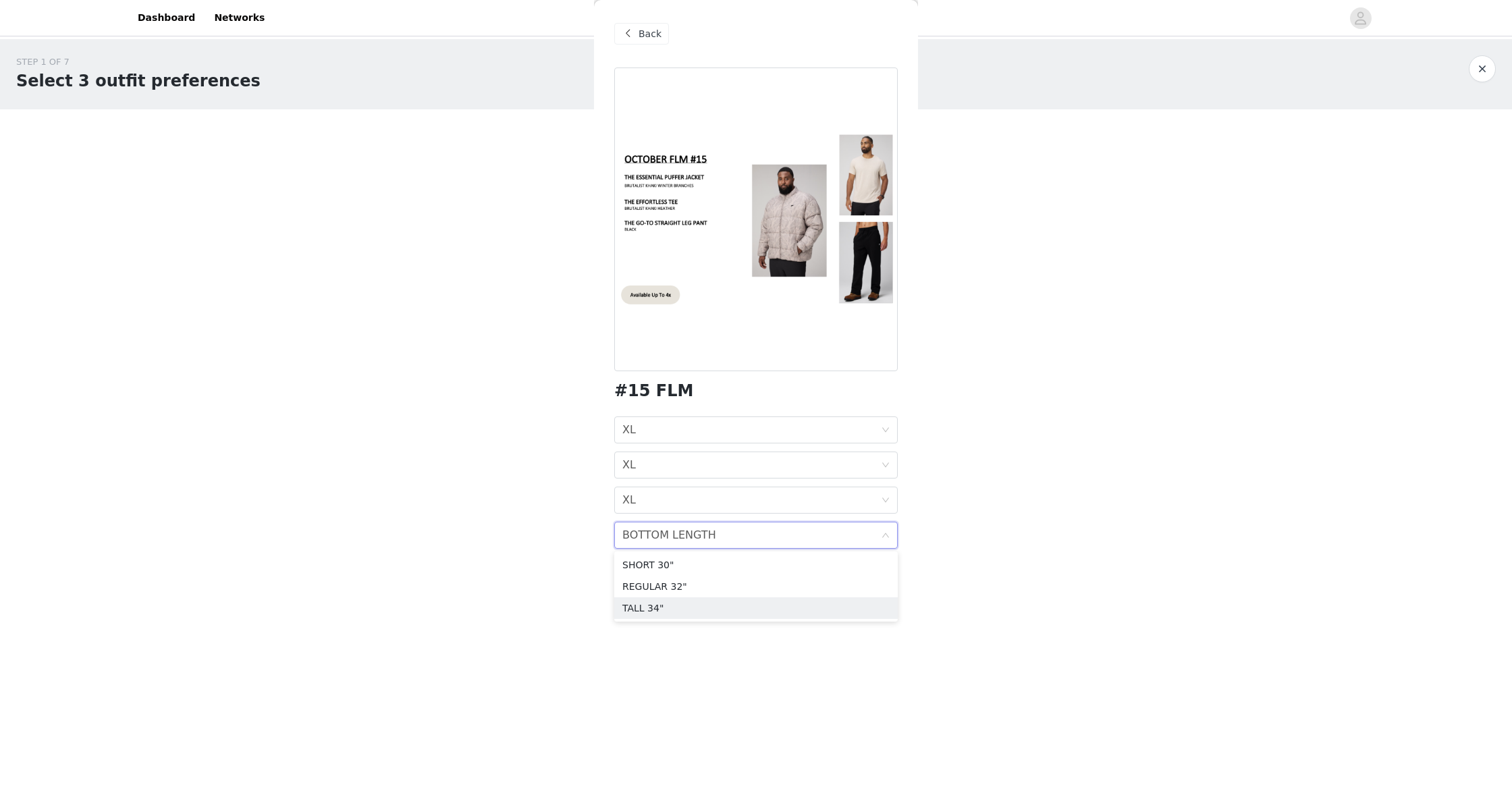
click at [730, 617] on li "TALL 34"" at bounding box center [756, 608] width 284 height 22
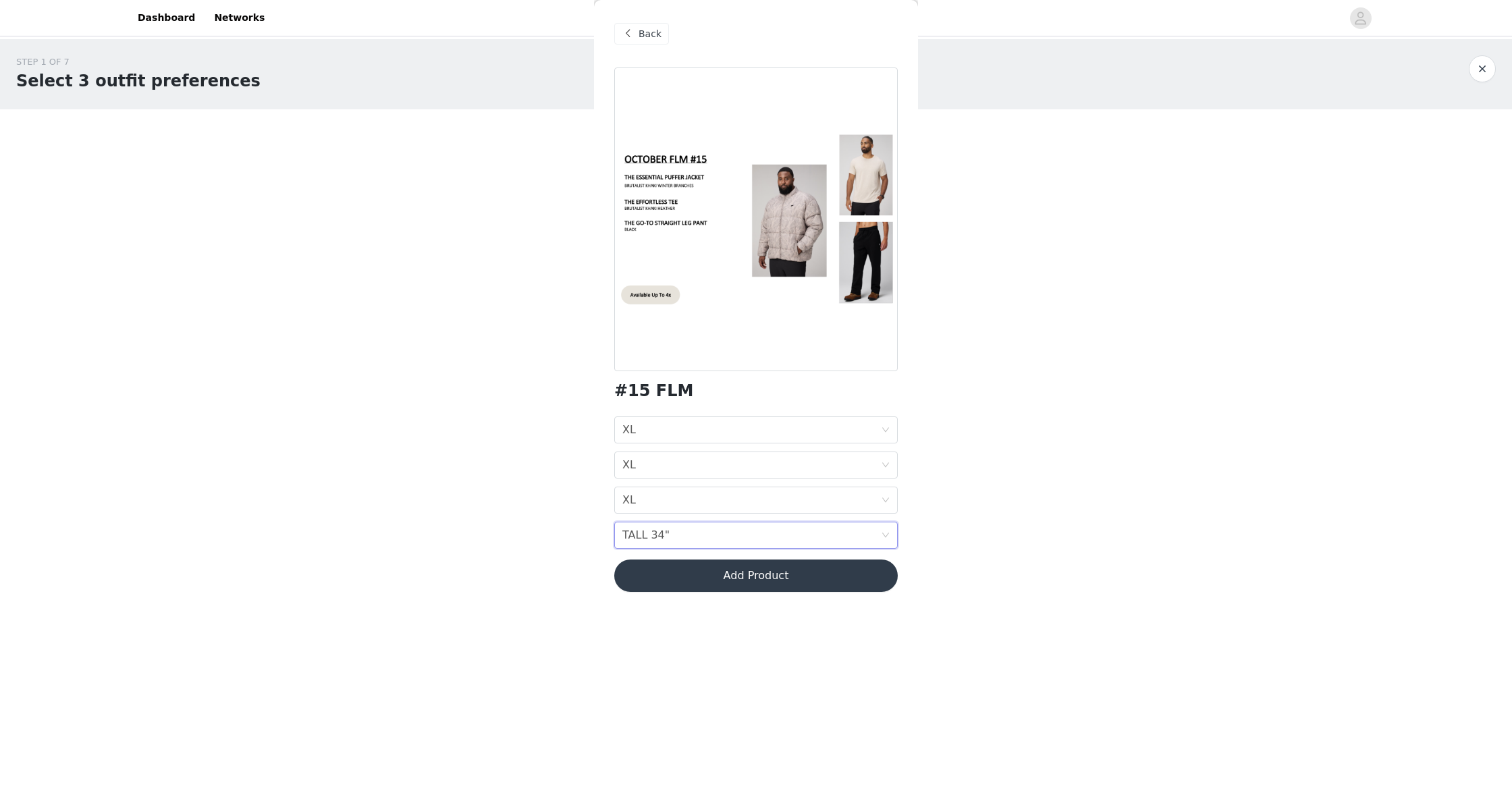
click at [765, 574] on button "Add Product" at bounding box center [756, 575] width 284 height 32
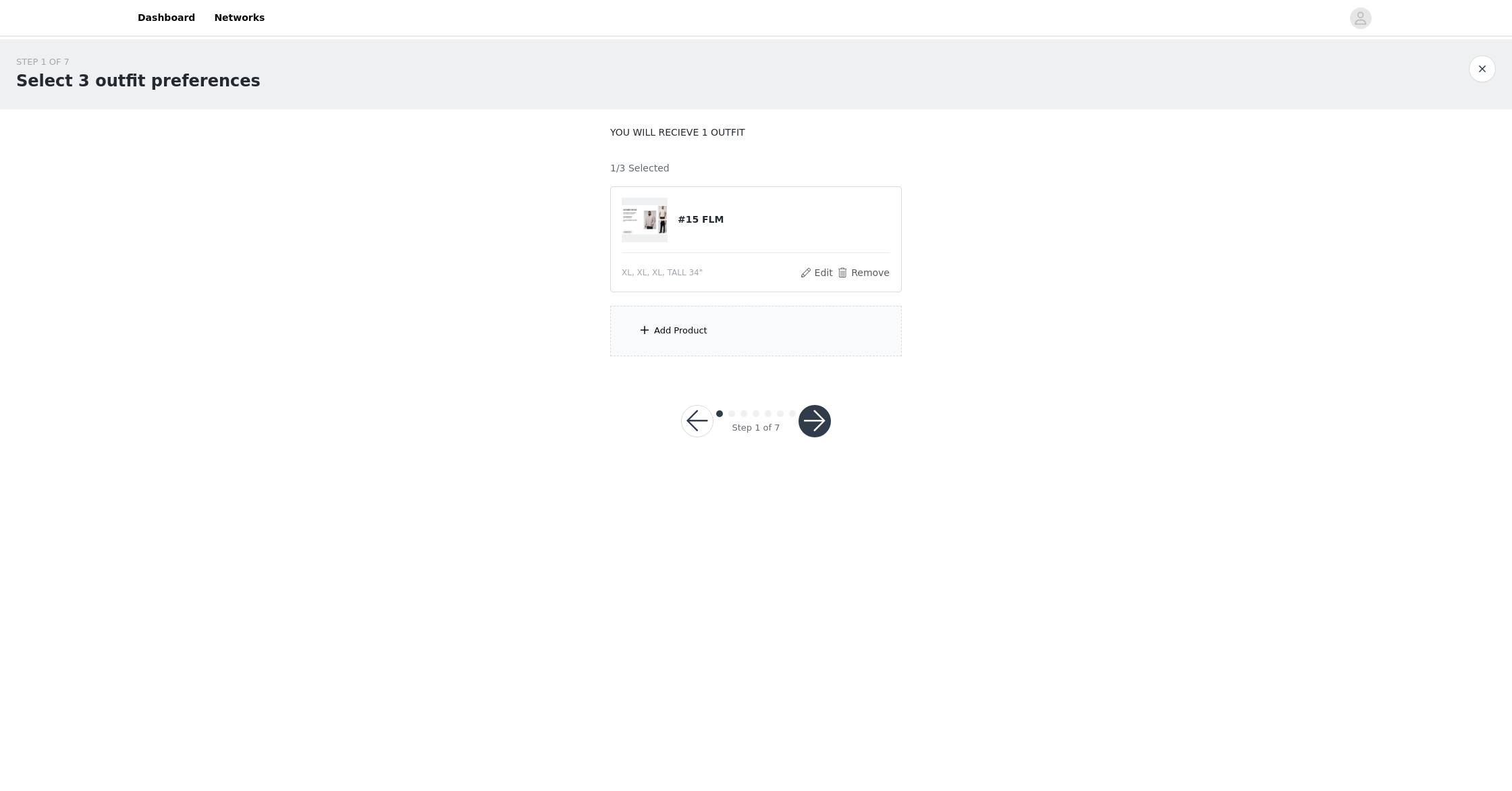
click at [739, 275] on div "XL, XL, XL, TALL 34"" at bounding box center [711, 272] width 178 height 12
click at [823, 272] on button "Edit" at bounding box center [816, 273] width 34 height 17
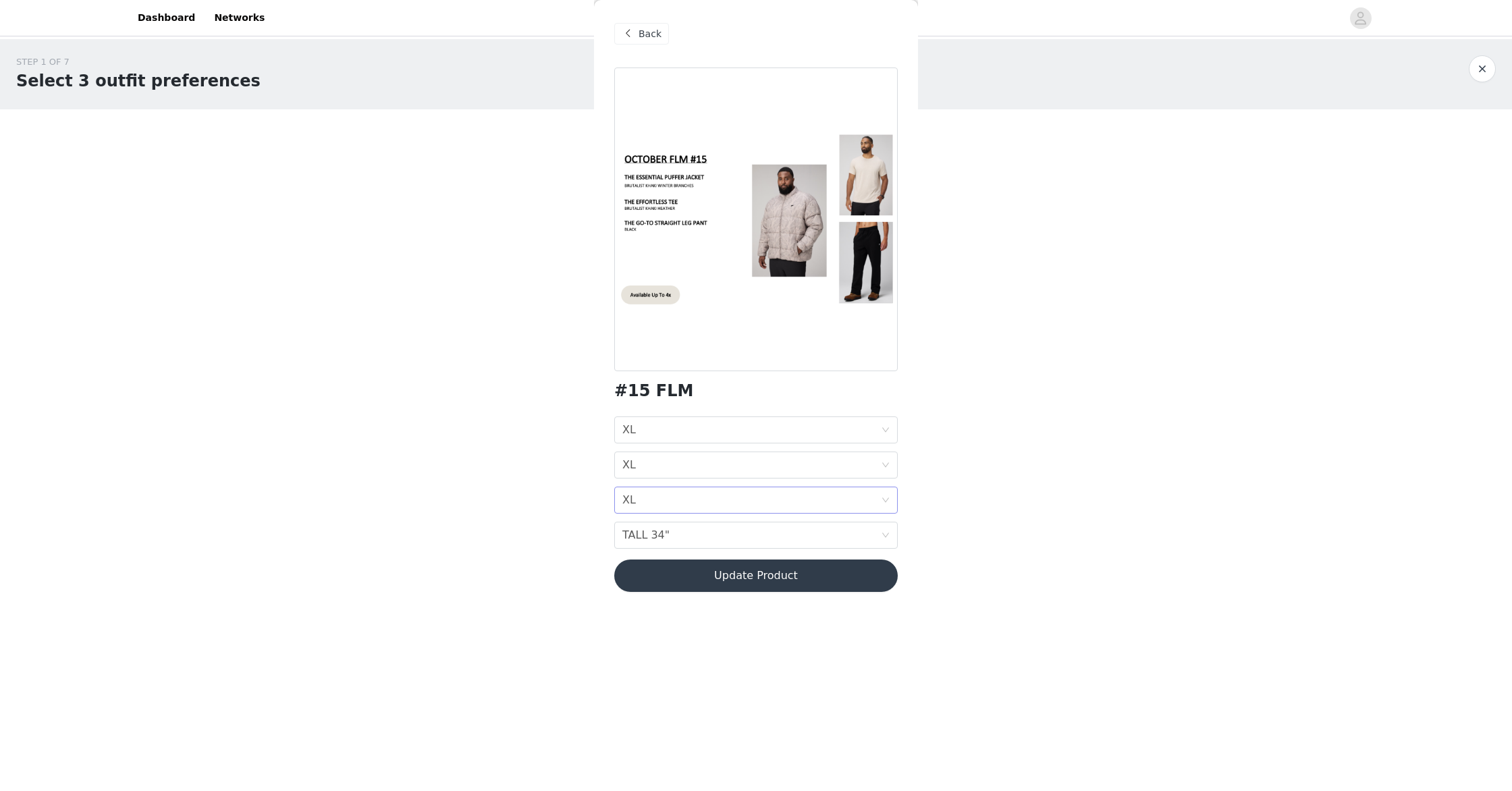
click at [887, 497] on icon "icon: down" at bounding box center [886, 500] width 8 height 8
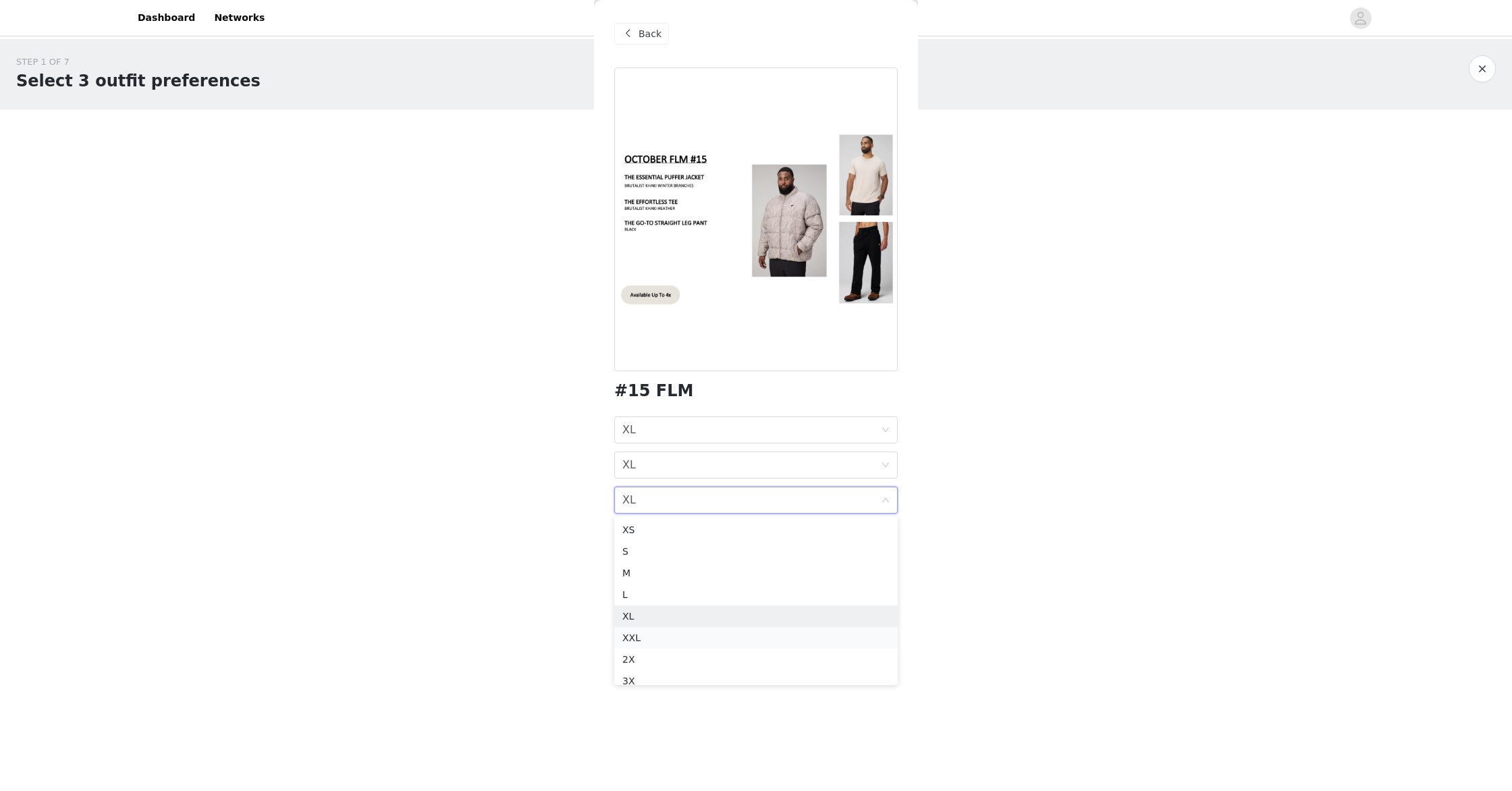
click at [733, 640] on div "XXL" at bounding box center [756, 637] width 267 height 15
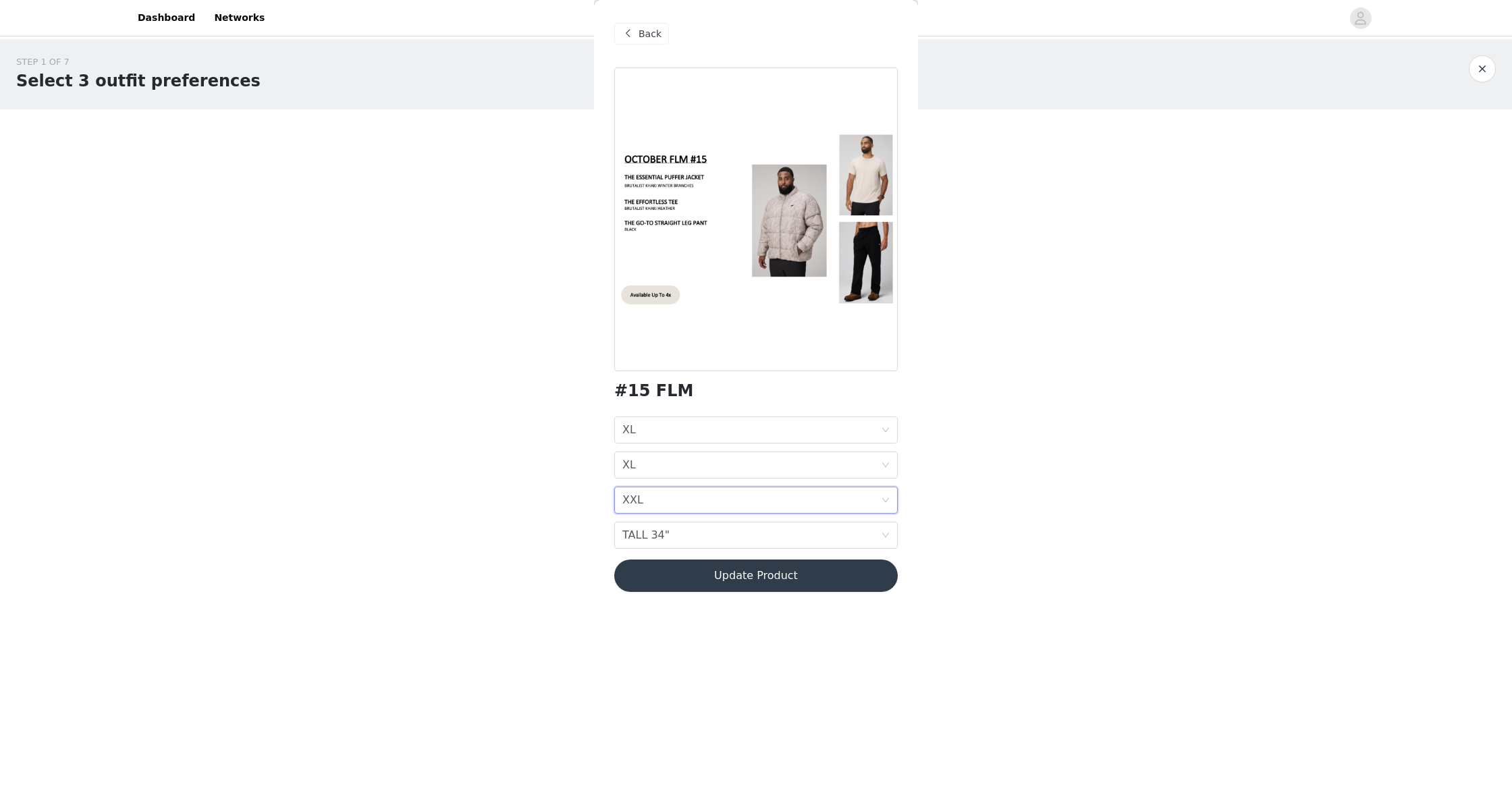
click at [762, 578] on button "Update Product" at bounding box center [756, 575] width 284 height 32
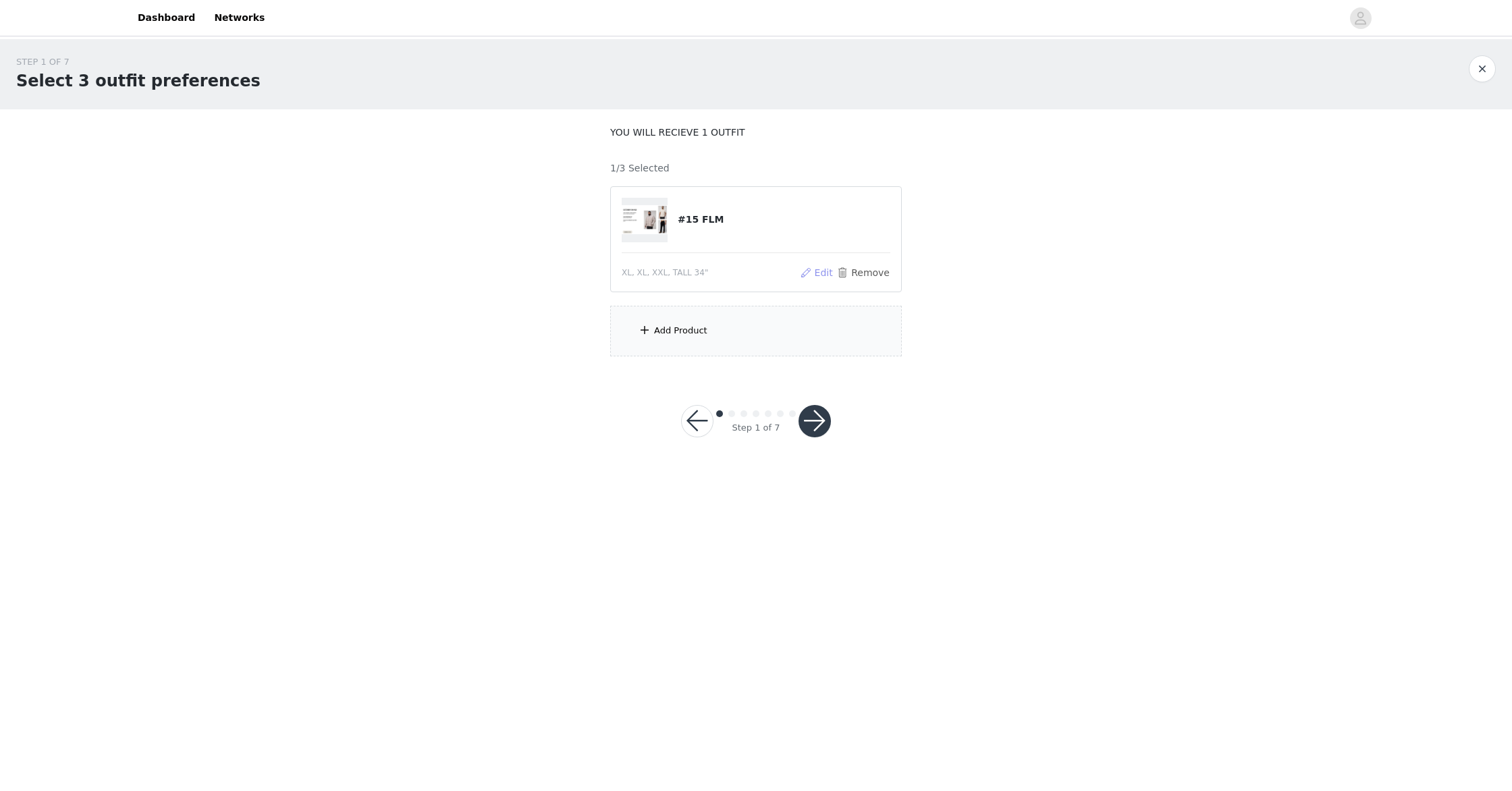
click at [821, 273] on button "Edit" at bounding box center [816, 273] width 34 height 17
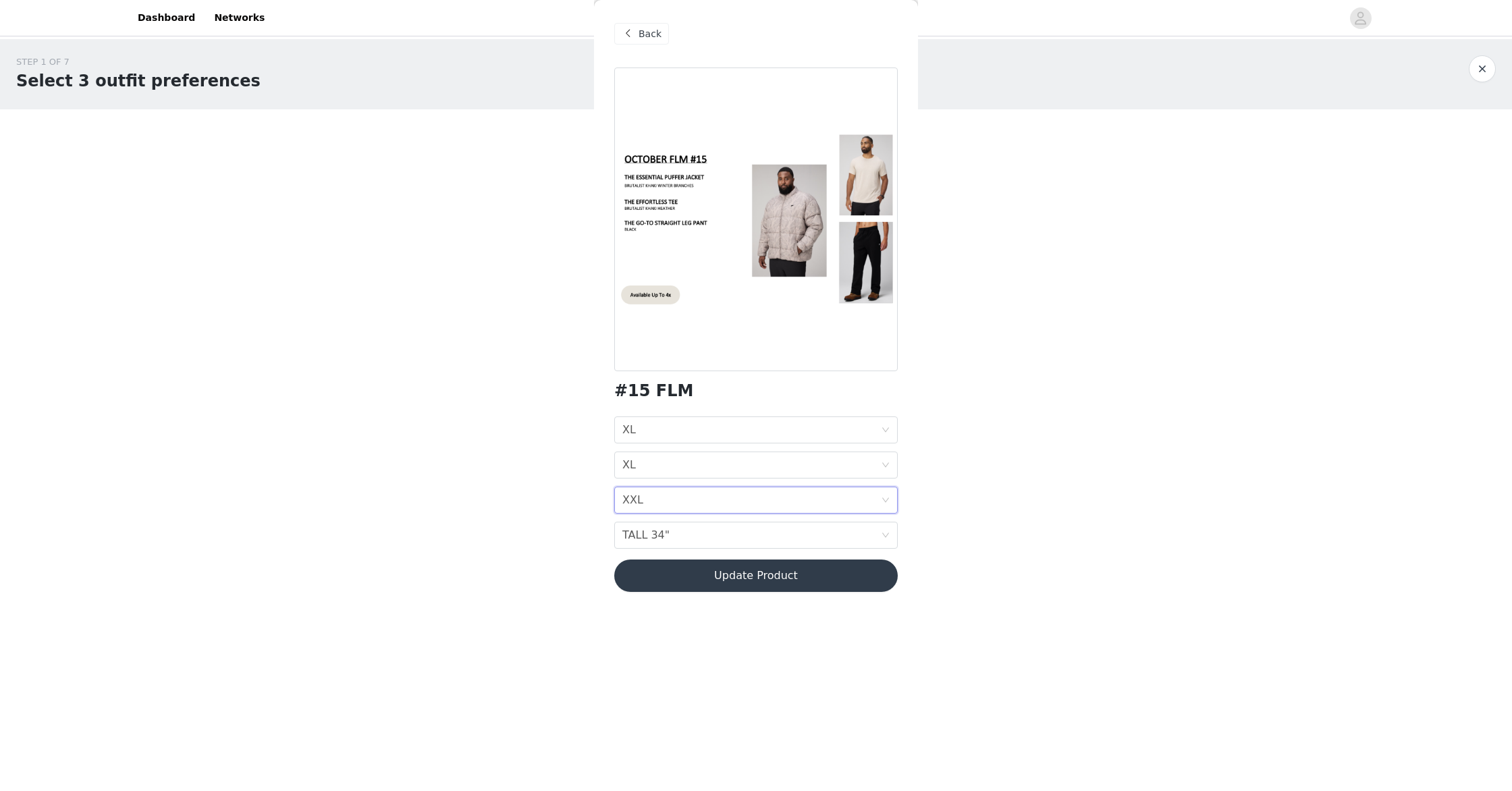
click at [883, 500] on icon "icon: down" at bounding box center [886, 500] width 8 height 8
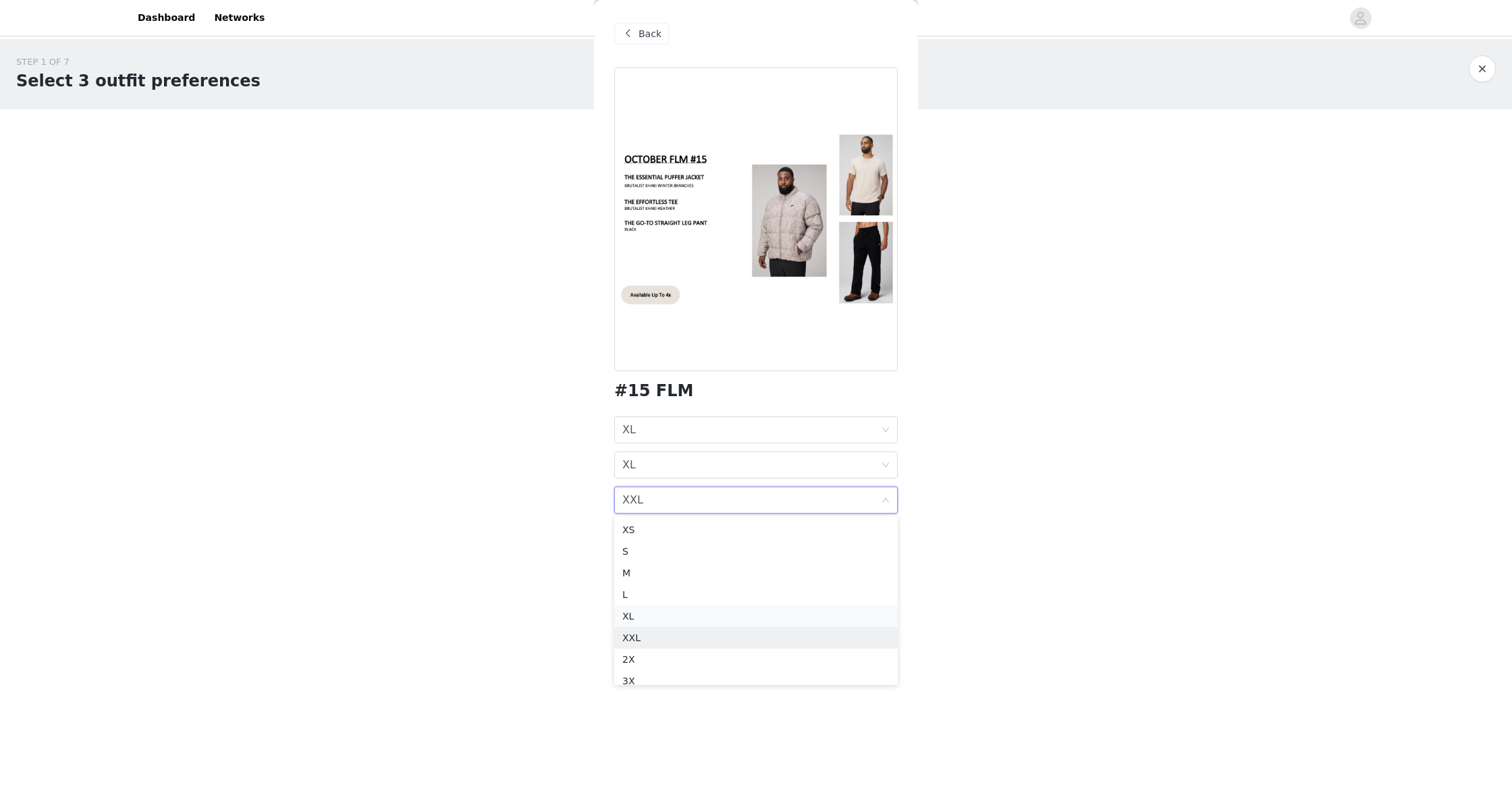
click at [675, 614] on div "XL" at bounding box center [756, 616] width 267 height 15
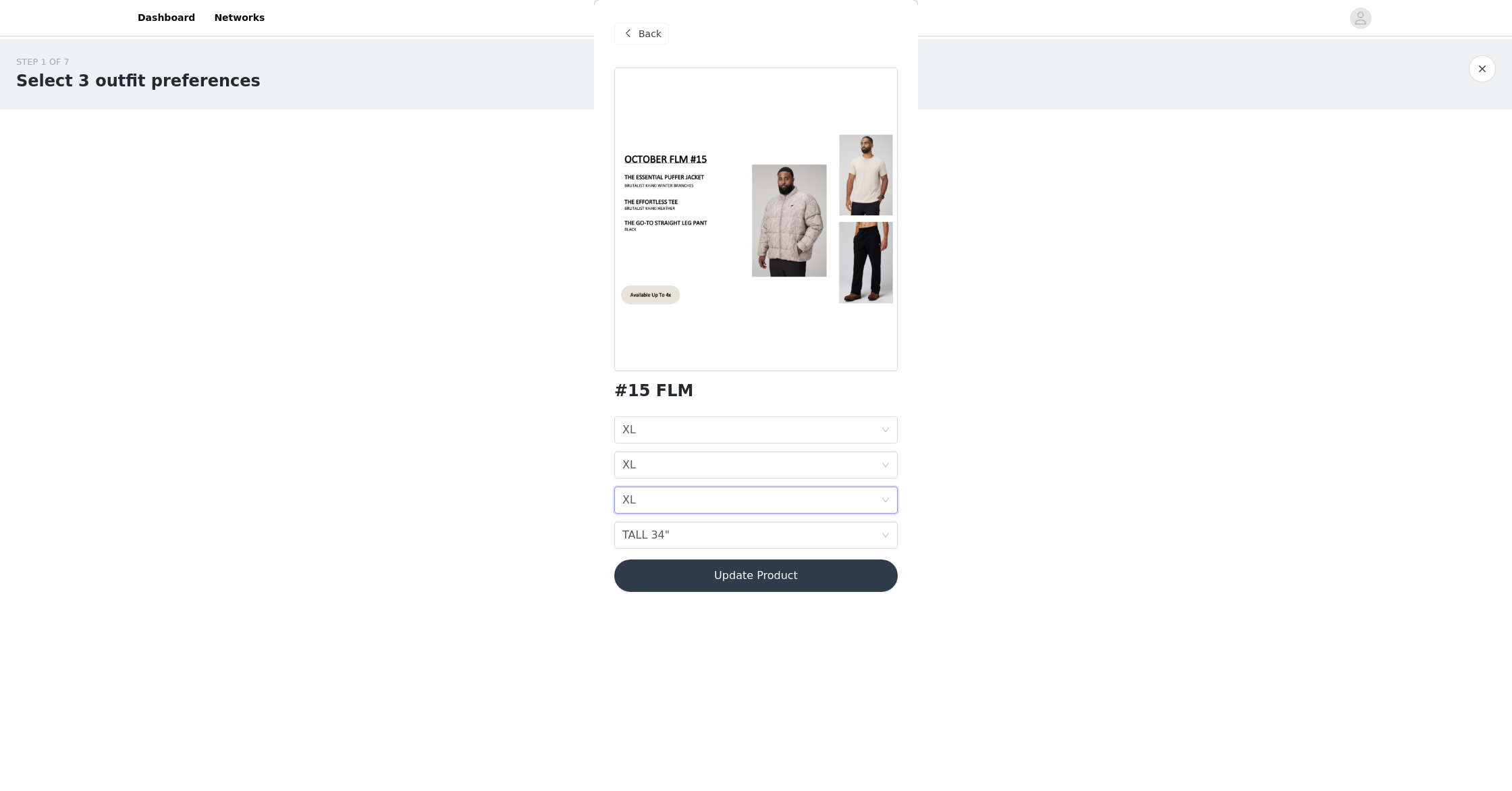
click at [755, 573] on button "Update Product" at bounding box center [756, 575] width 284 height 32
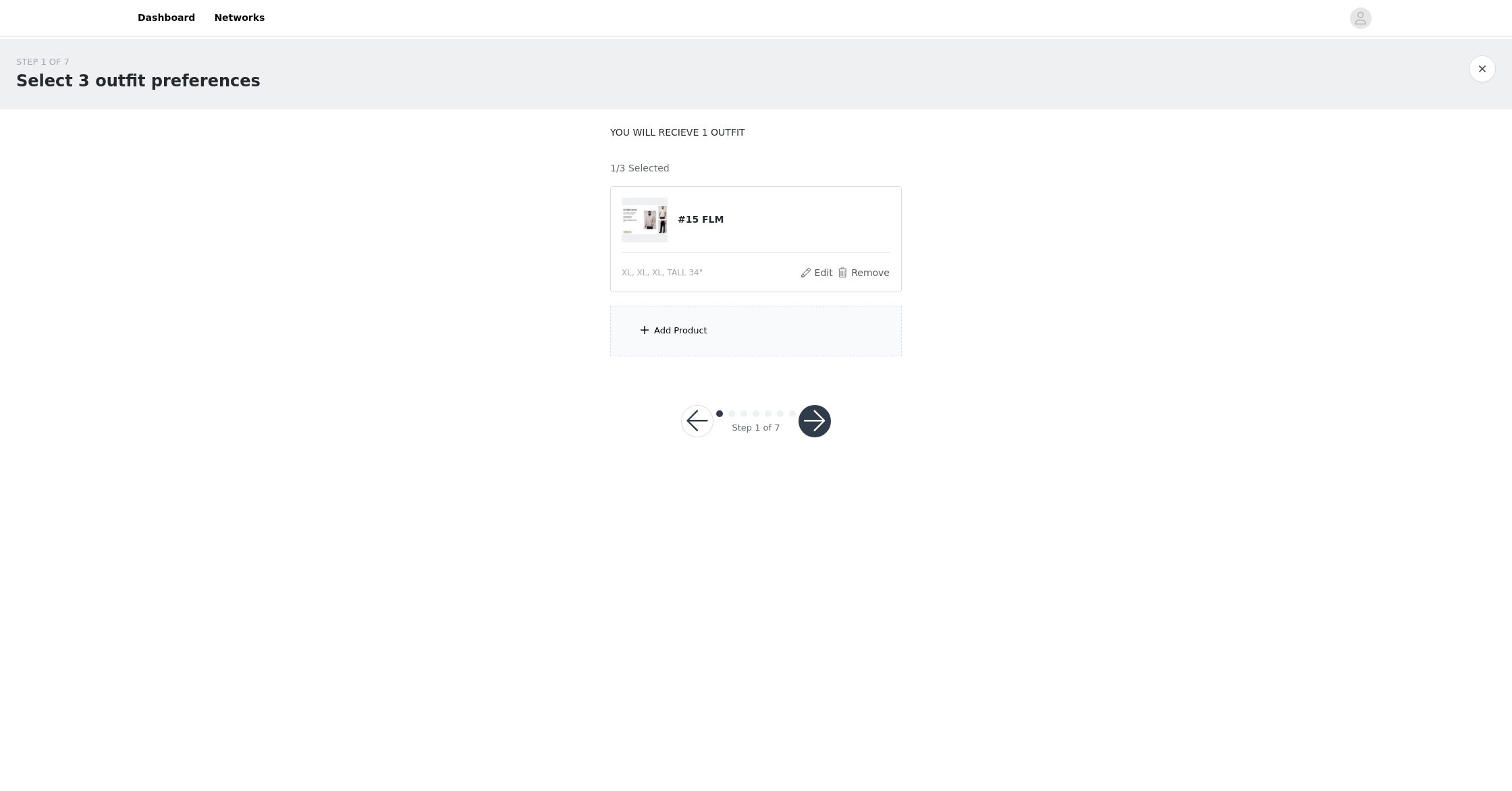
click at [641, 327] on span at bounding box center [644, 330] width 13 height 17
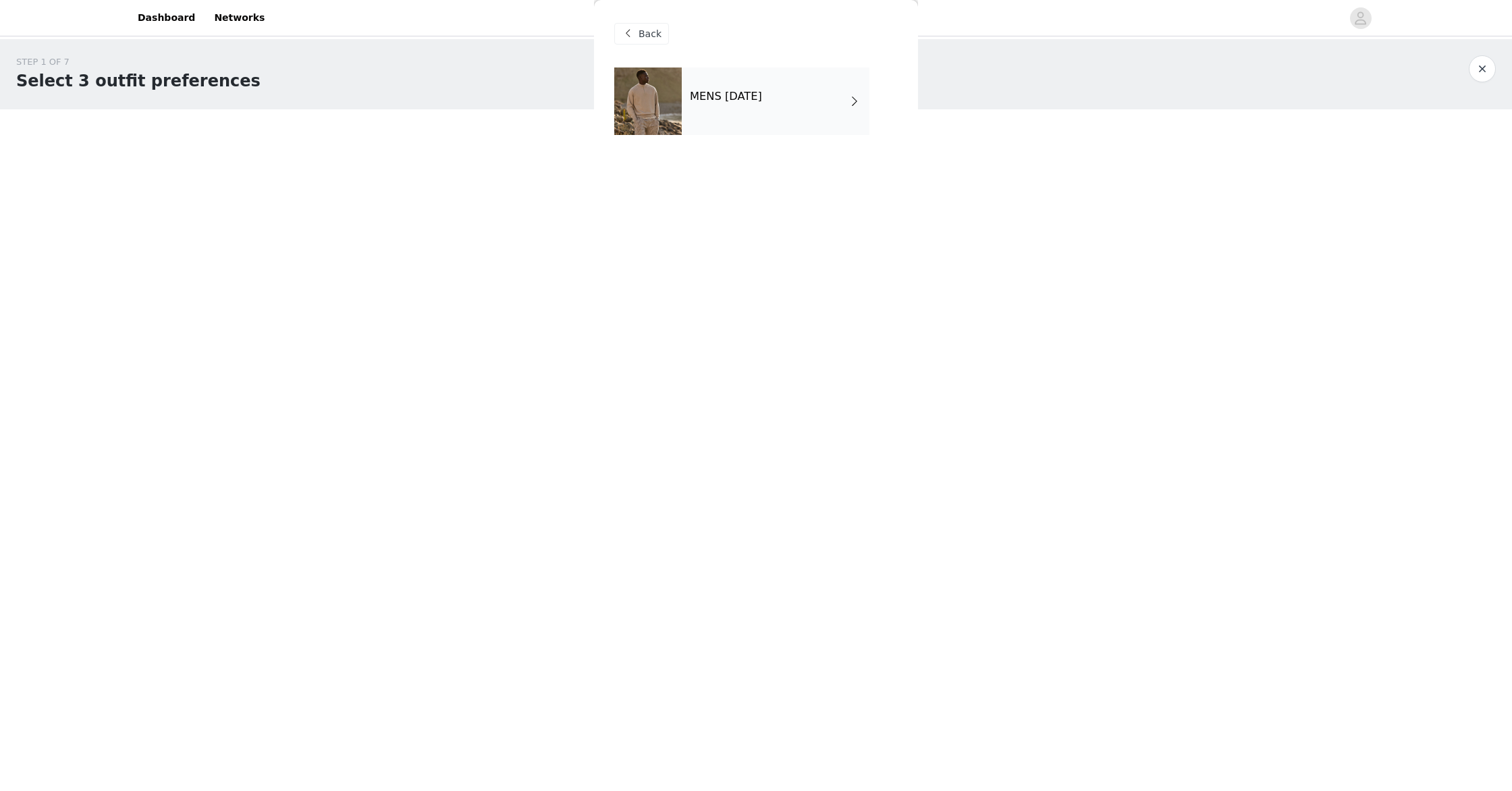
click at [853, 102] on span at bounding box center [854, 101] width 13 height 17
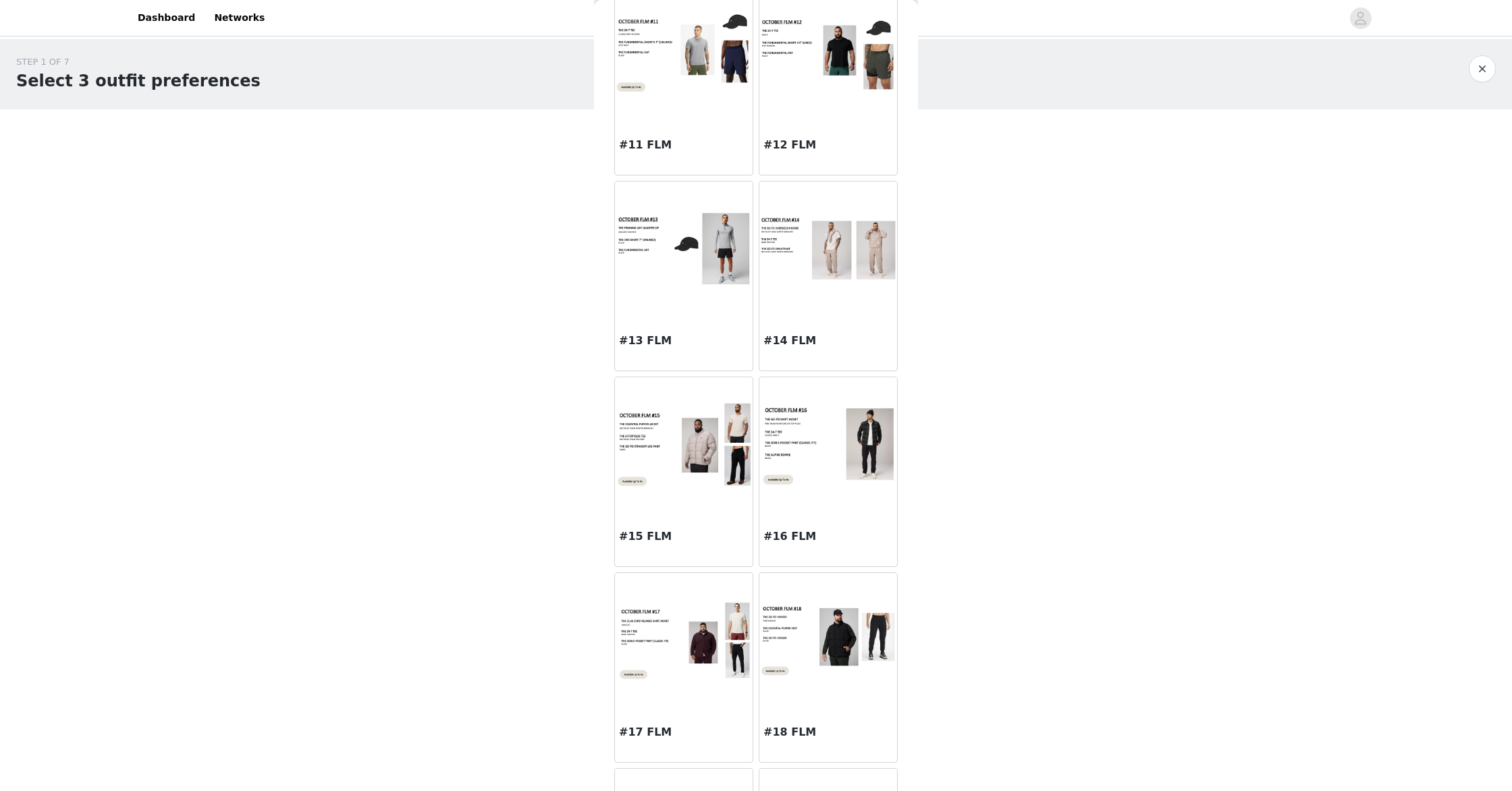
scroll to position [1023, 0]
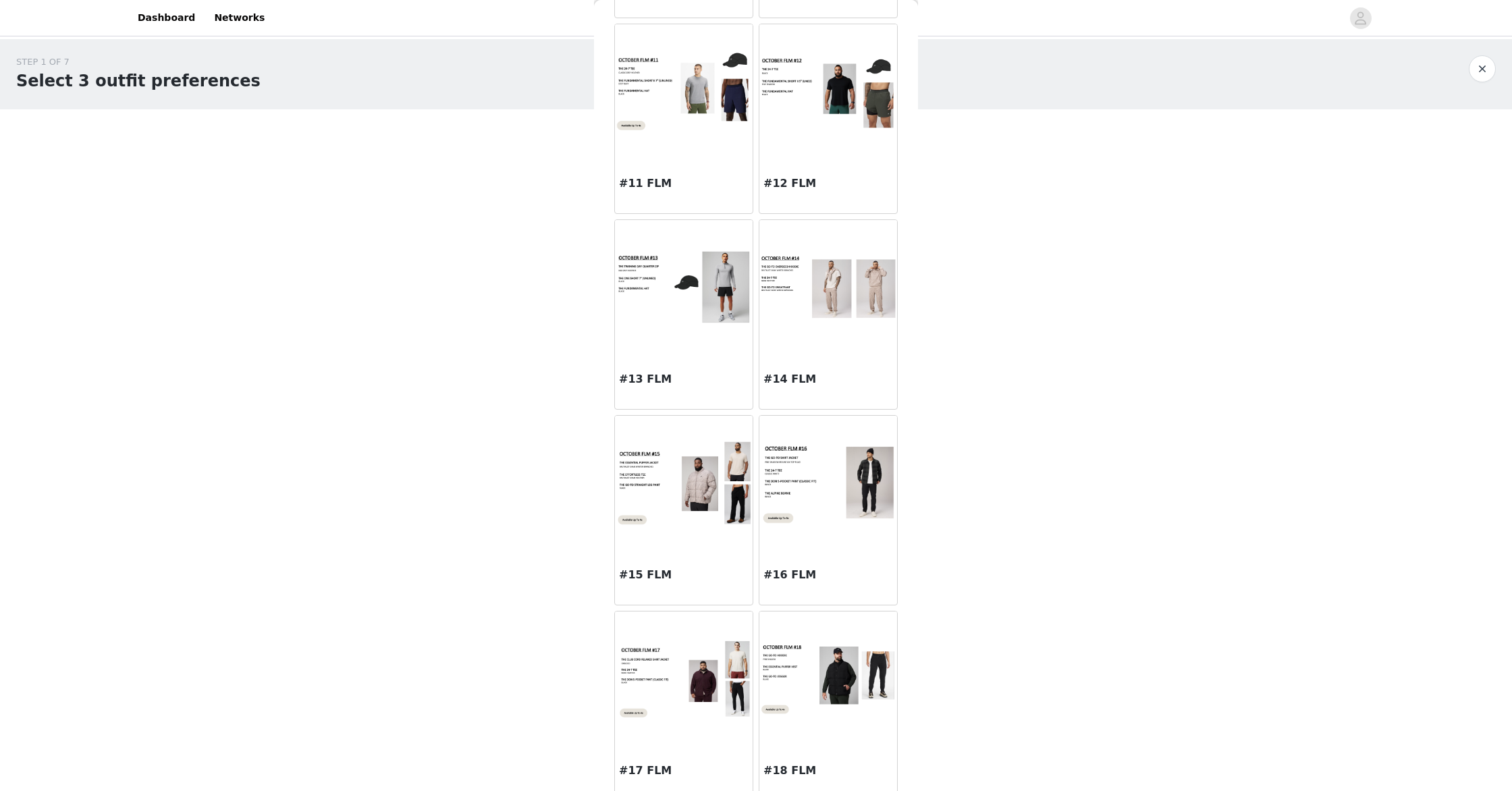
click at [851, 292] on img at bounding box center [829, 287] width 138 height 69
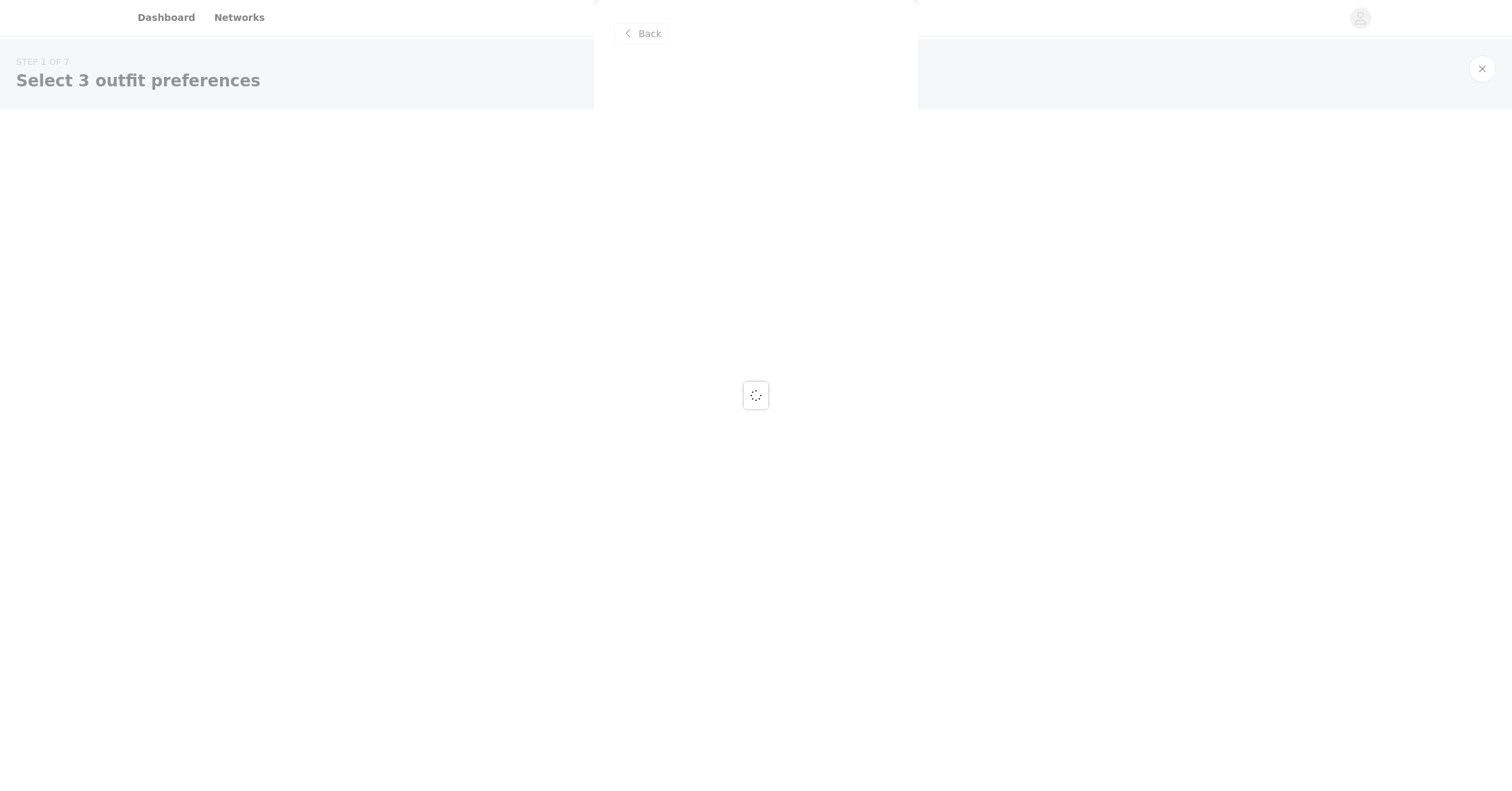
scroll to position [0, 0]
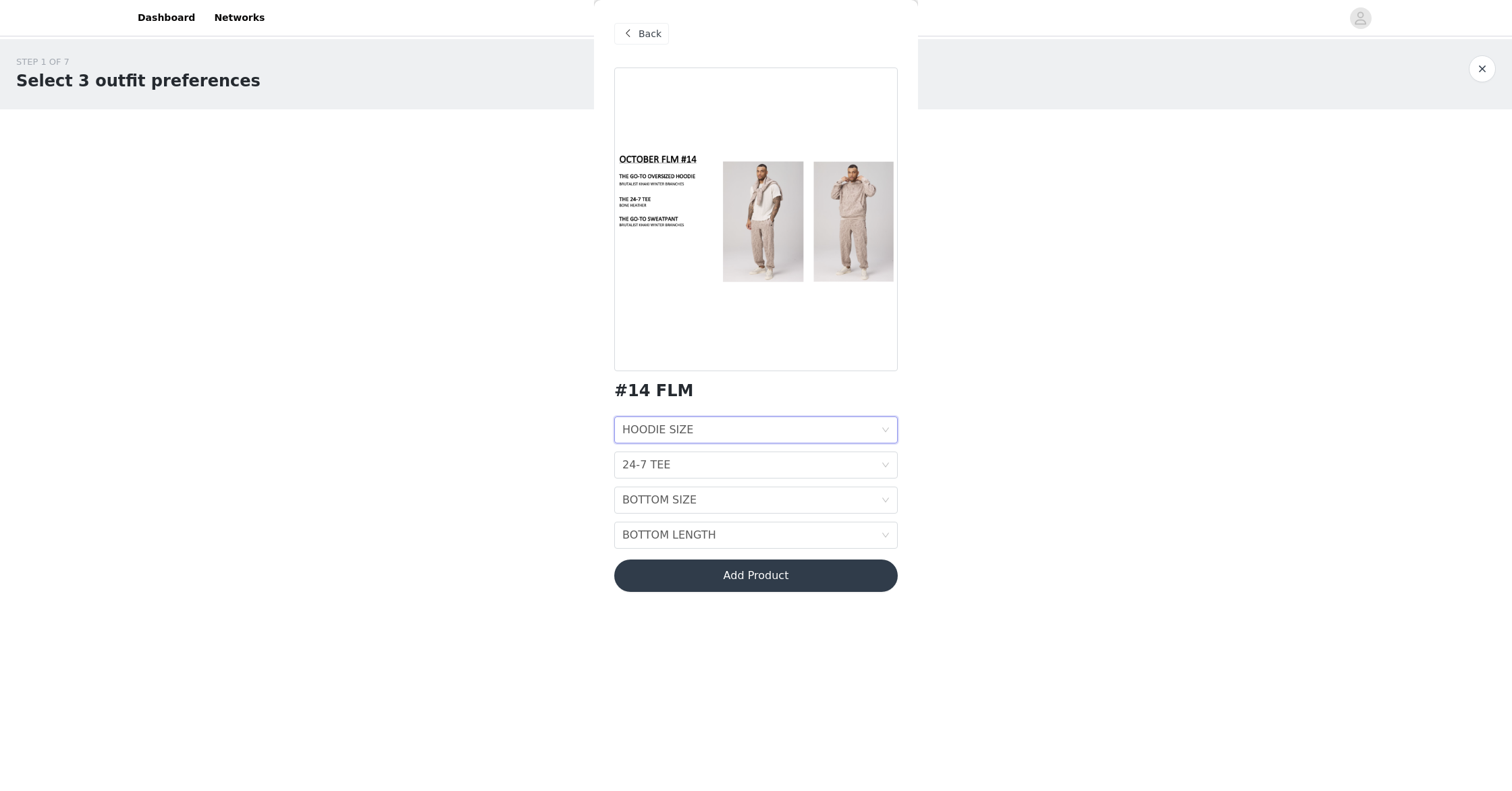
click at [880, 426] on div "HOODIE SIZE HOODIE SIZE" at bounding box center [751, 430] width 258 height 26
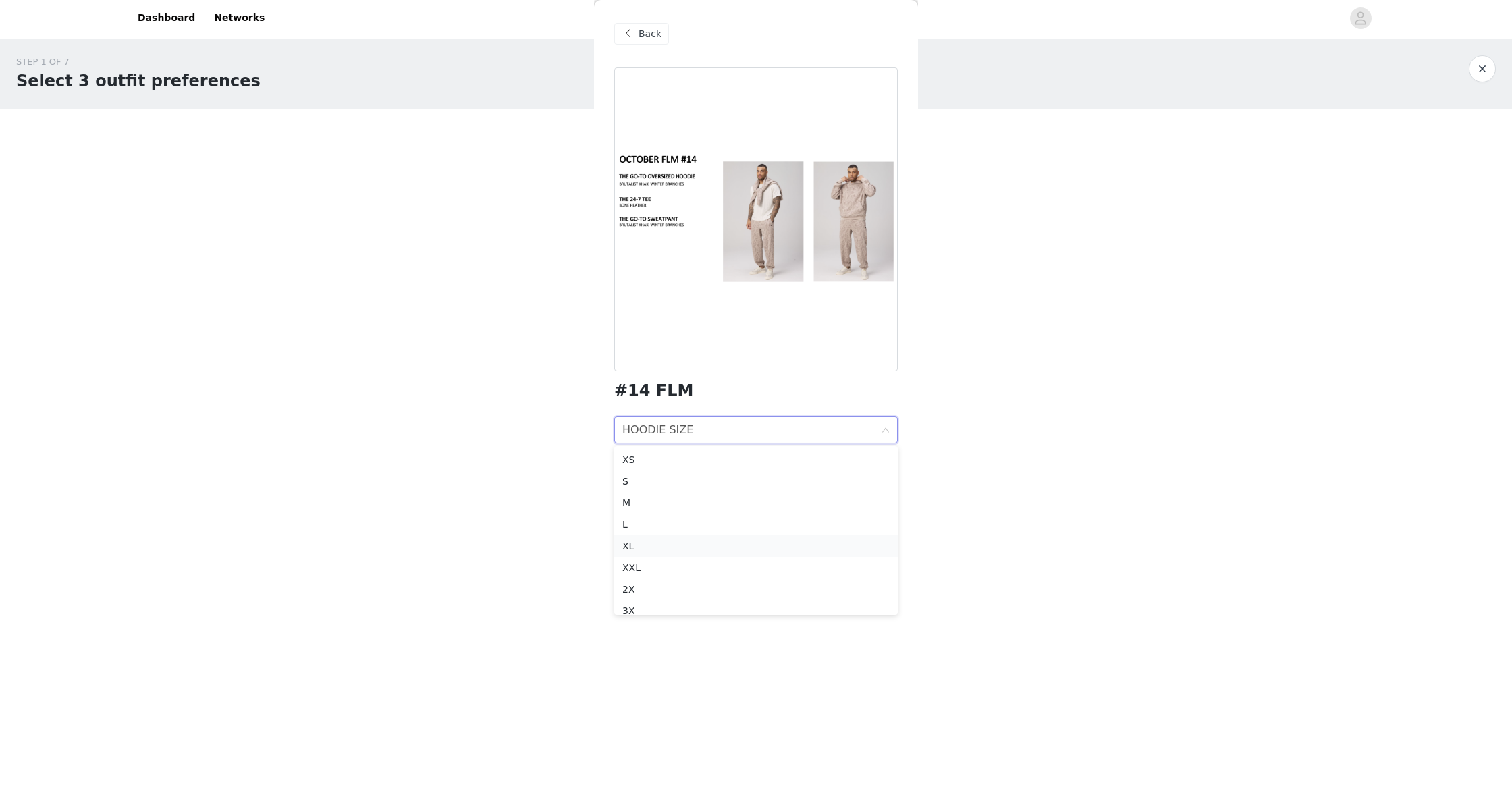
click at [656, 548] on div "XL" at bounding box center [756, 546] width 267 height 15
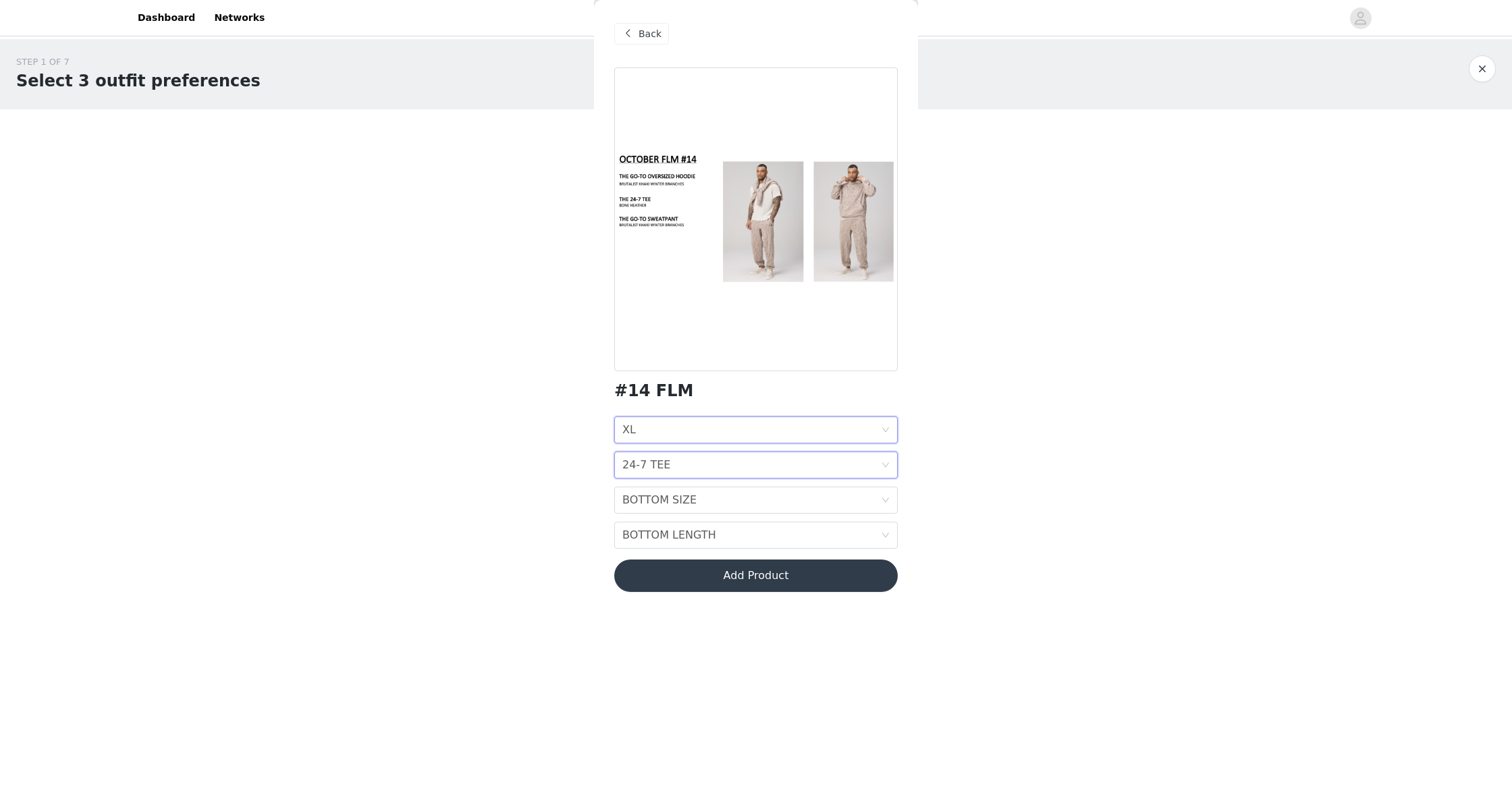
click at [885, 468] on icon "icon: down" at bounding box center [886, 465] width 8 height 8
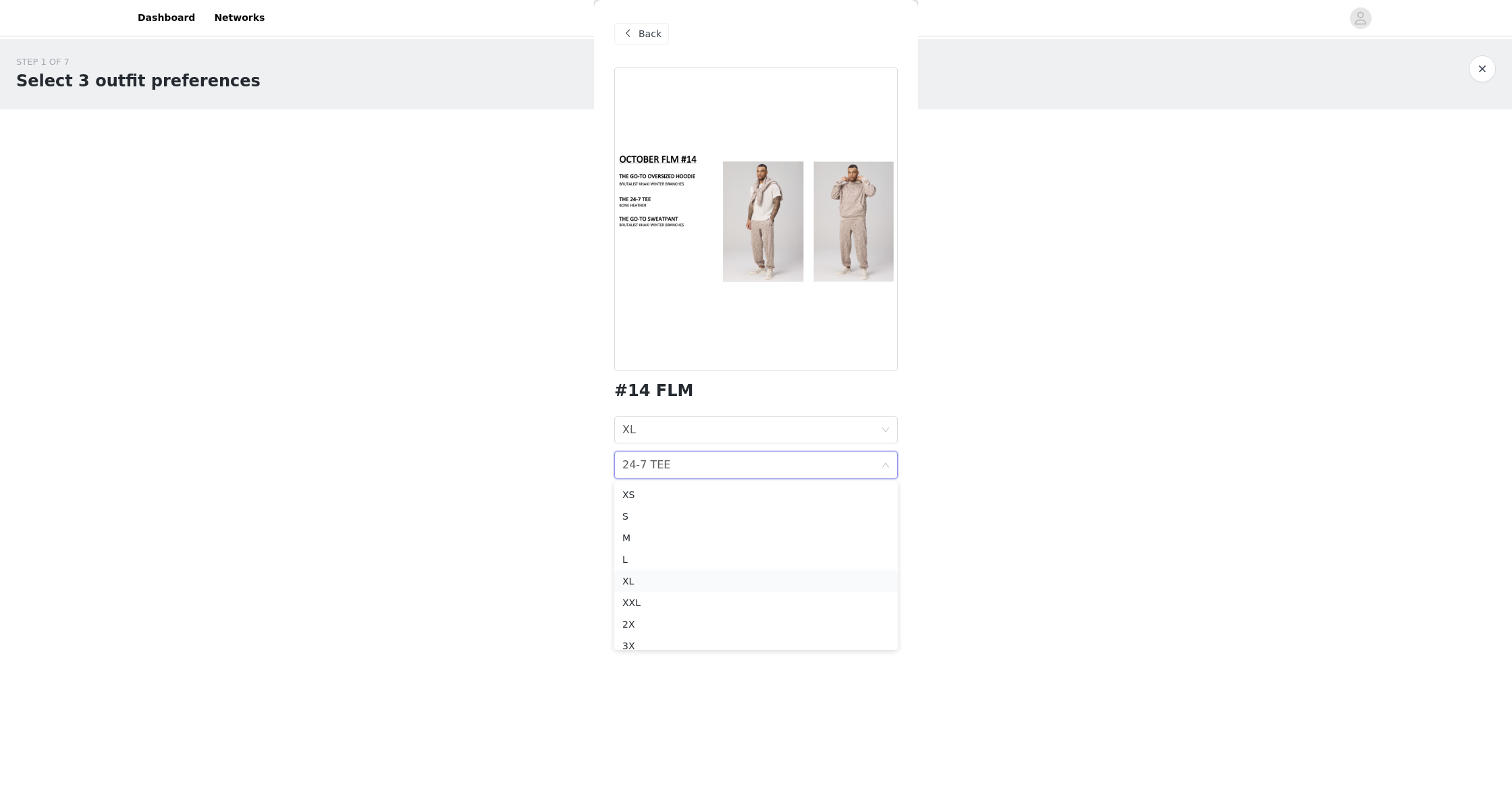
click at [639, 583] on div "XL" at bounding box center [756, 581] width 267 height 15
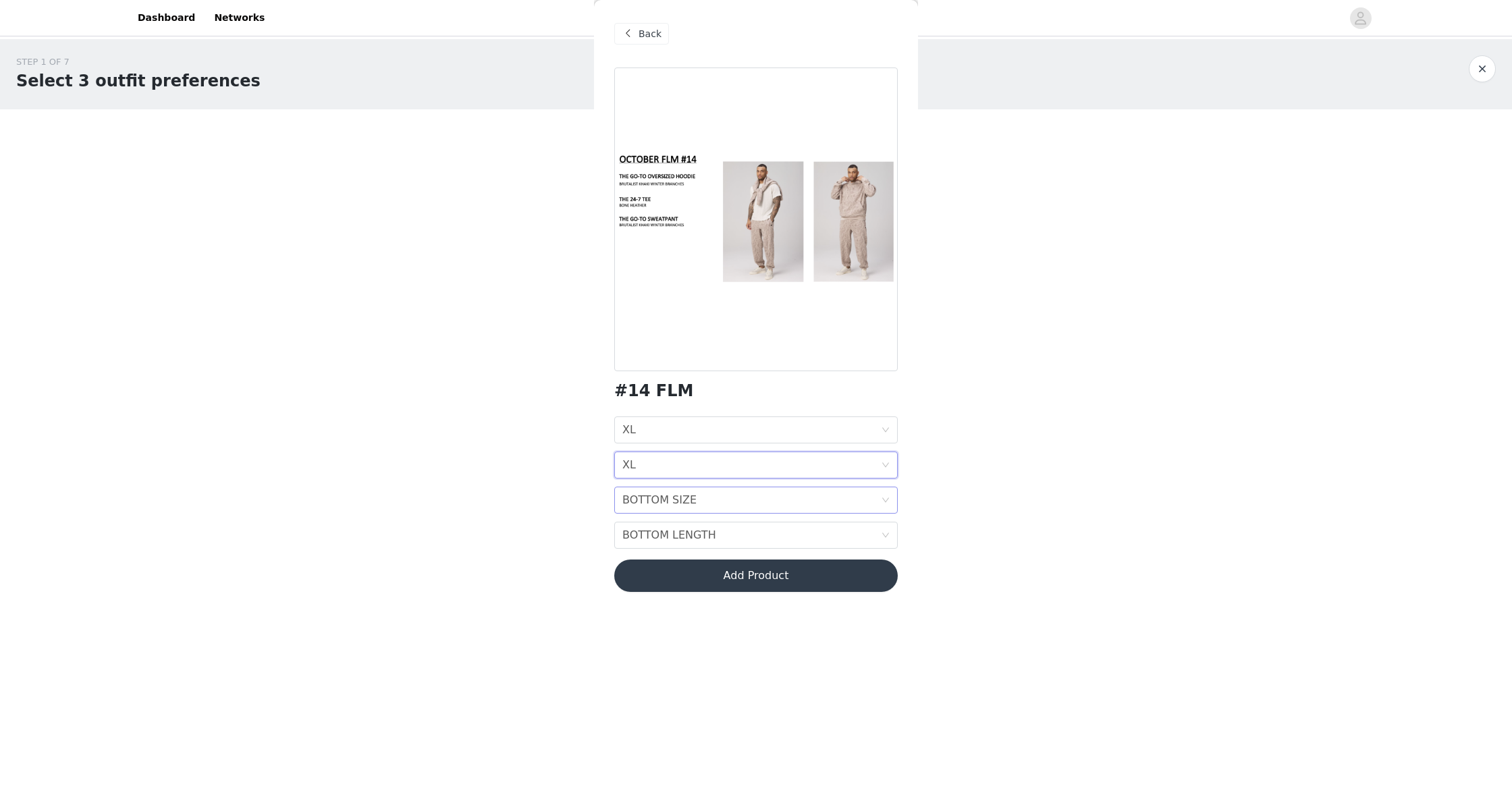
click at [882, 494] on div "BOTTOM SIZE BOTTOM SIZE" at bounding box center [756, 500] width 284 height 27
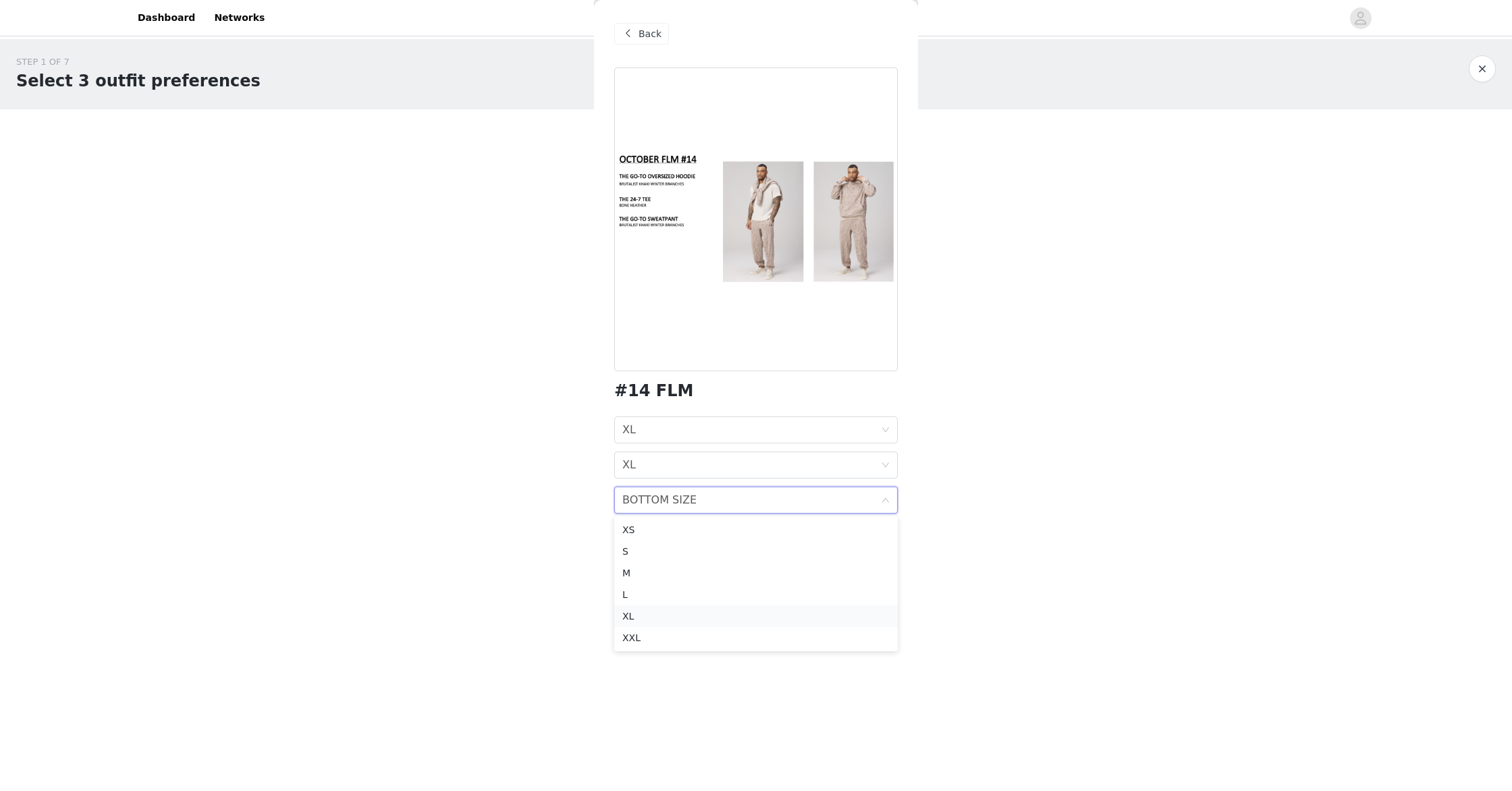
click at [649, 615] on div "XL" at bounding box center [756, 616] width 267 height 15
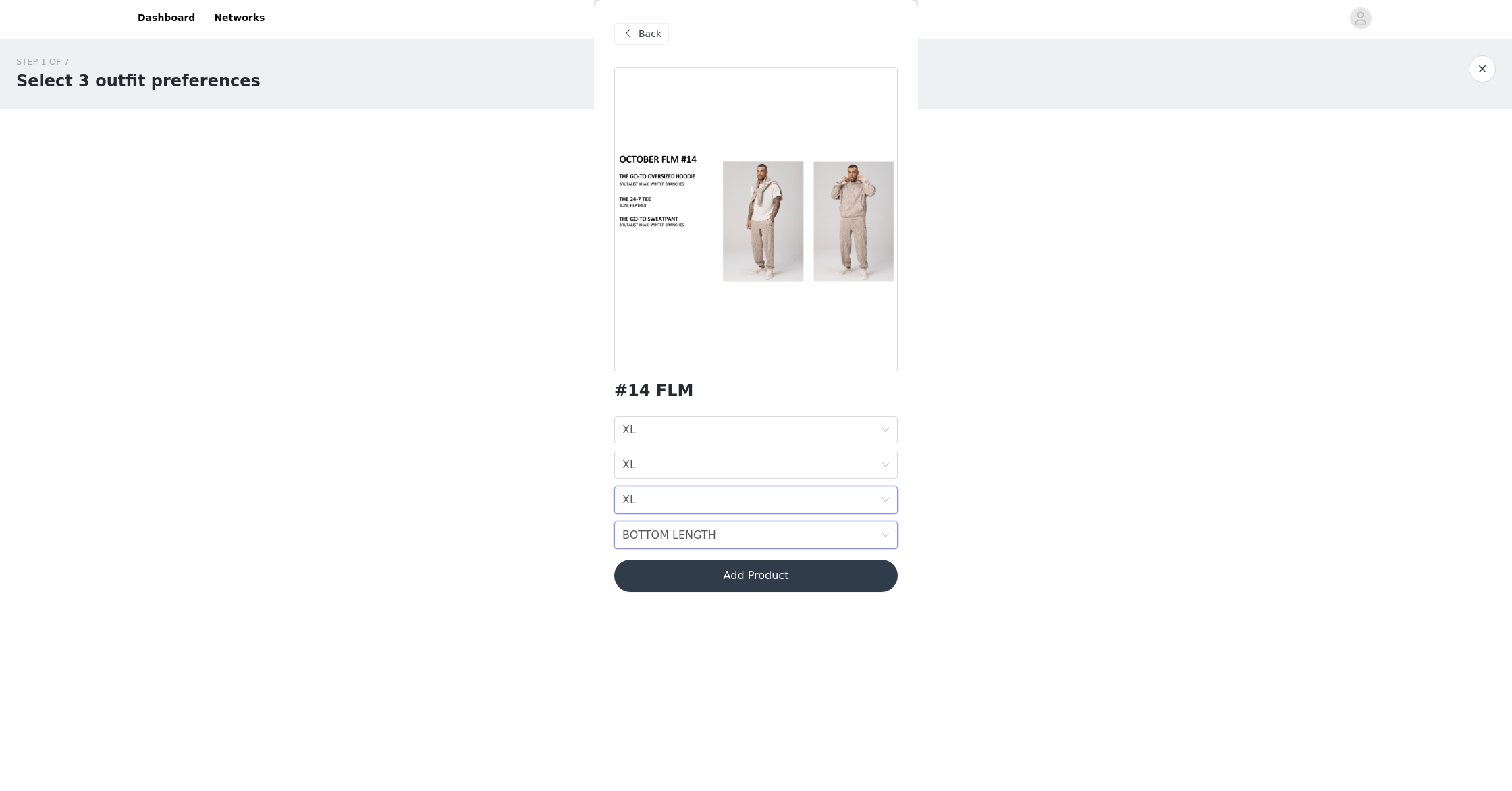
click at [883, 531] on icon "icon: down" at bounding box center [886, 535] width 8 height 8
click at [681, 607] on div "TALL 32"" at bounding box center [756, 608] width 267 height 15
click at [889, 532] on icon "icon: down" at bounding box center [886, 535] width 8 height 8
click at [796, 610] on div "TALL 32"" at bounding box center [756, 608] width 267 height 15
click at [782, 579] on button "Add Product" at bounding box center [756, 575] width 284 height 32
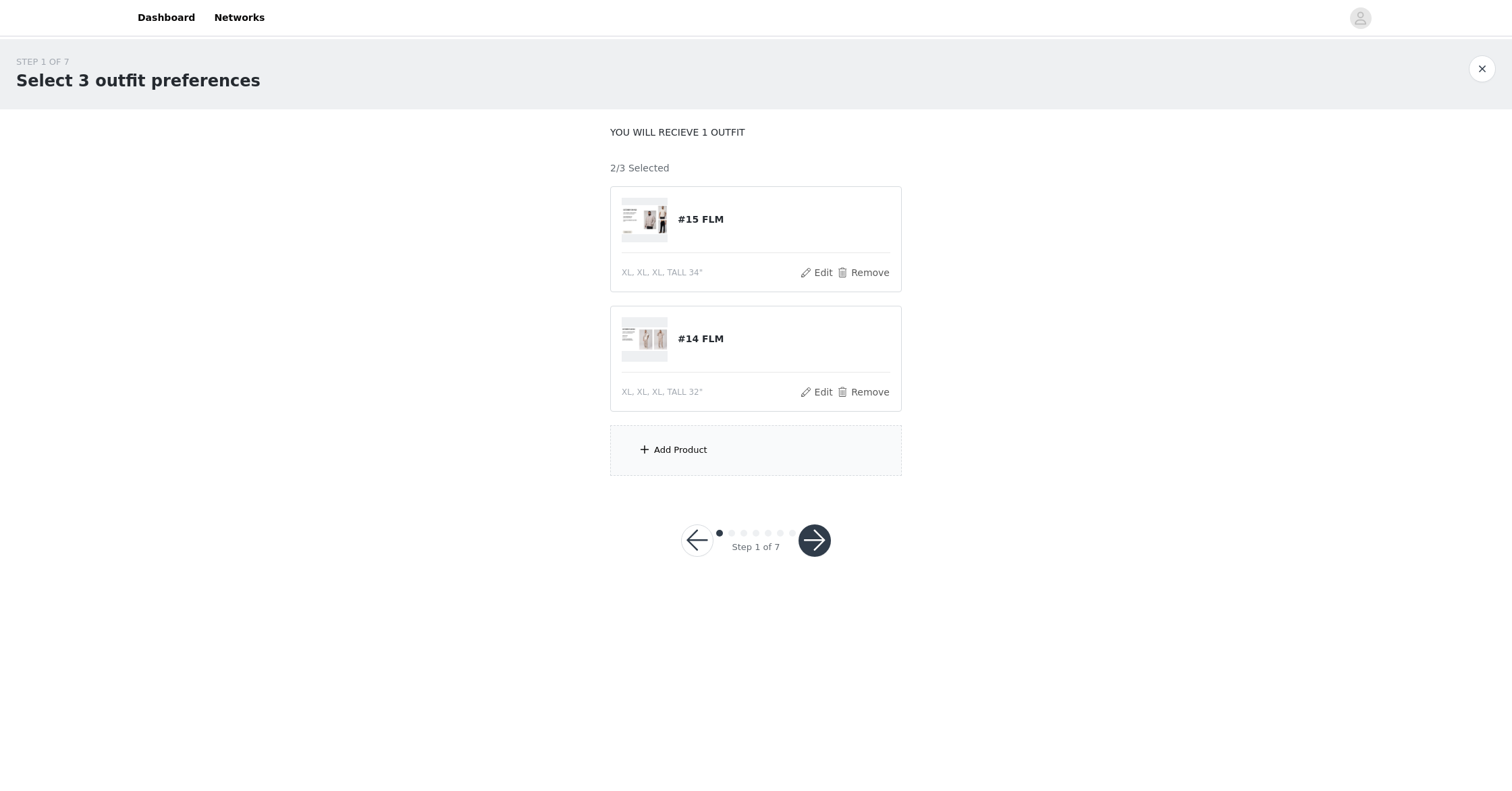
click at [645, 448] on span at bounding box center [644, 450] width 13 height 17
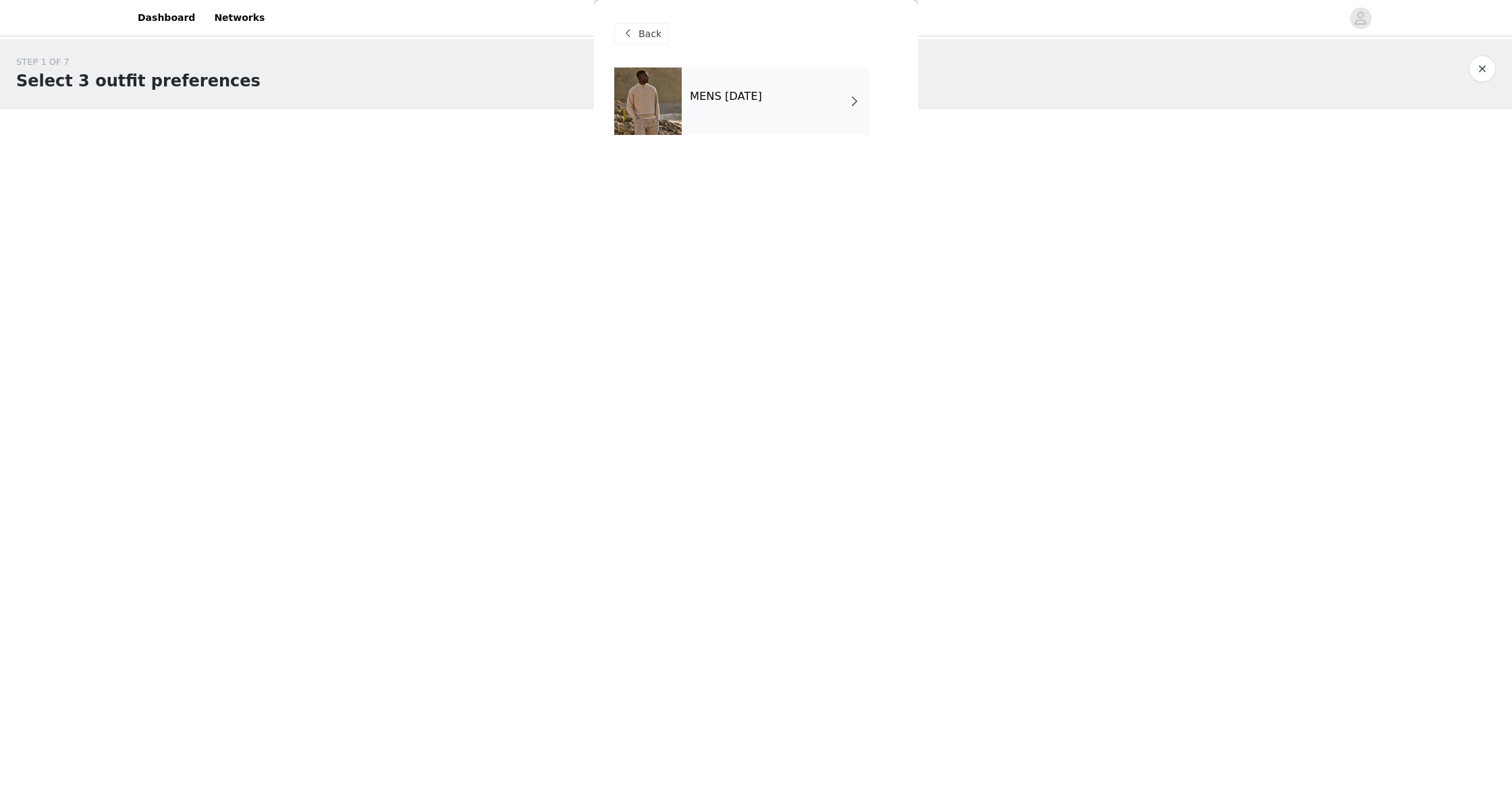
click at [854, 100] on span at bounding box center [854, 101] width 13 height 17
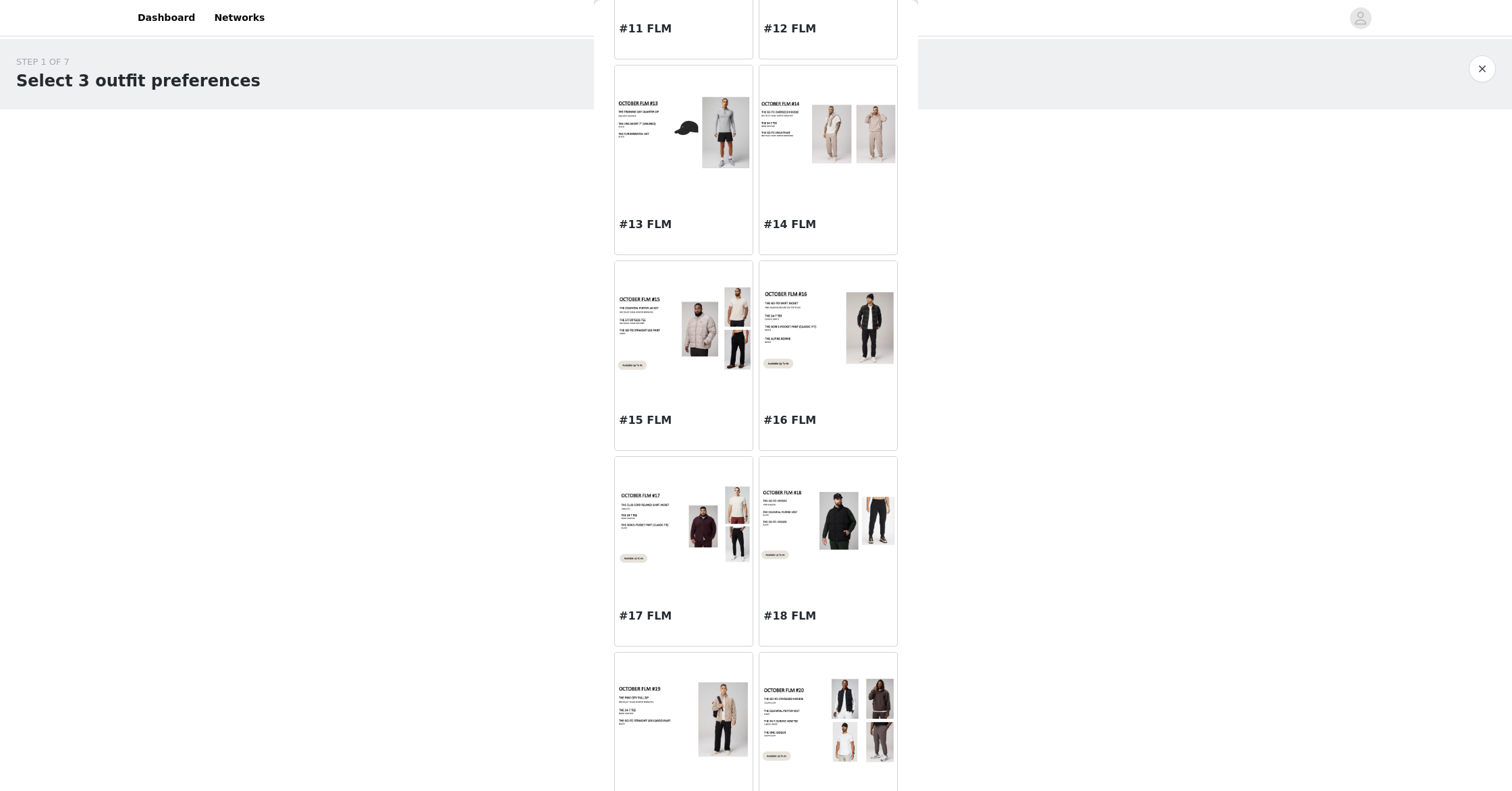
scroll to position [1231, 0]
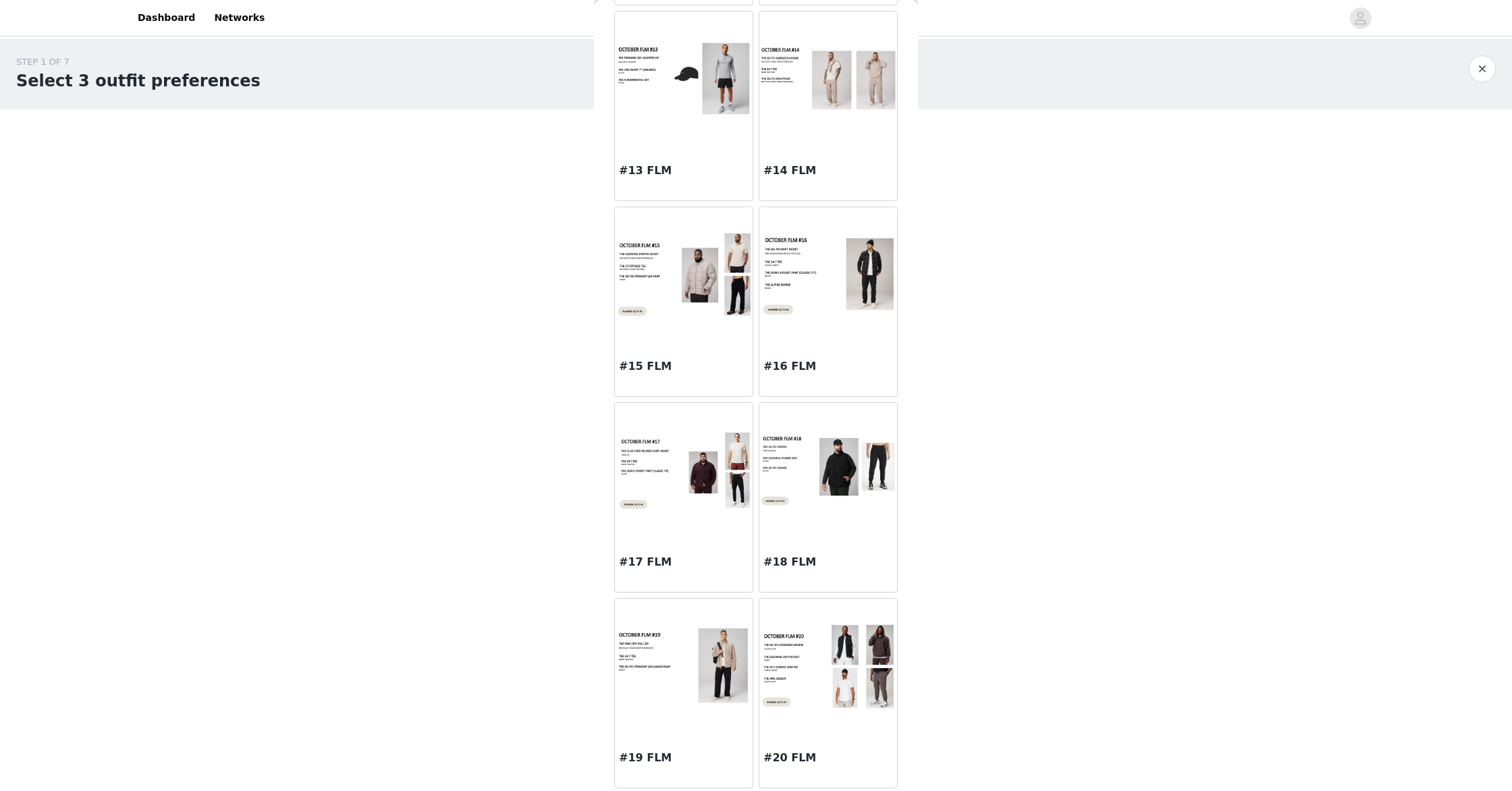
click at [865, 665] on img at bounding box center [829, 666] width 138 height 86
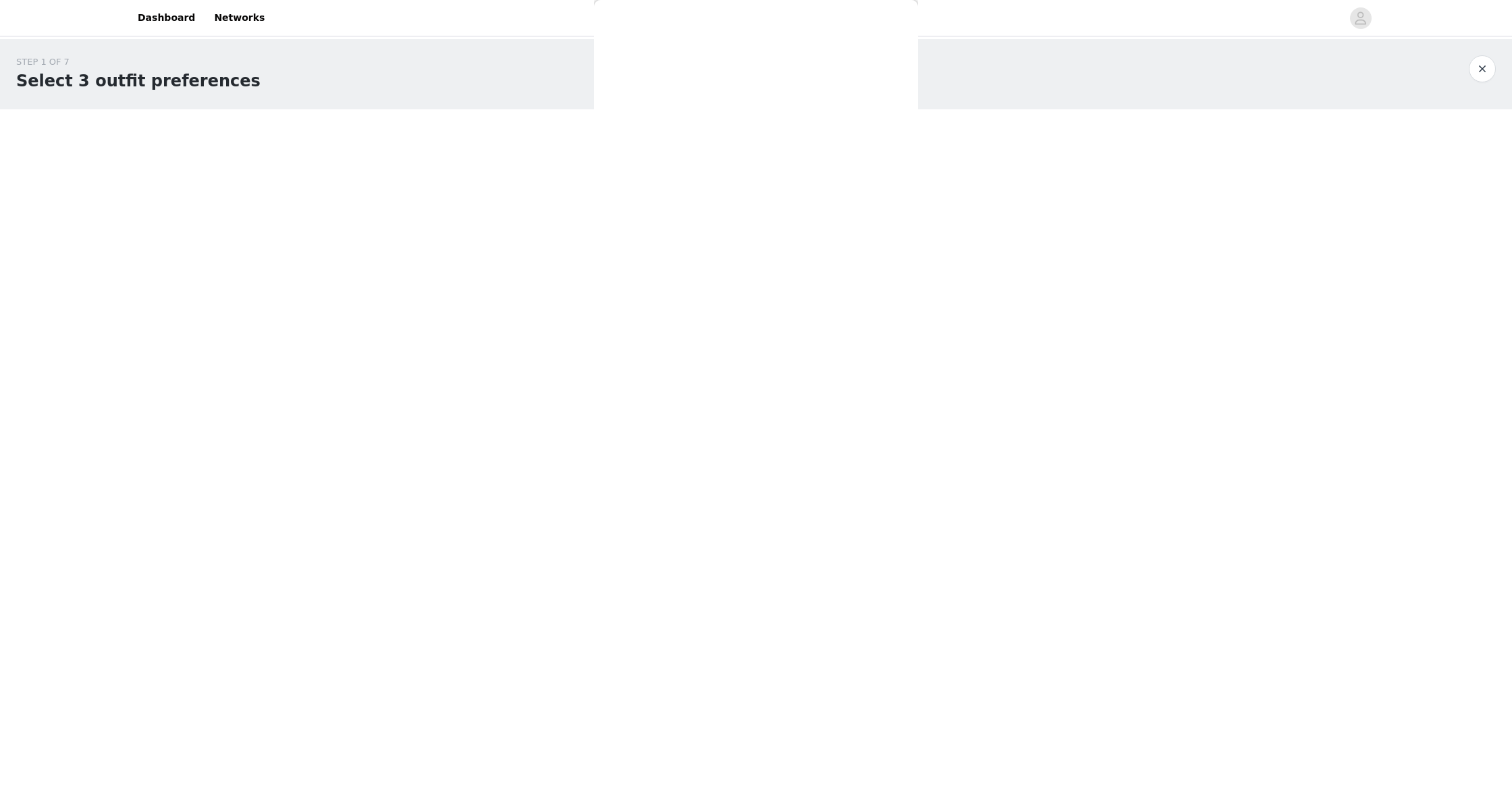
scroll to position [0, 0]
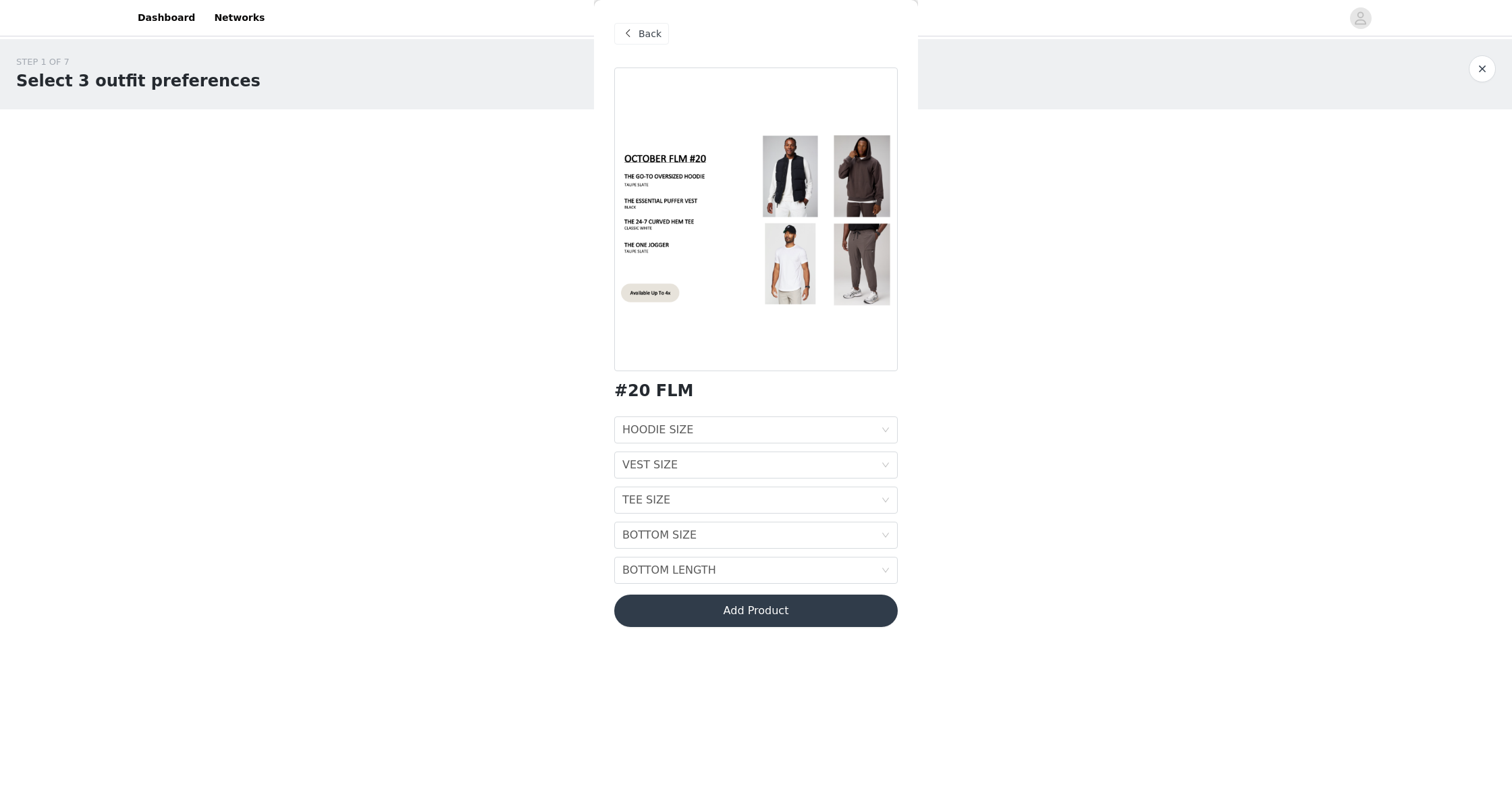
click at [634, 37] on span at bounding box center [628, 34] width 17 height 17
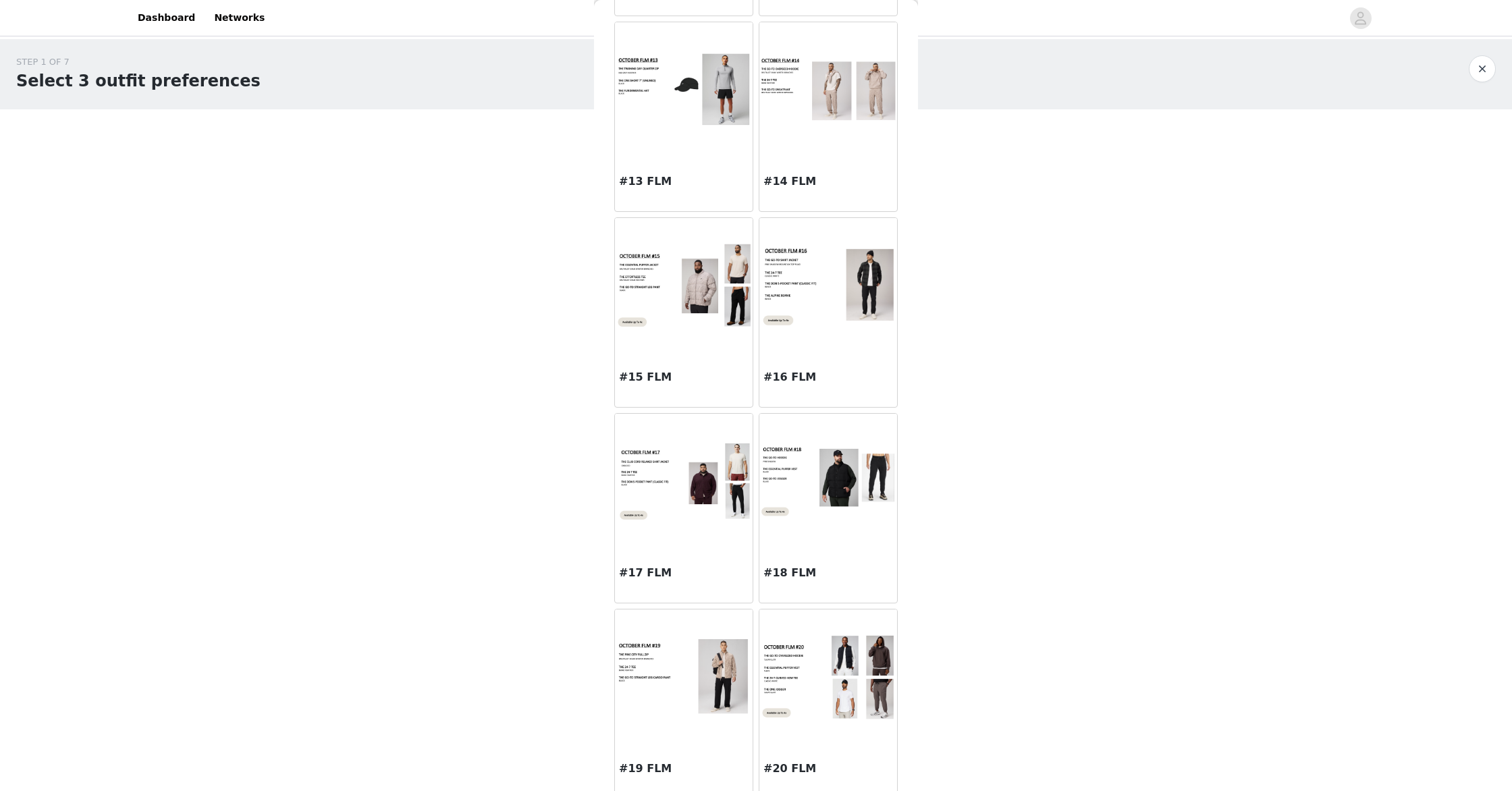
scroll to position [1231, 0]
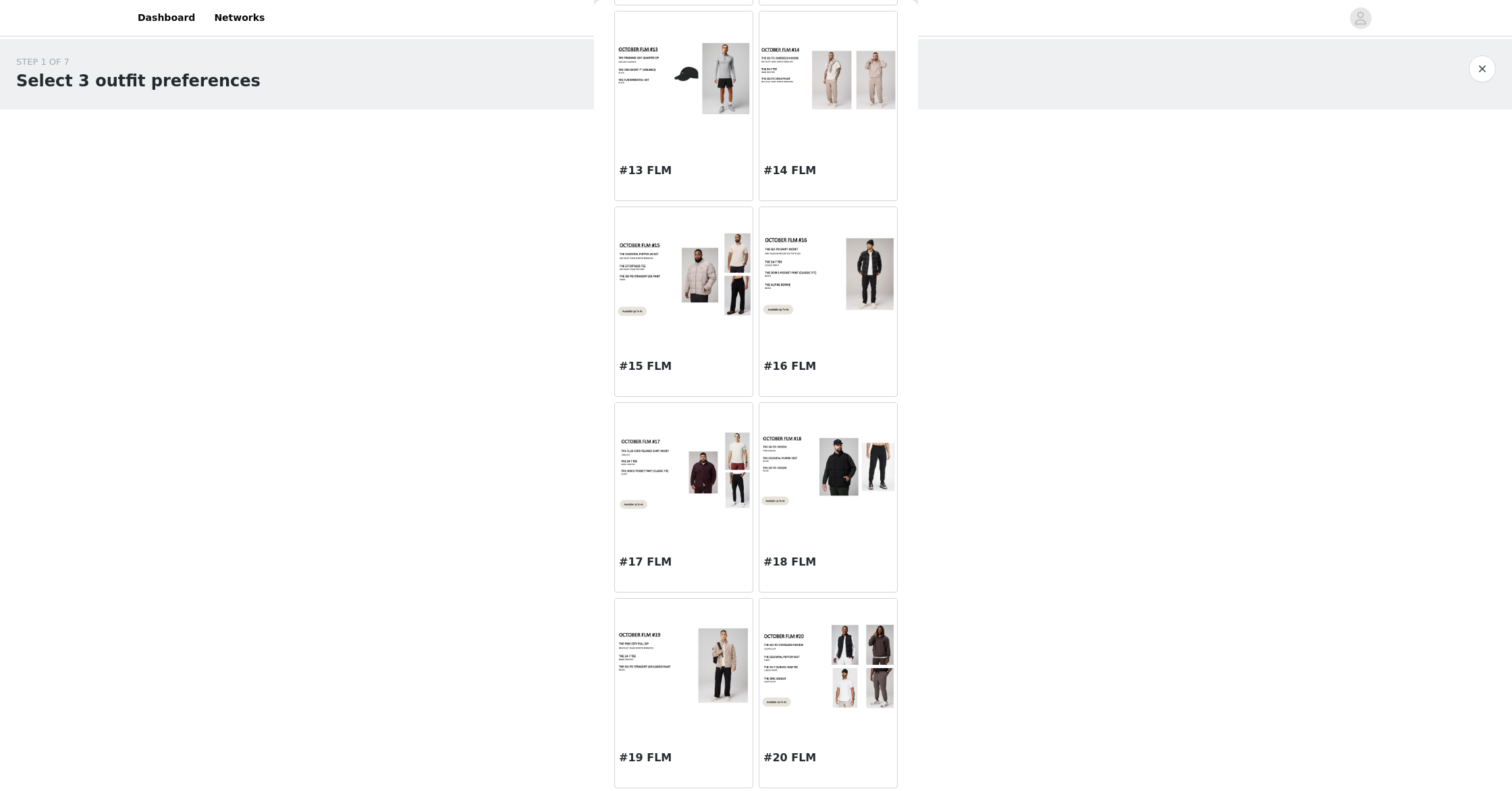
click at [709, 677] on img at bounding box center [684, 666] width 138 height 78
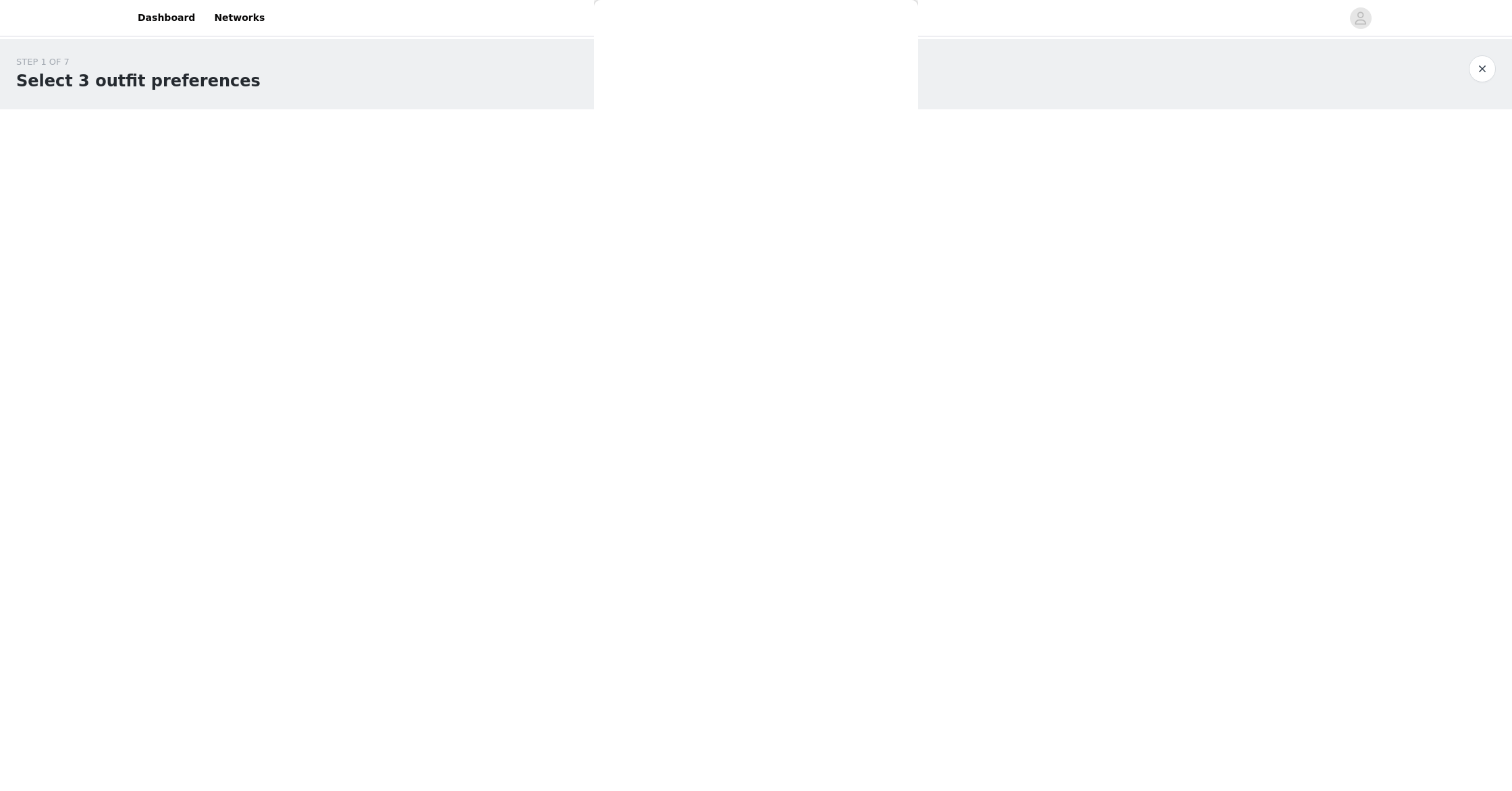
scroll to position [0, 0]
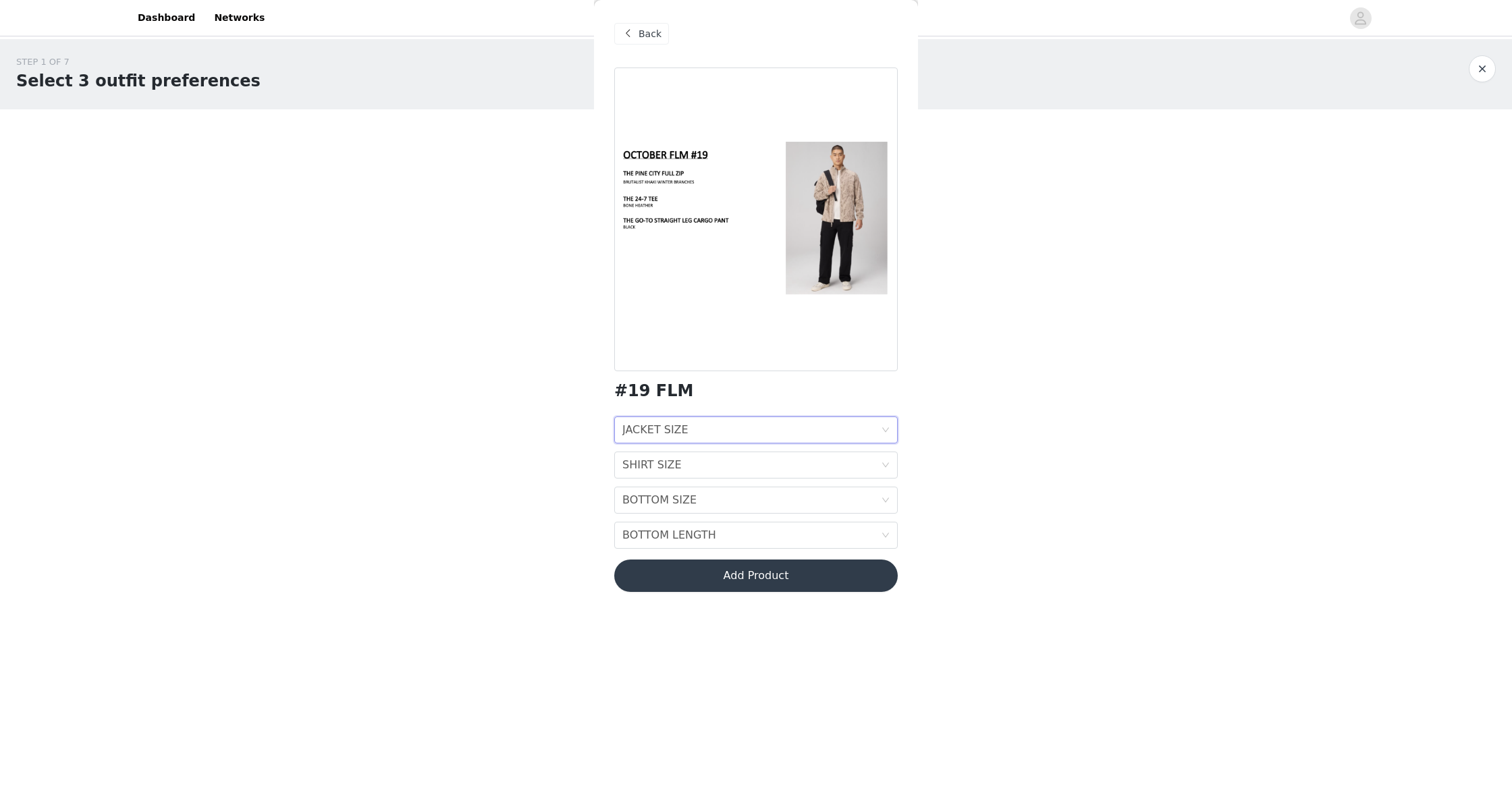
click at [888, 428] on icon "icon: down" at bounding box center [886, 430] width 8 height 8
click at [690, 547] on div "XL" at bounding box center [756, 546] width 267 height 15
click at [884, 471] on div "SHIRT SIZE SHIRT SIZE" at bounding box center [756, 465] width 284 height 27
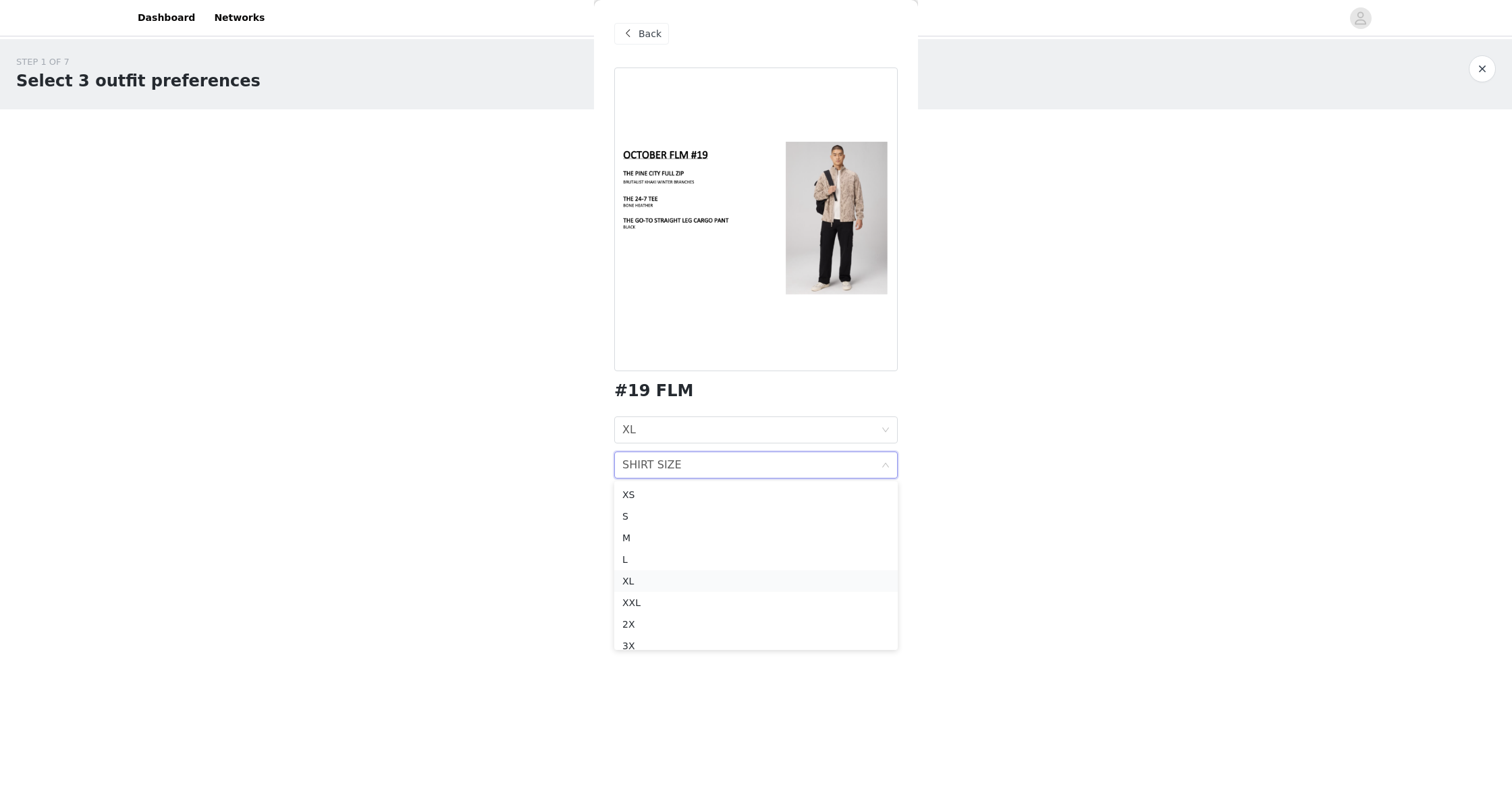
click at [682, 579] on div "XL" at bounding box center [756, 581] width 267 height 15
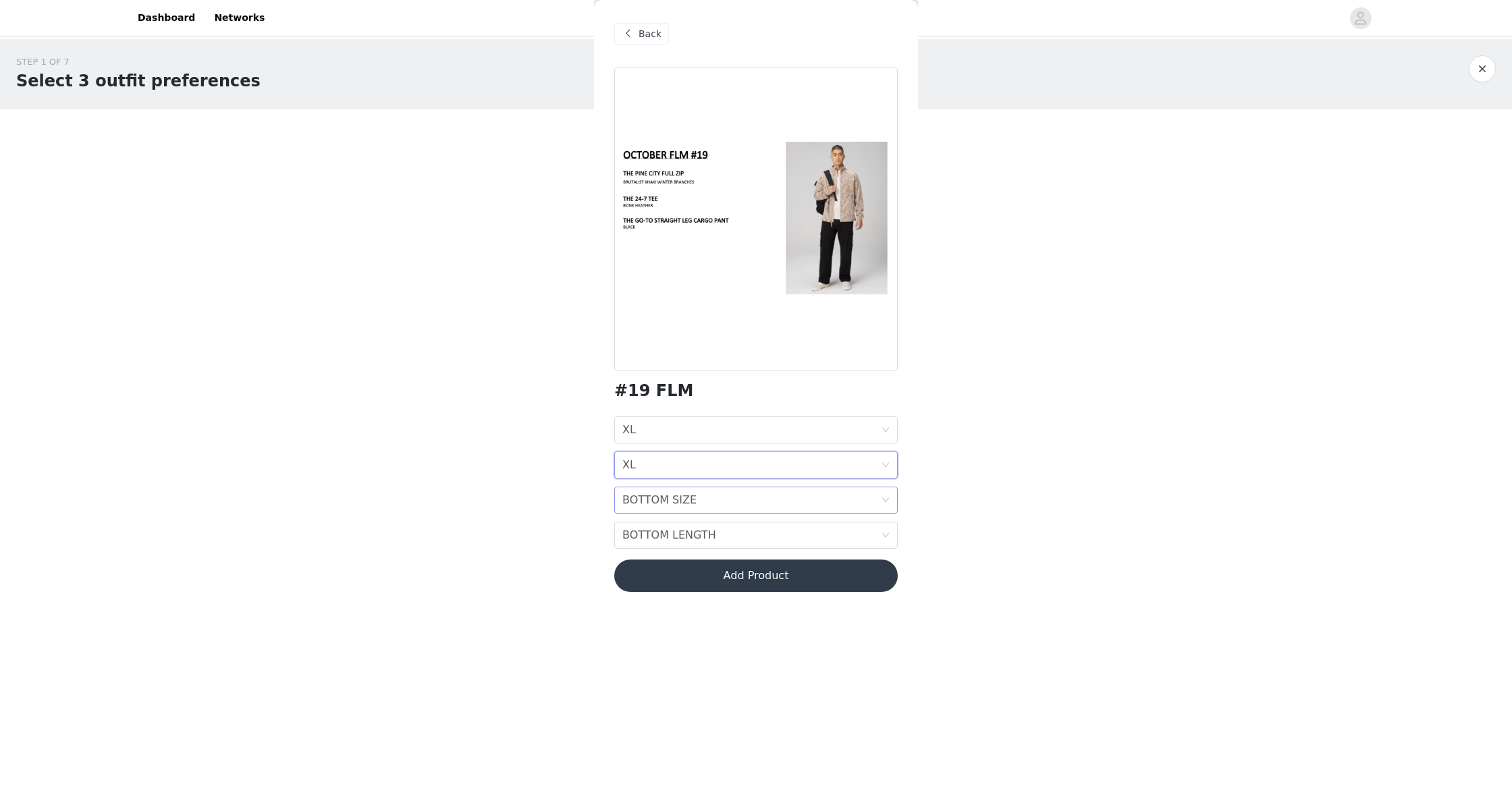
click at [880, 504] on div "BOTTOM SIZE BOTTOM SIZE" at bounding box center [751, 500] width 258 height 26
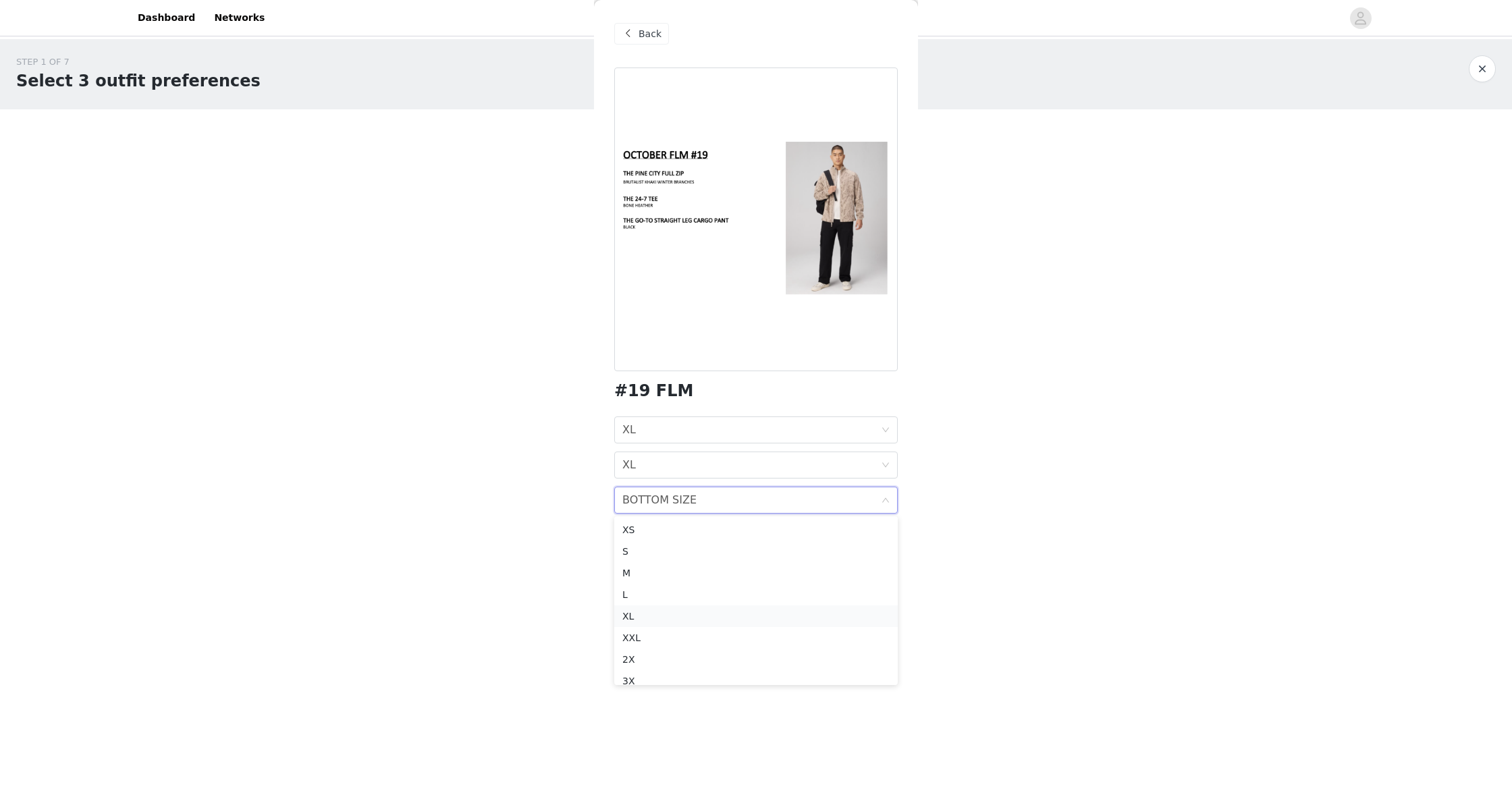
click at [645, 617] on div "XL" at bounding box center [756, 616] width 267 height 15
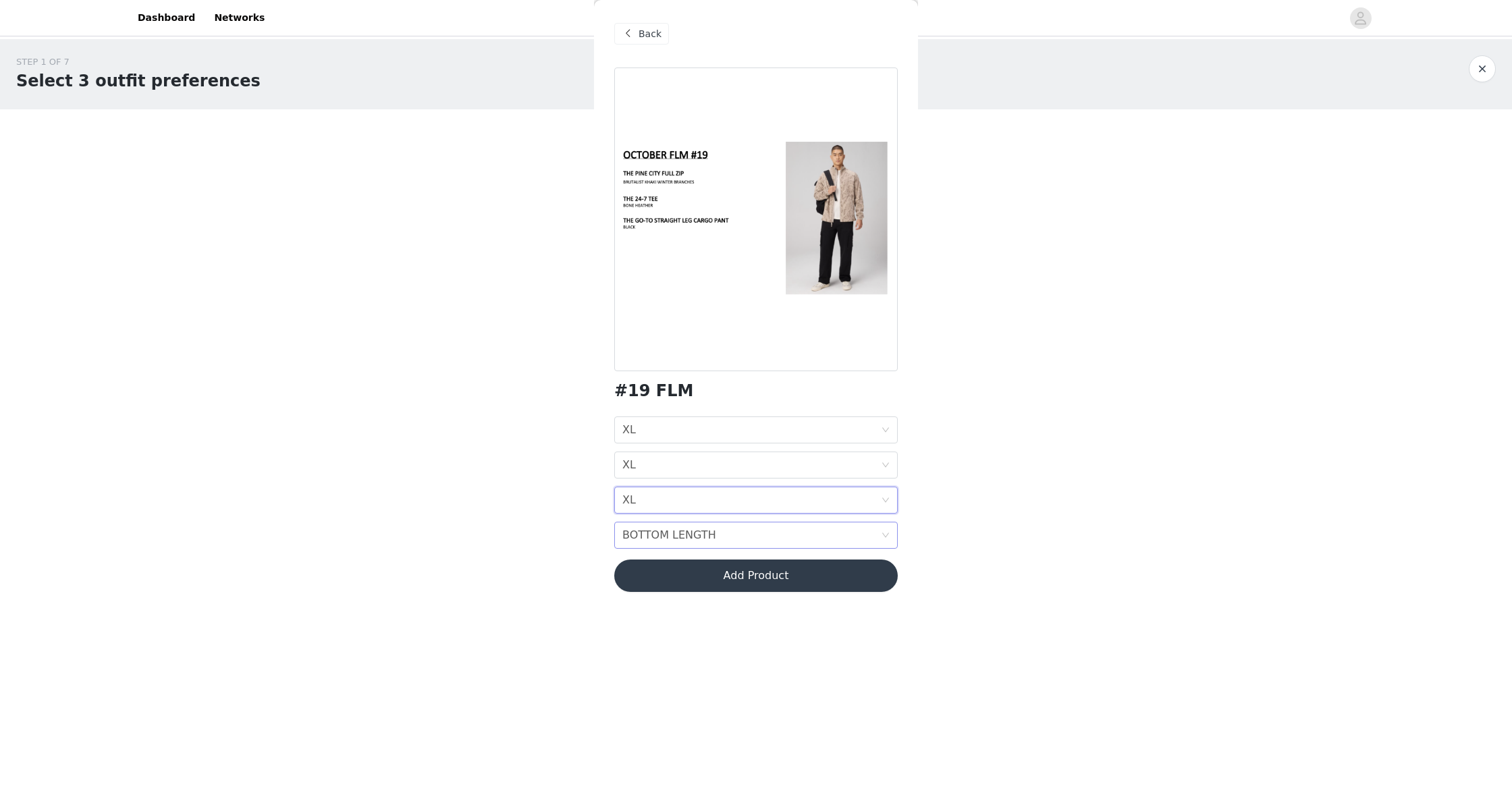
click at [883, 531] on icon "icon: down" at bounding box center [886, 535] width 8 height 8
click at [696, 606] on div "TALL 34"" at bounding box center [756, 608] width 267 height 15
click at [730, 579] on button "Add Product" at bounding box center [756, 575] width 284 height 32
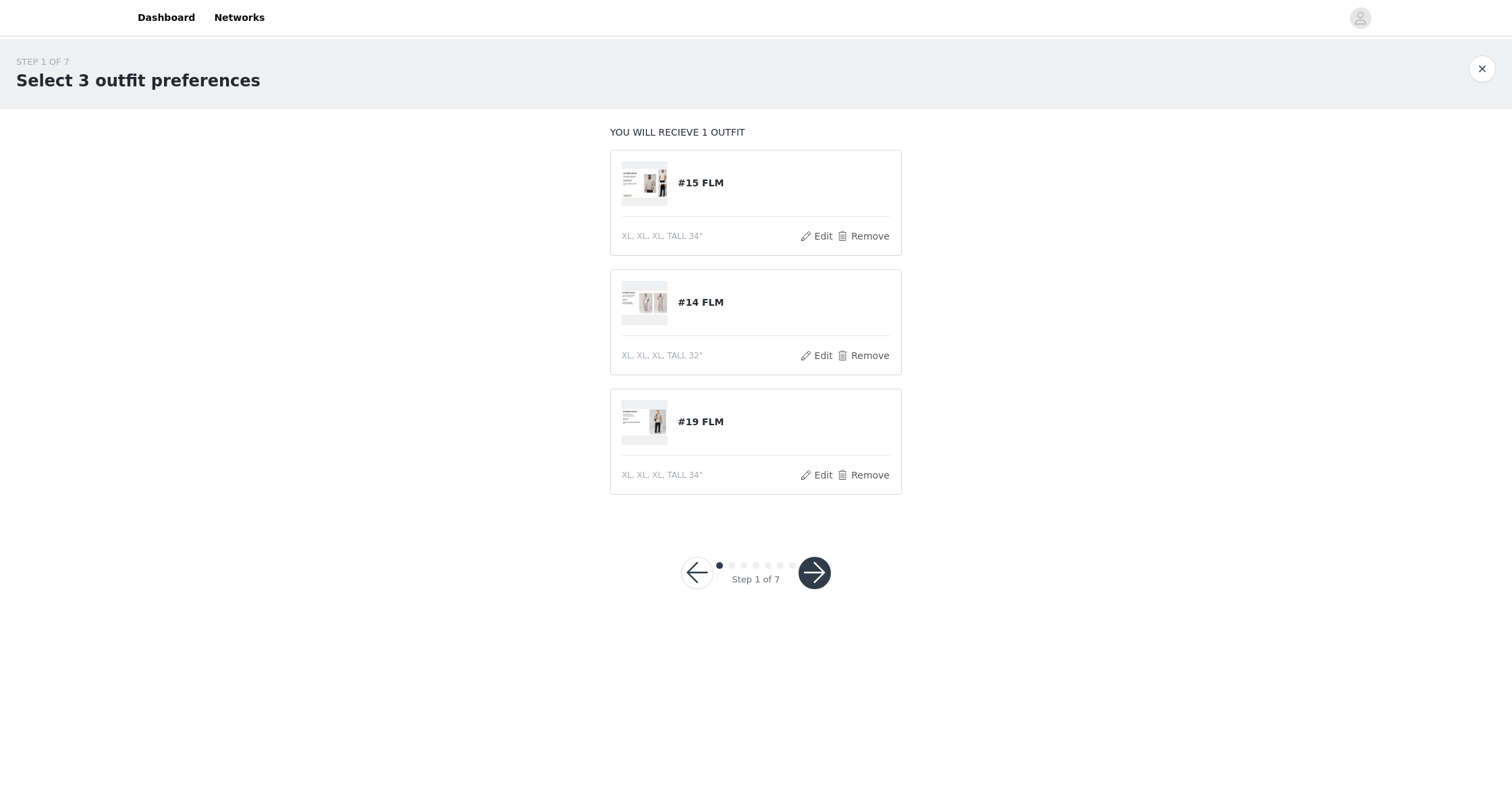
click at [821, 583] on button "button" at bounding box center [815, 573] width 32 height 32
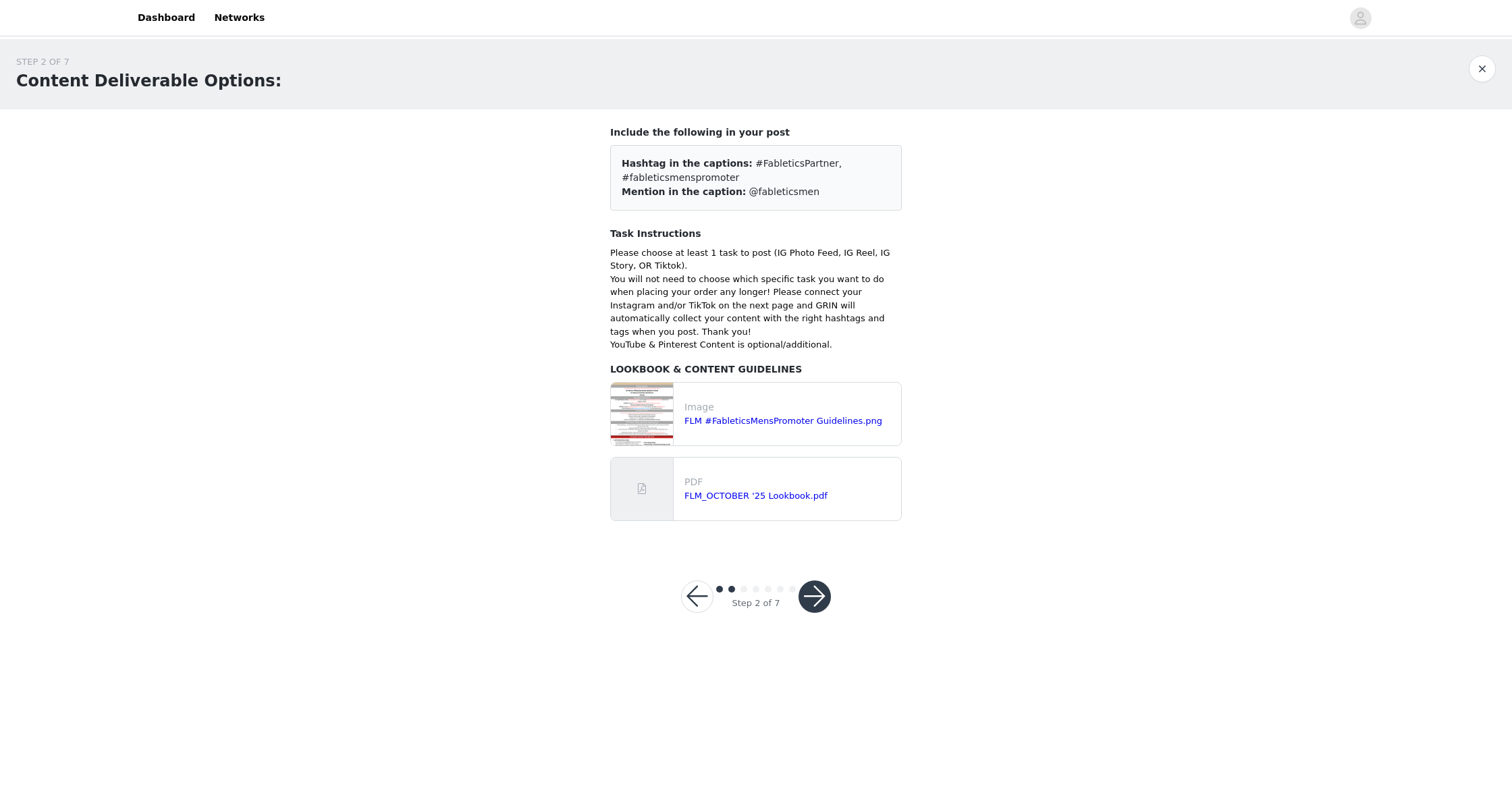
click at [815, 580] on button "button" at bounding box center [815, 596] width 32 height 32
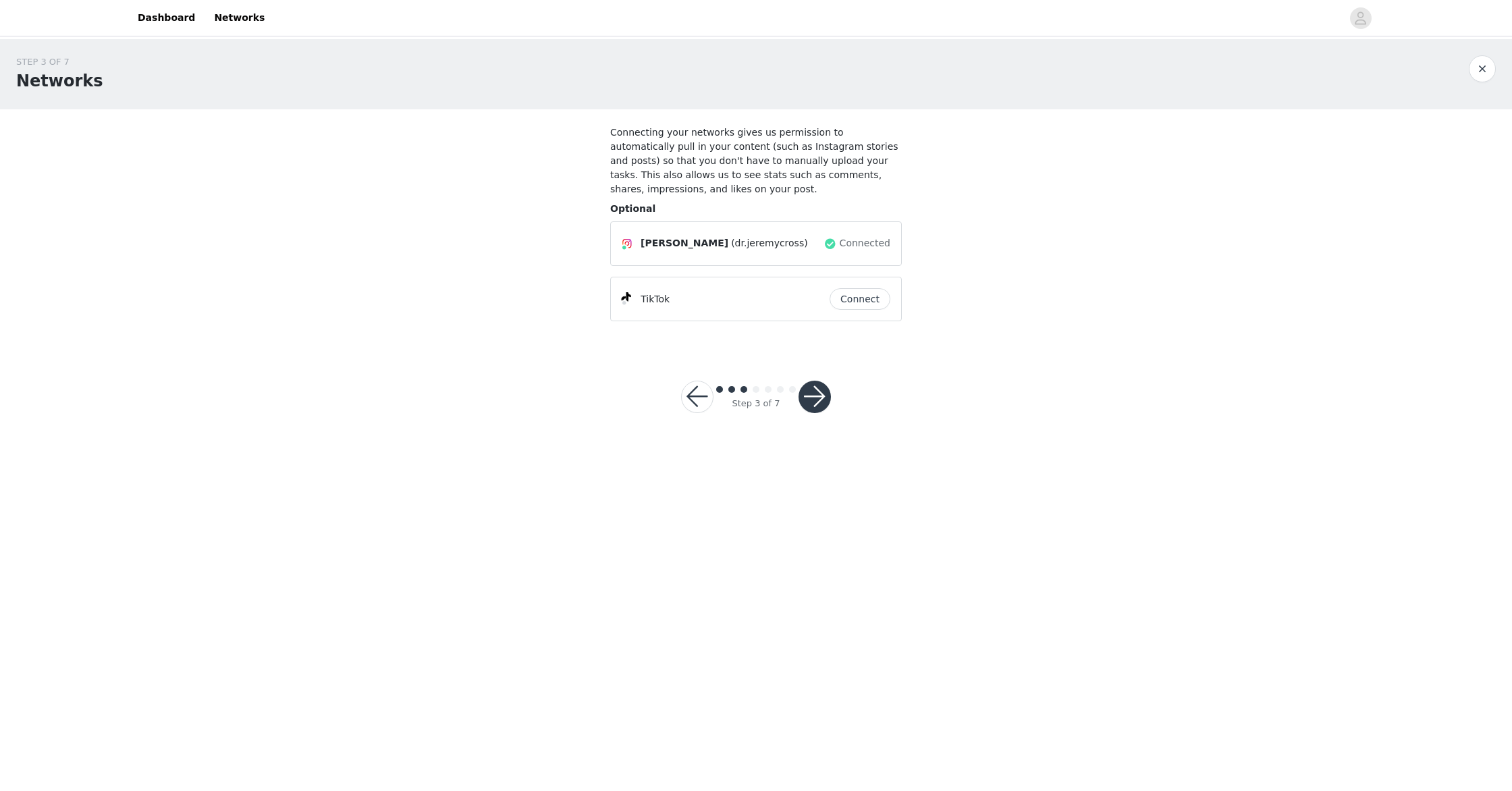
click at [808, 403] on button "button" at bounding box center [815, 397] width 32 height 32
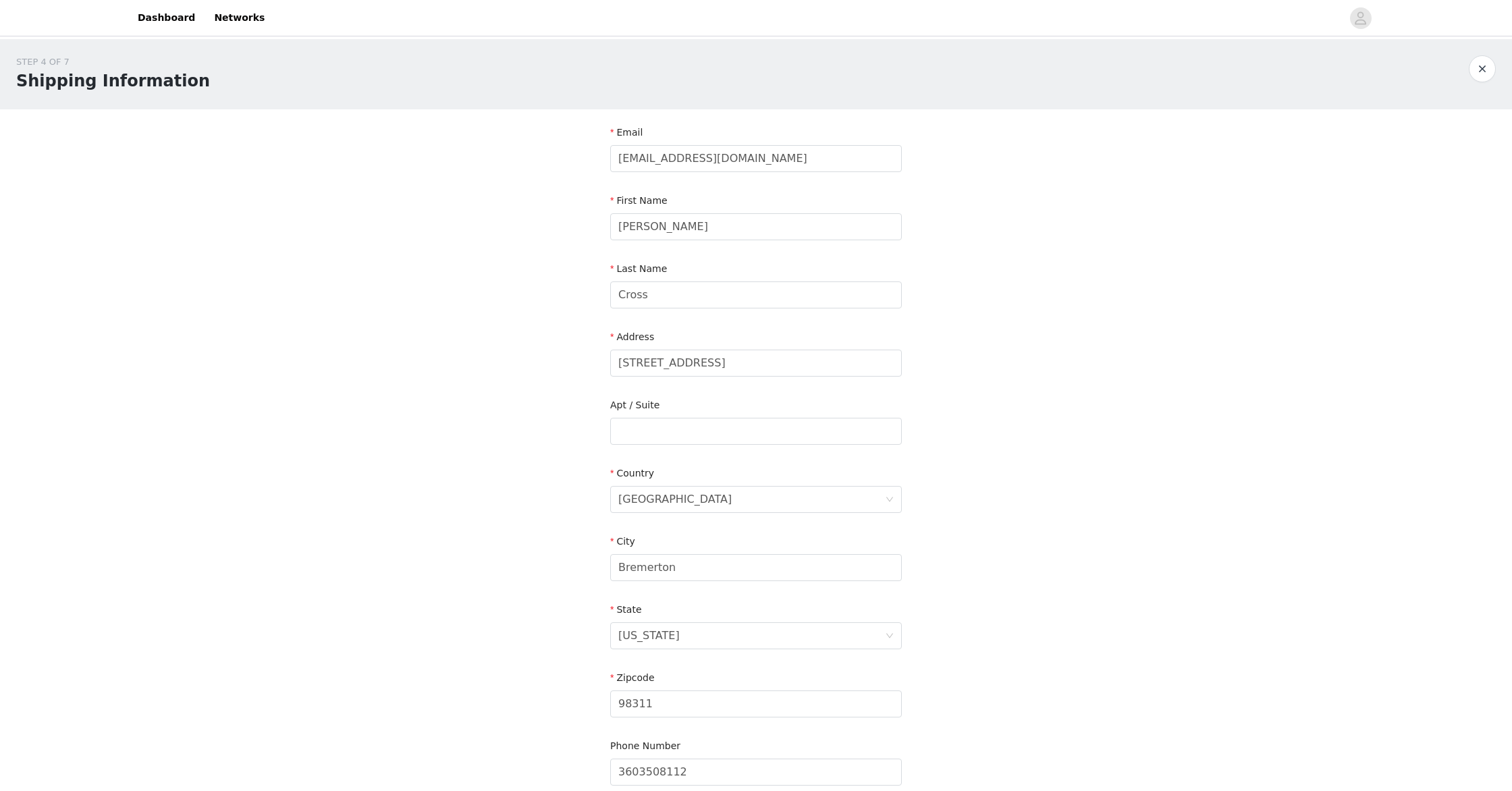
scroll to position [129, 0]
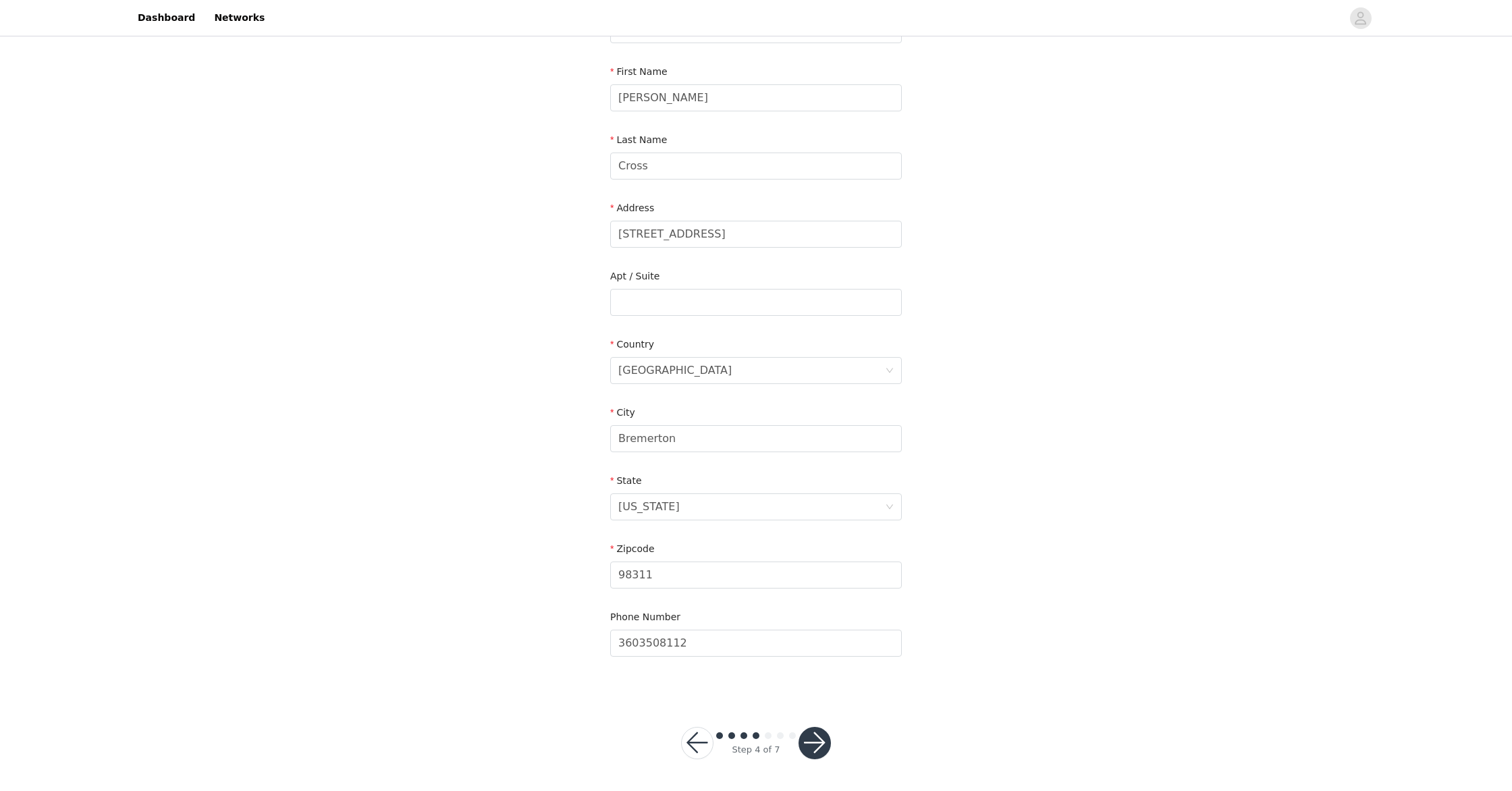
click at [820, 749] on button "button" at bounding box center [815, 743] width 32 height 32
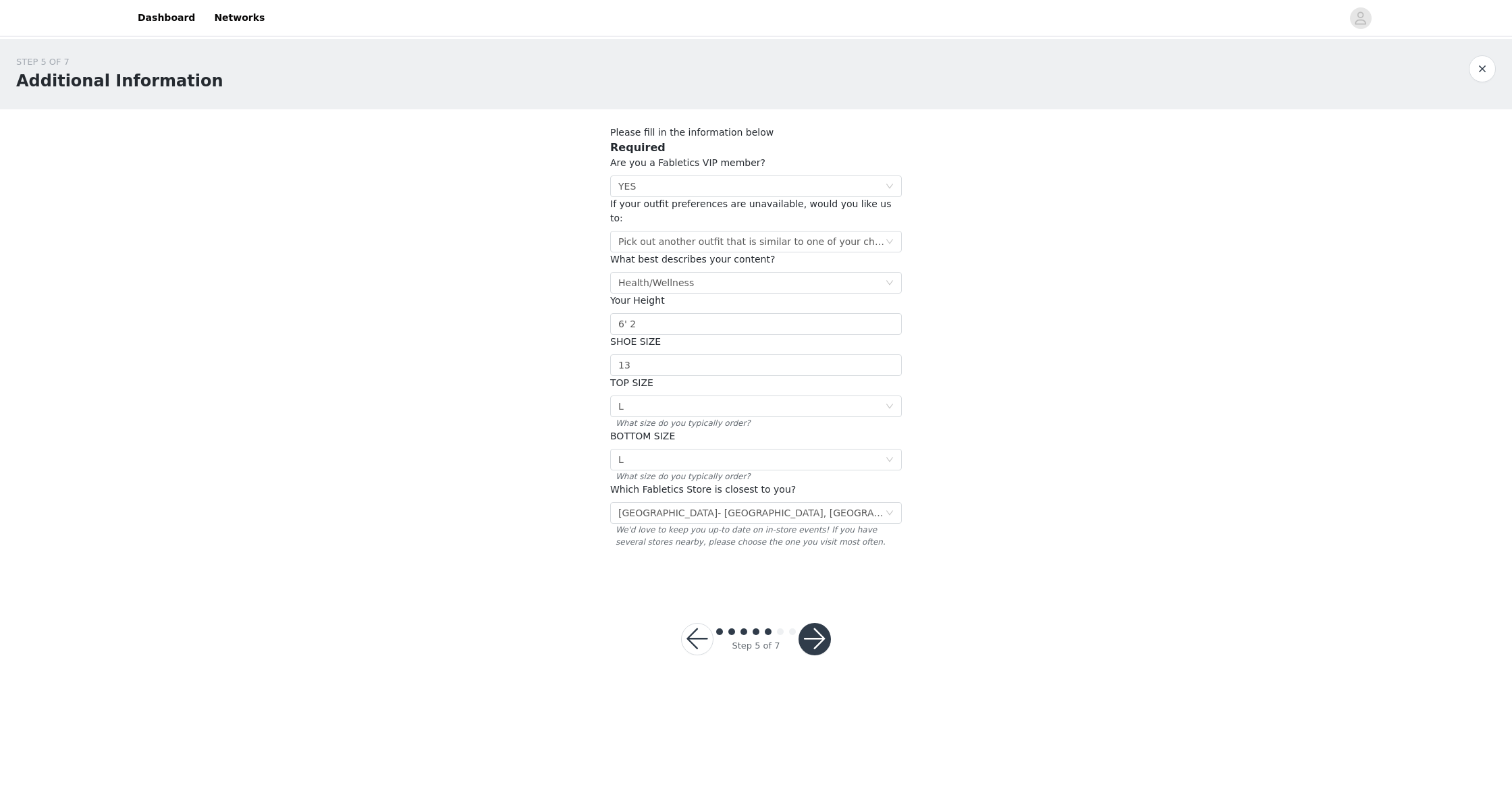
click at [811, 623] on button "button" at bounding box center [815, 639] width 32 height 32
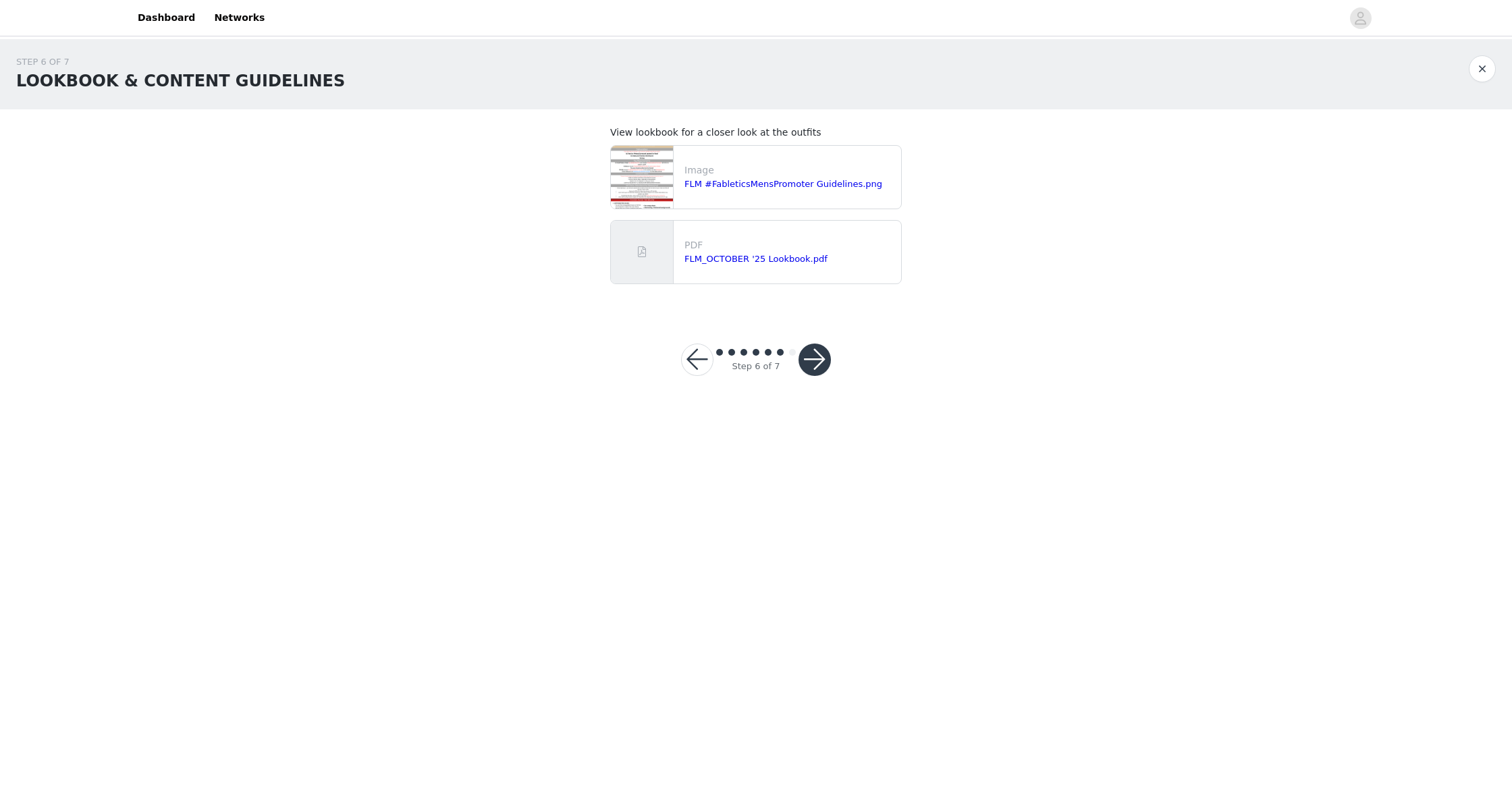
click at [815, 366] on button "button" at bounding box center [815, 359] width 32 height 32
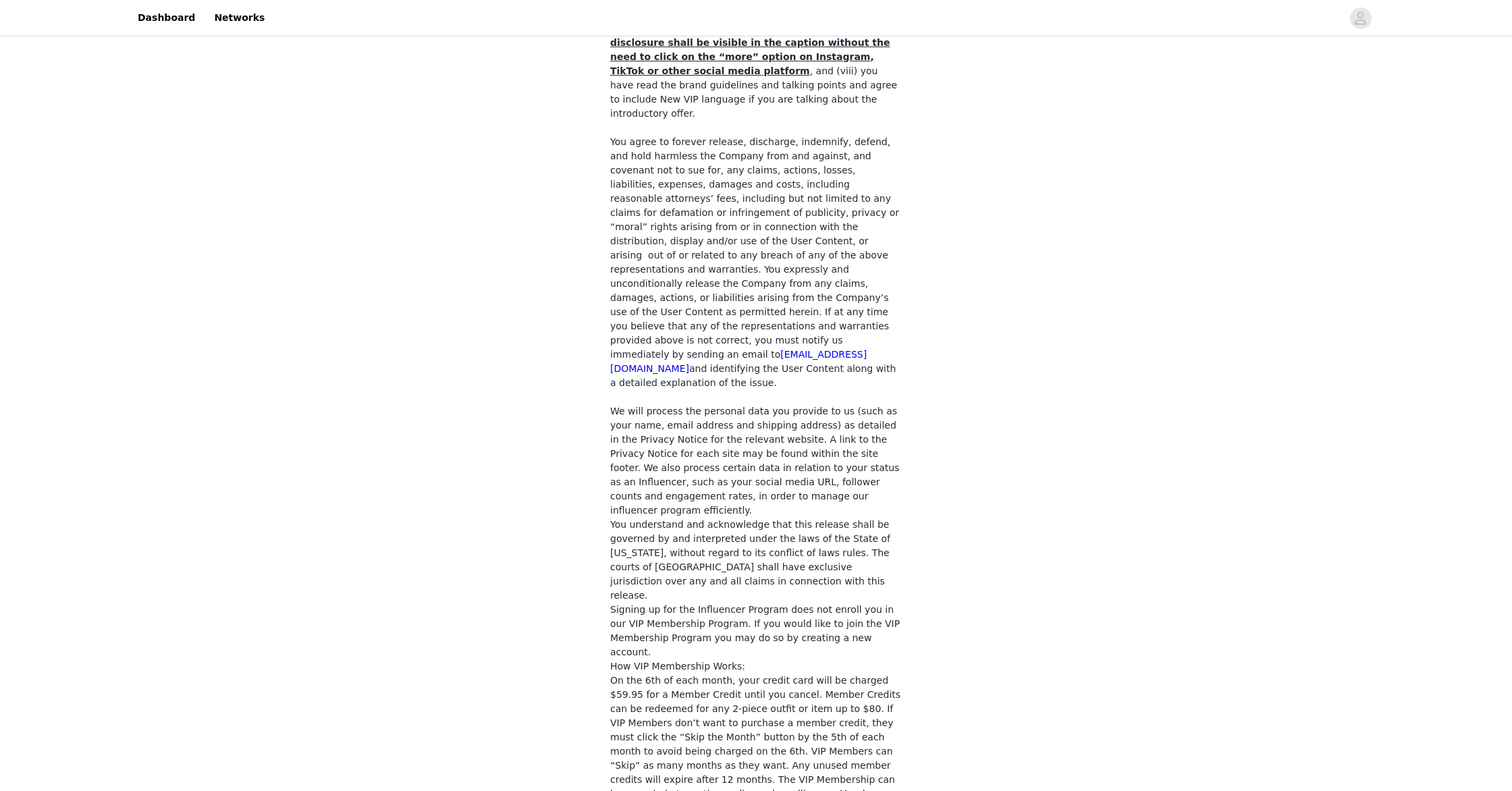
scroll to position [839, 0]
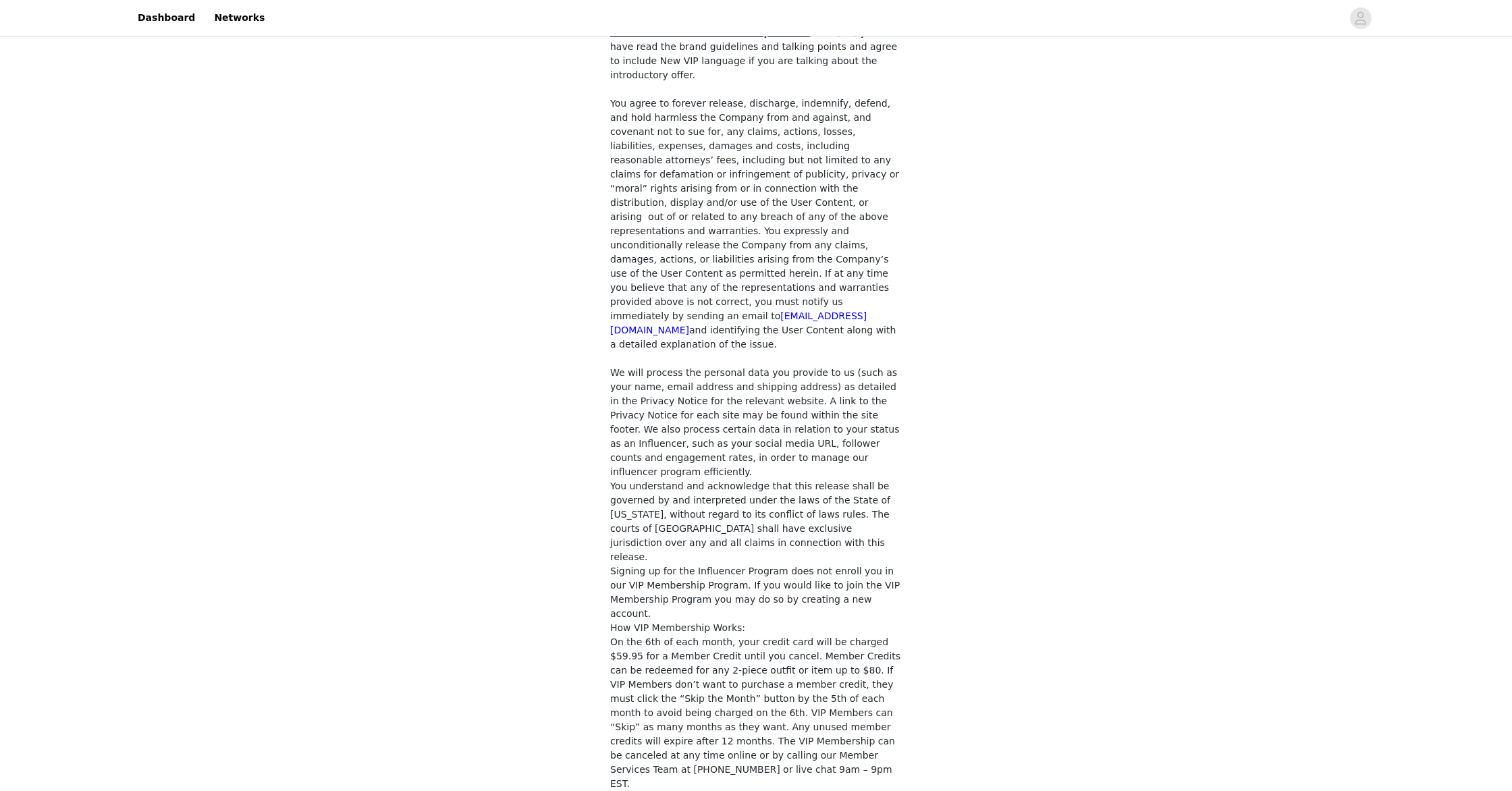
checkbox input "true"
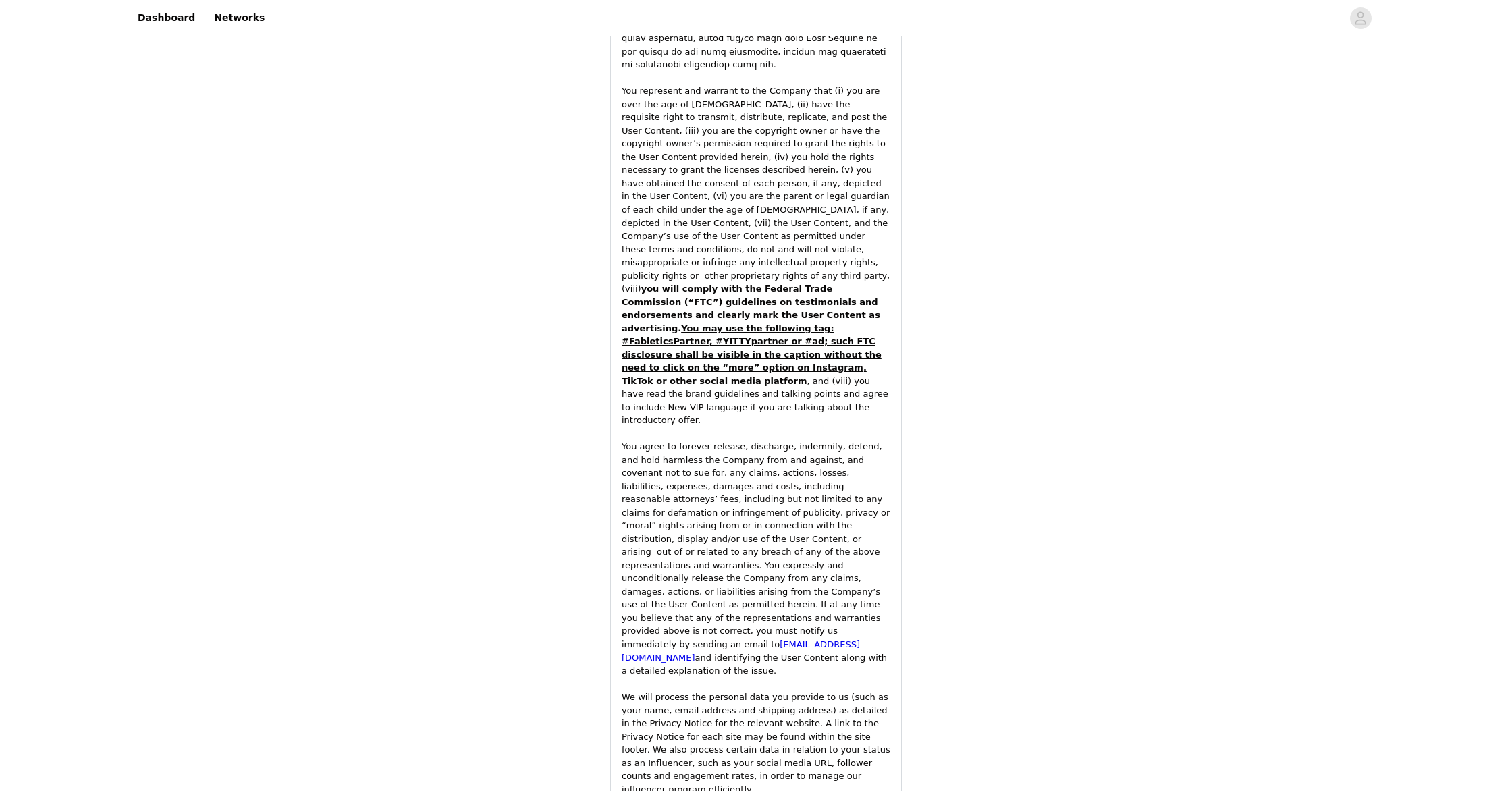
scroll to position [1775, 0]
